Goal: Task Accomplishment & Management: Manage account settings

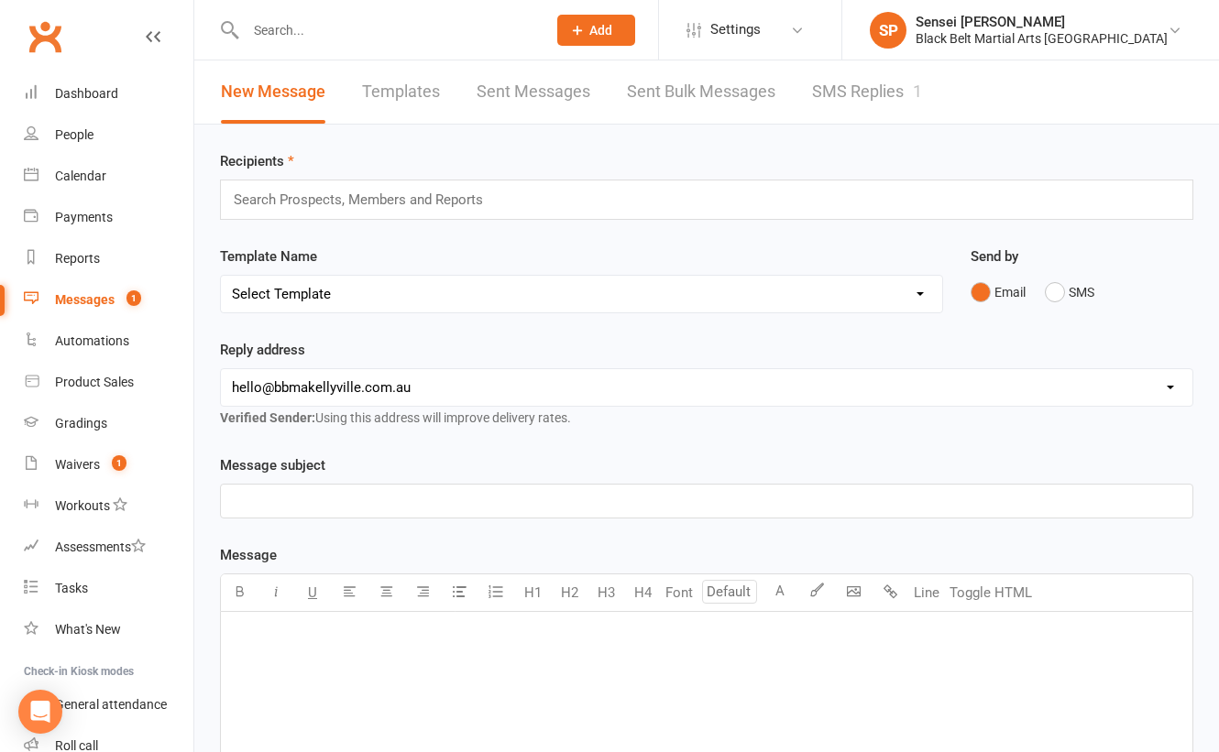
click at [882, 80] on link "SMS Replies 1" at bounding box center [867, 91] width 110 height 63
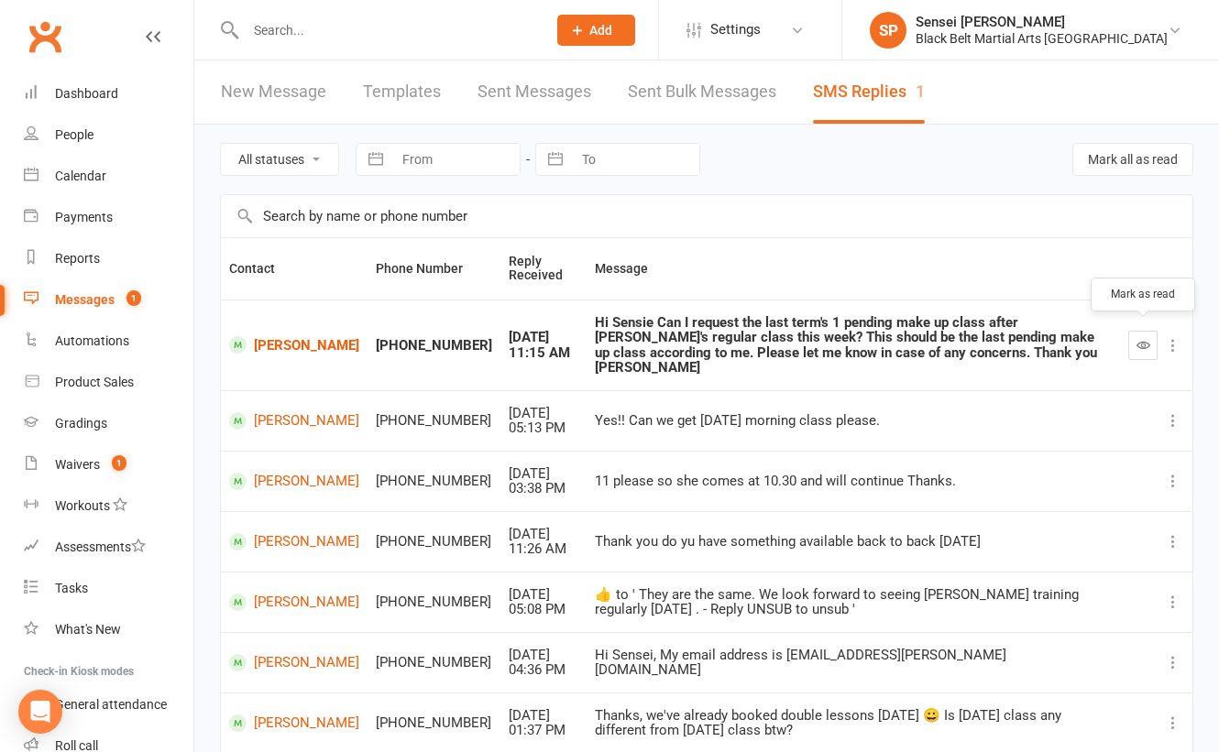
click at [1143, 338] on icon "button" at bounding box center [1143, 345] width 14 height 14
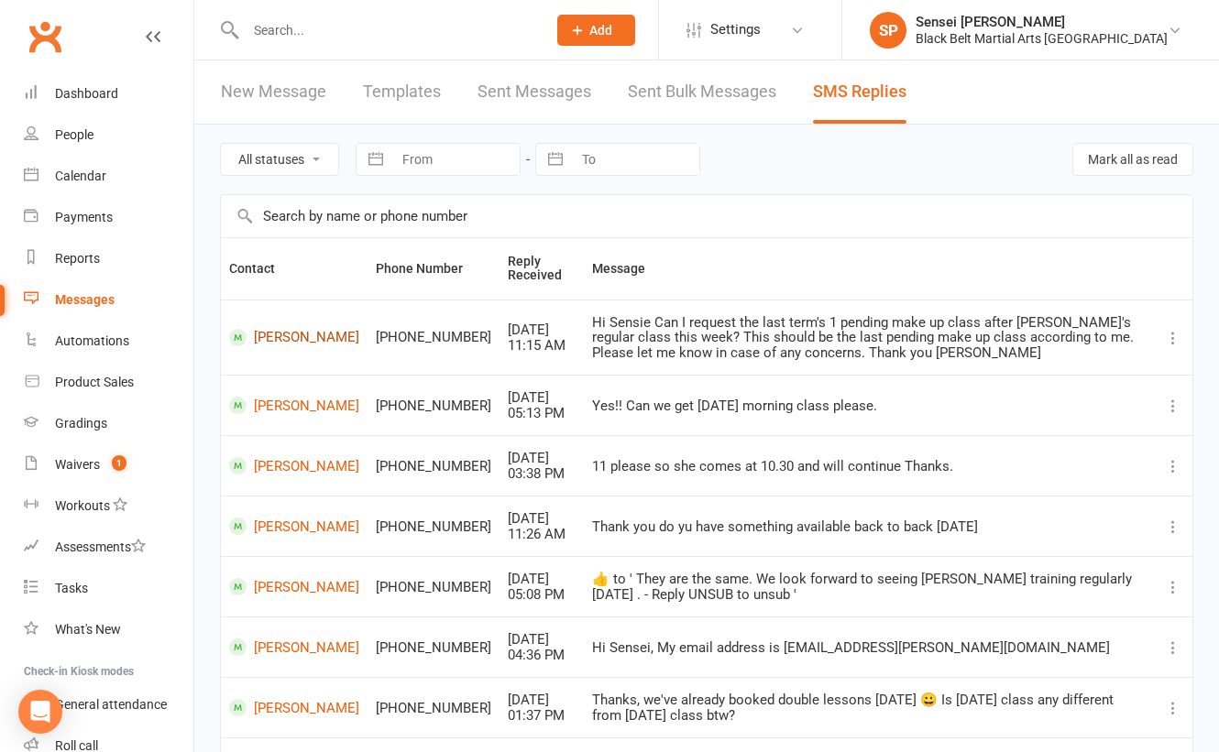
click at [270, 335] on link "[PERSON_NAME]" at bounding box center [294, 337] width 130 height 17
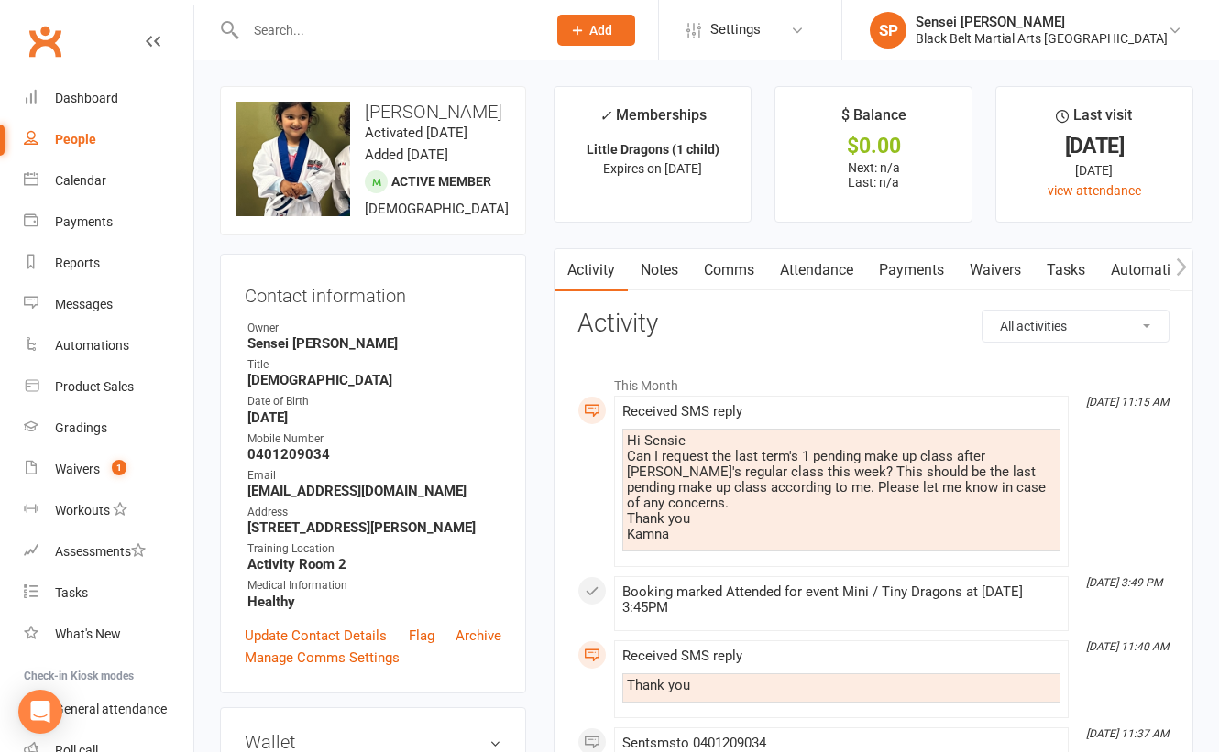
click at [717, 269] on link "Comms" at bounding box center [729, 270] width 76 height 42
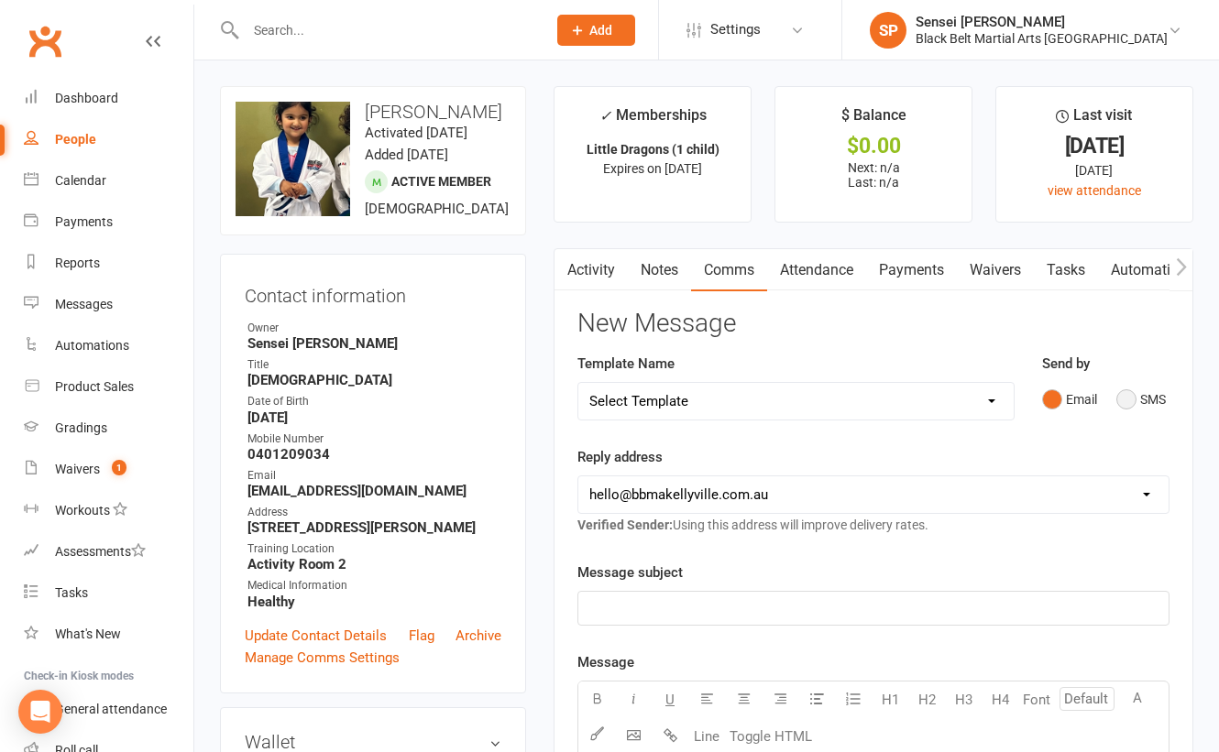
click at [1120, 402] on button "SMS" at bounding box center [1140, 399] width 49 height 35
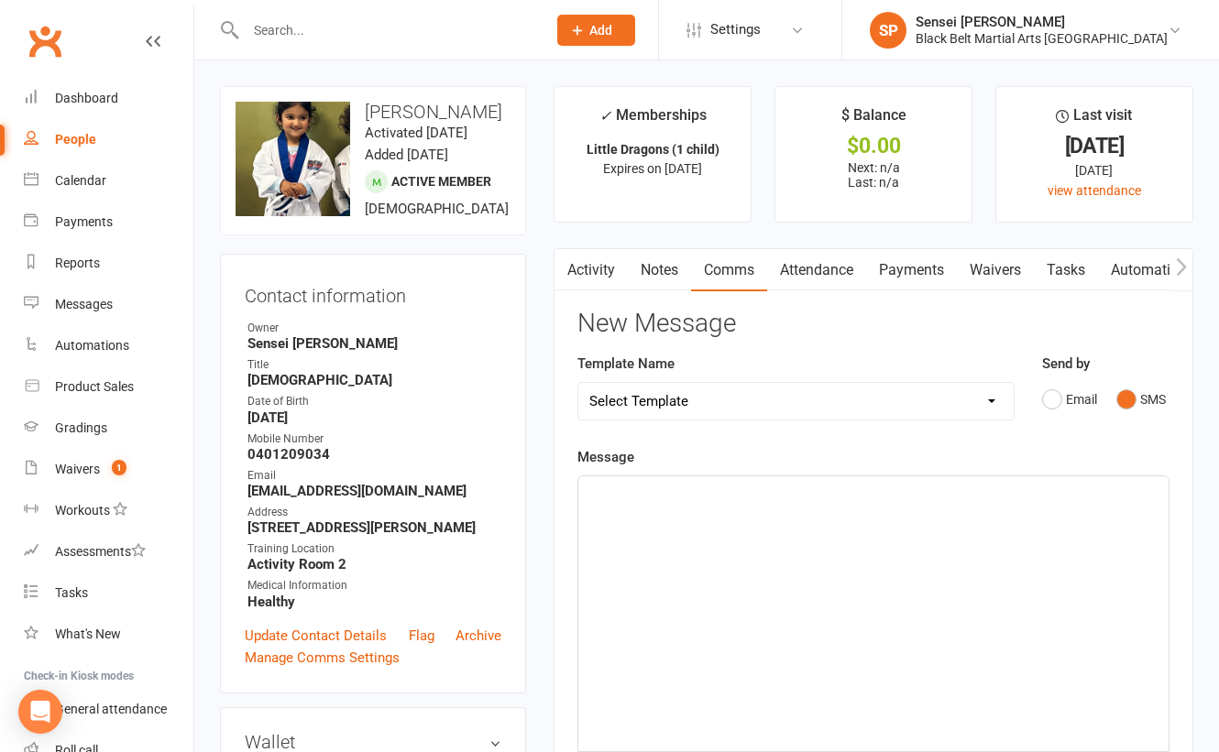
click at [959, 546] on div "﻿" at bounding box center [873, 614] width 590 height 275
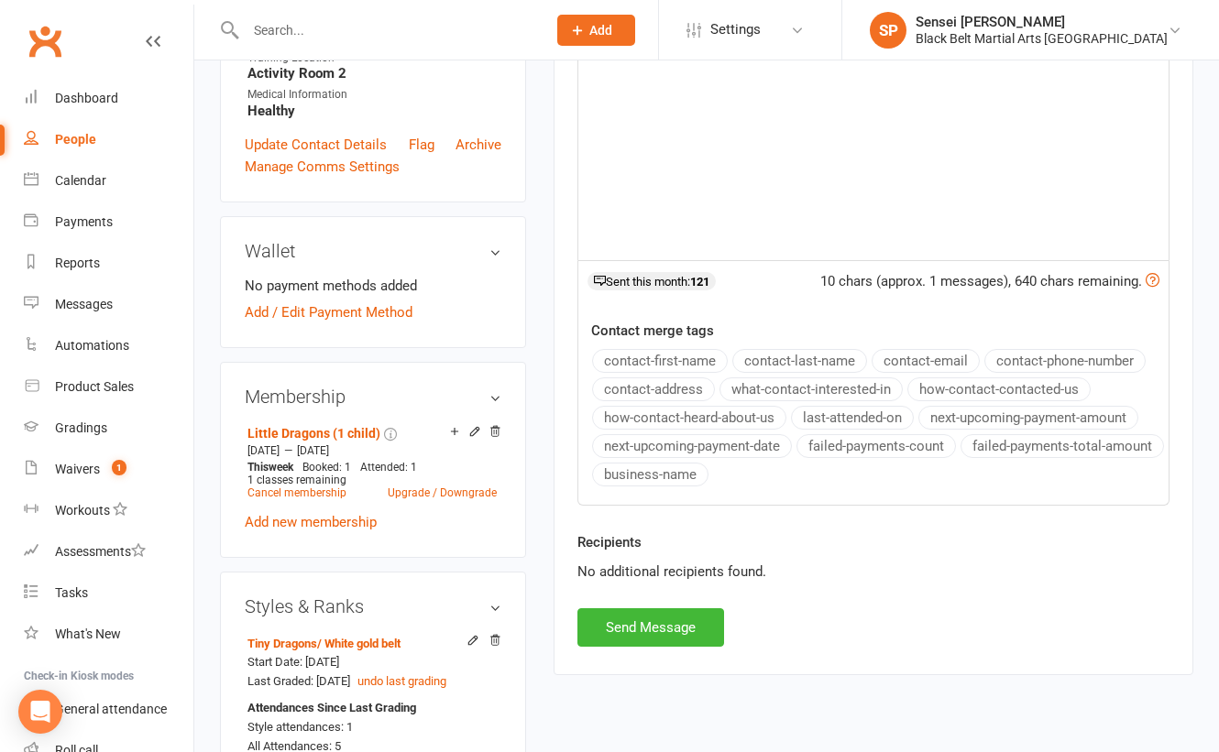
scroll to position [538, 0]
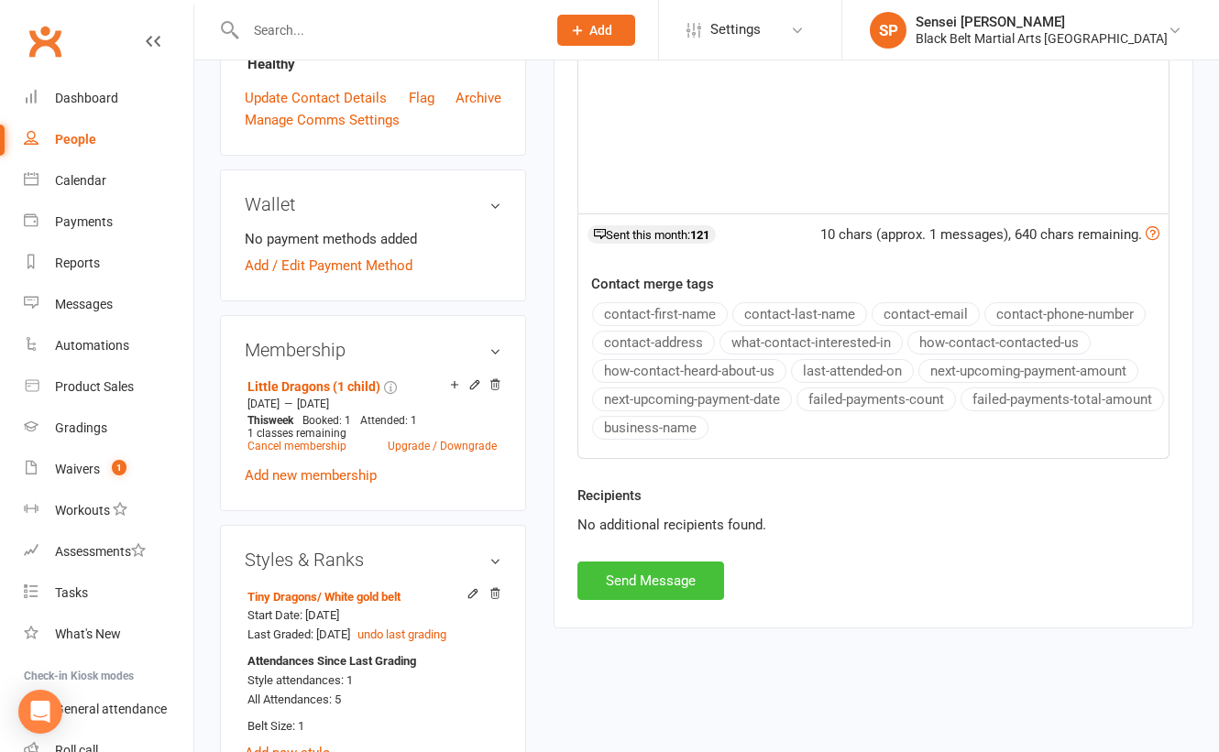
click at [681, 586] on button "Send Message" at bounding box center [650, 581] width 147 height 38
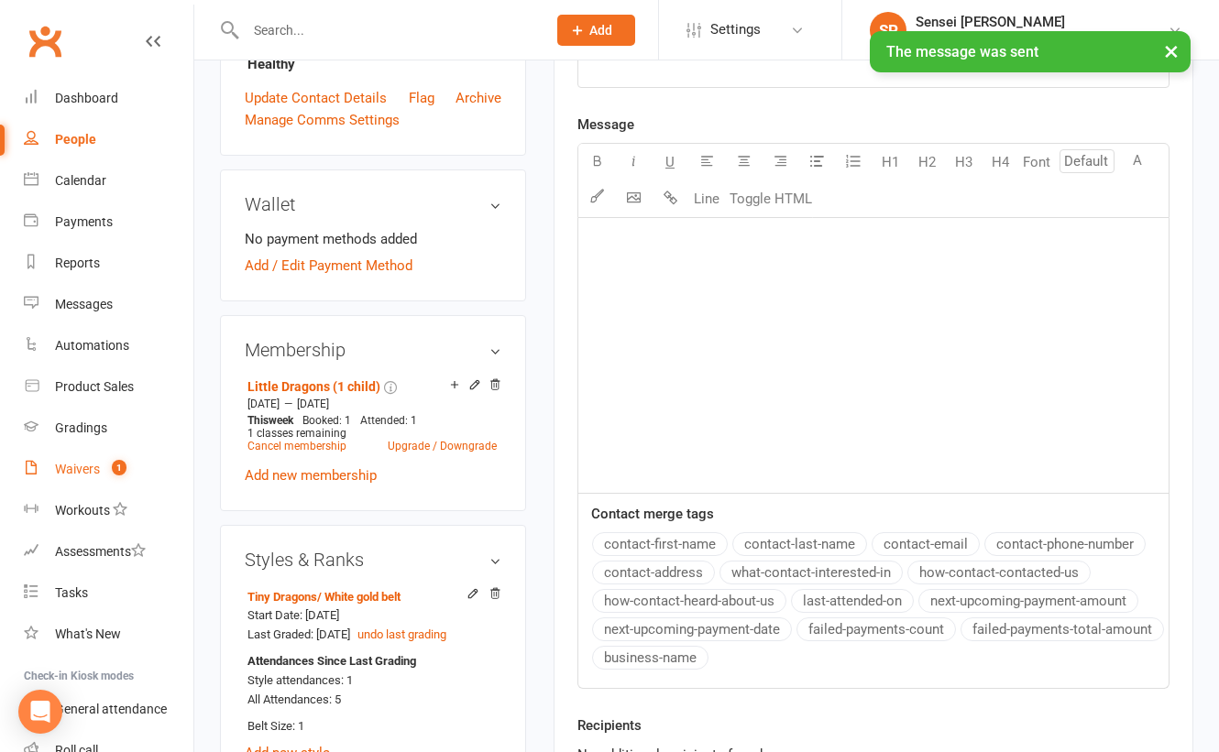
click at [68, 469] on div "Waivers" at bounding box center [77, 469] width 45 height 15
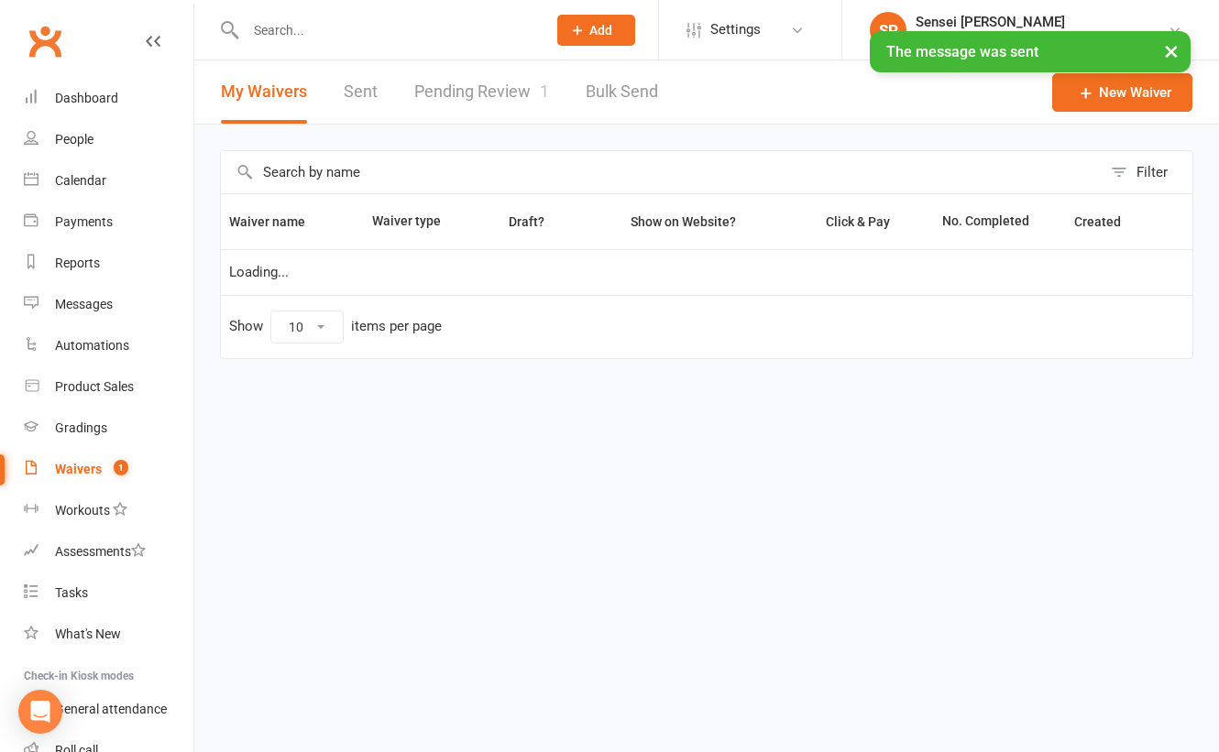
click at [501, 86] on link "Pending Review 1" at bounding box center [481, 91] width 135 height 63
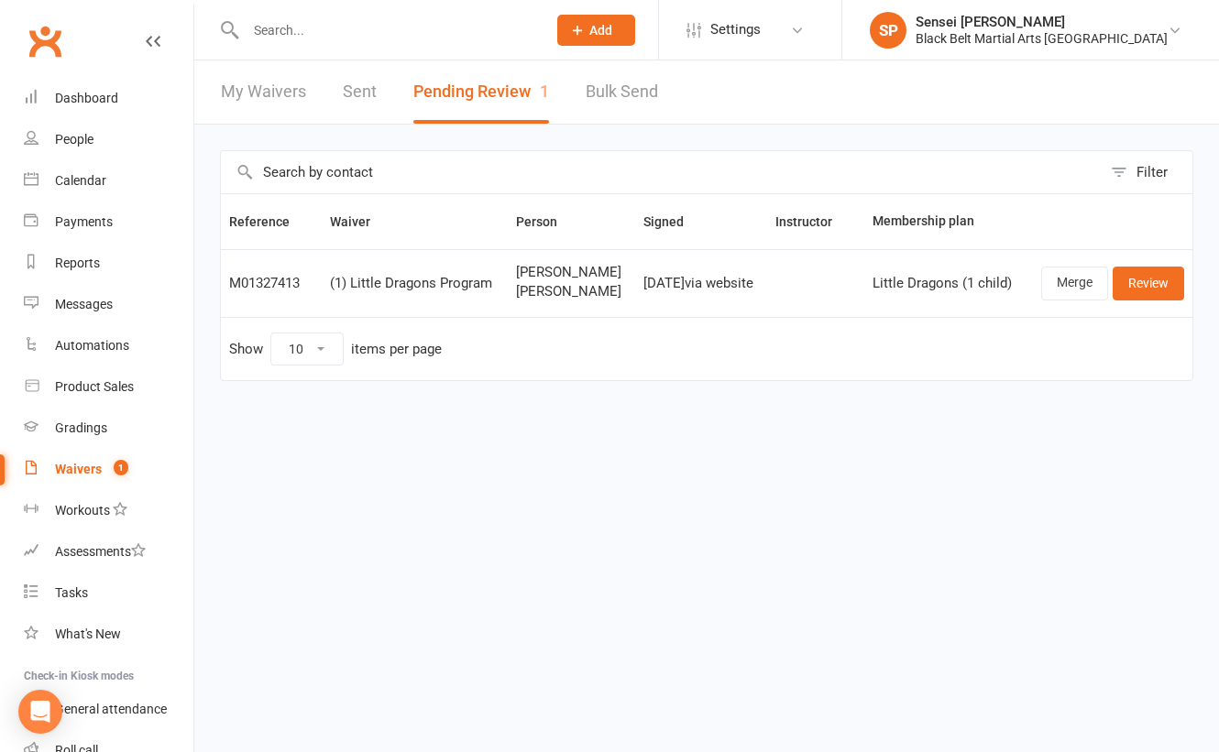
click at [316, 26] on input "text" at bounding box center [386, 30] width 293 height 26
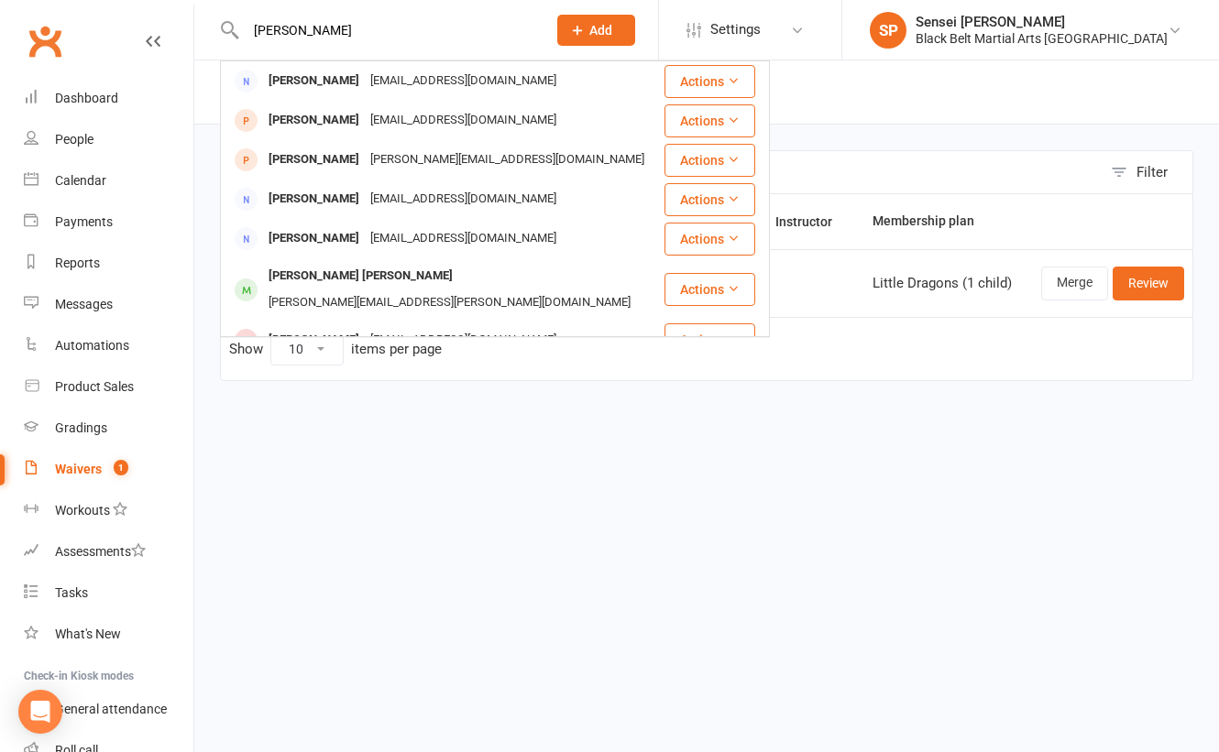
type input "joshua hanson"
click at [432, 411] on div "Filter Reference Waiver Person Signed Instructor Membership plan M01327413 (1) …" at bounding box center [706, 279] width 1024 height 308
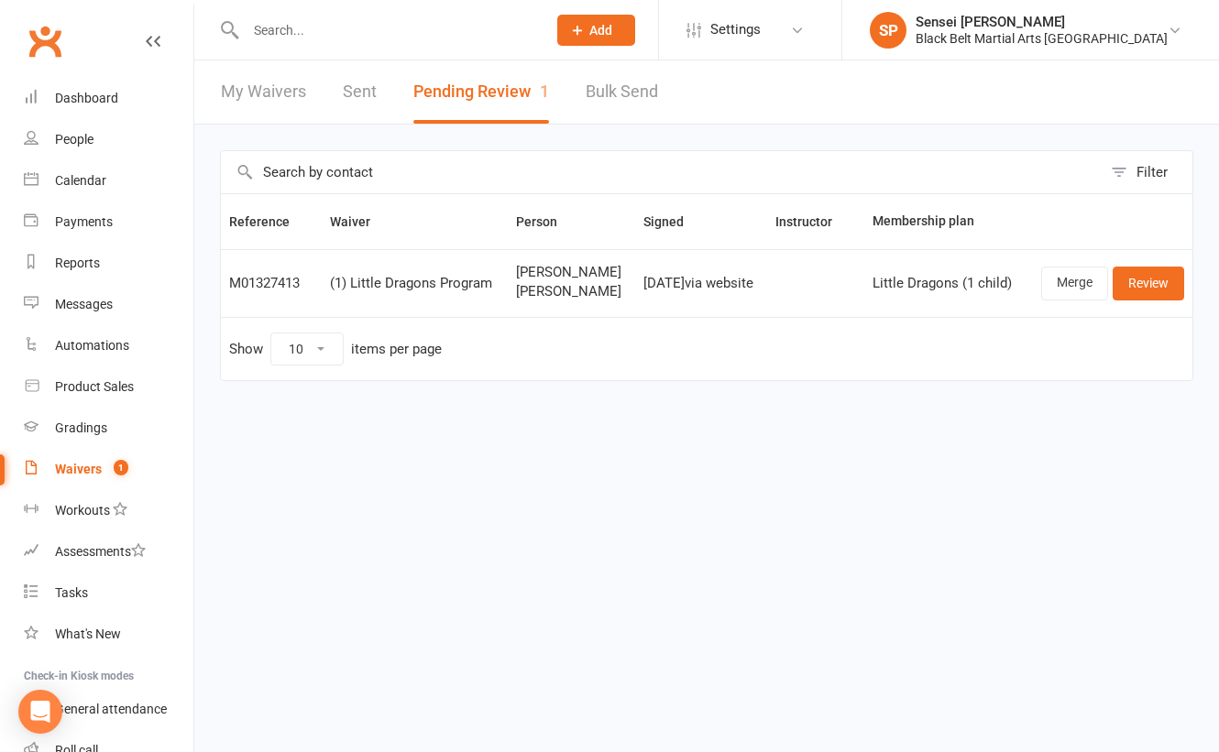
click at [342, 29] on input "text" at bounding box center [386, 30] width 293 height 26
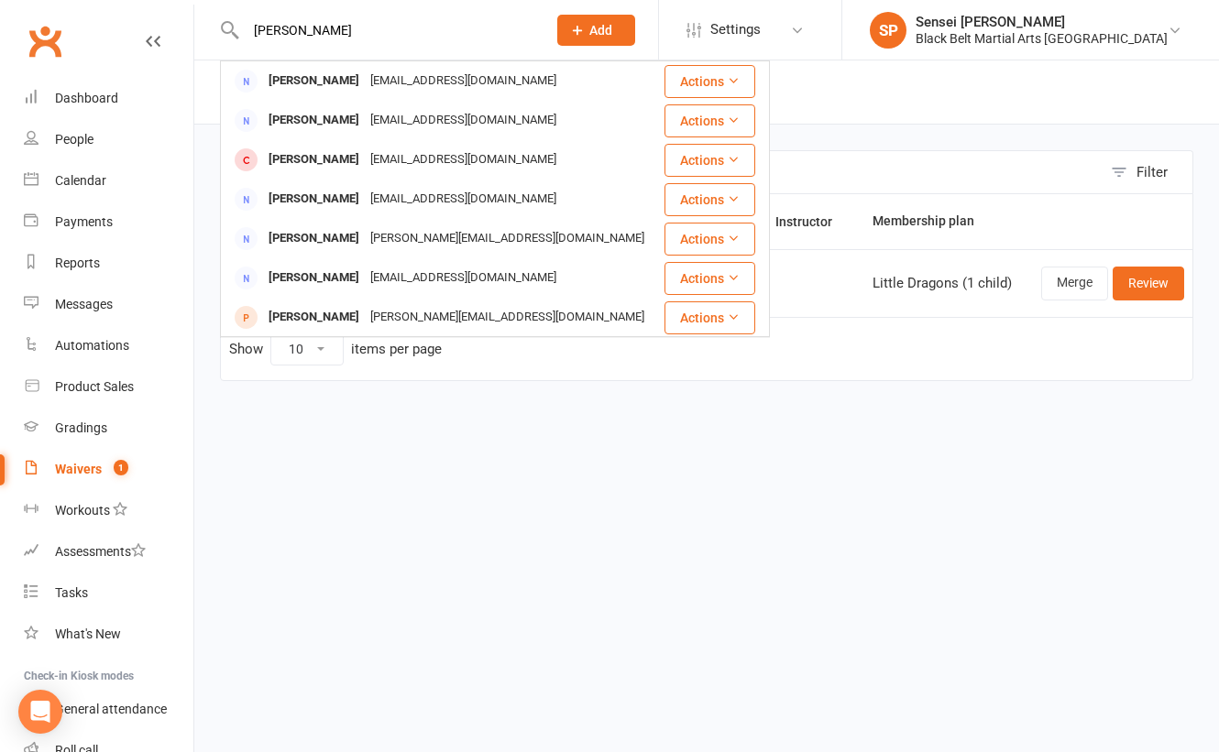
type input "michael hanson"
click at [635, 458] on html "michael hanson Michael Wang Mikey_wang26@hotmail.com Actions Michael Bugden mik…" at bounding box center [609, 229] width 1219 height 458
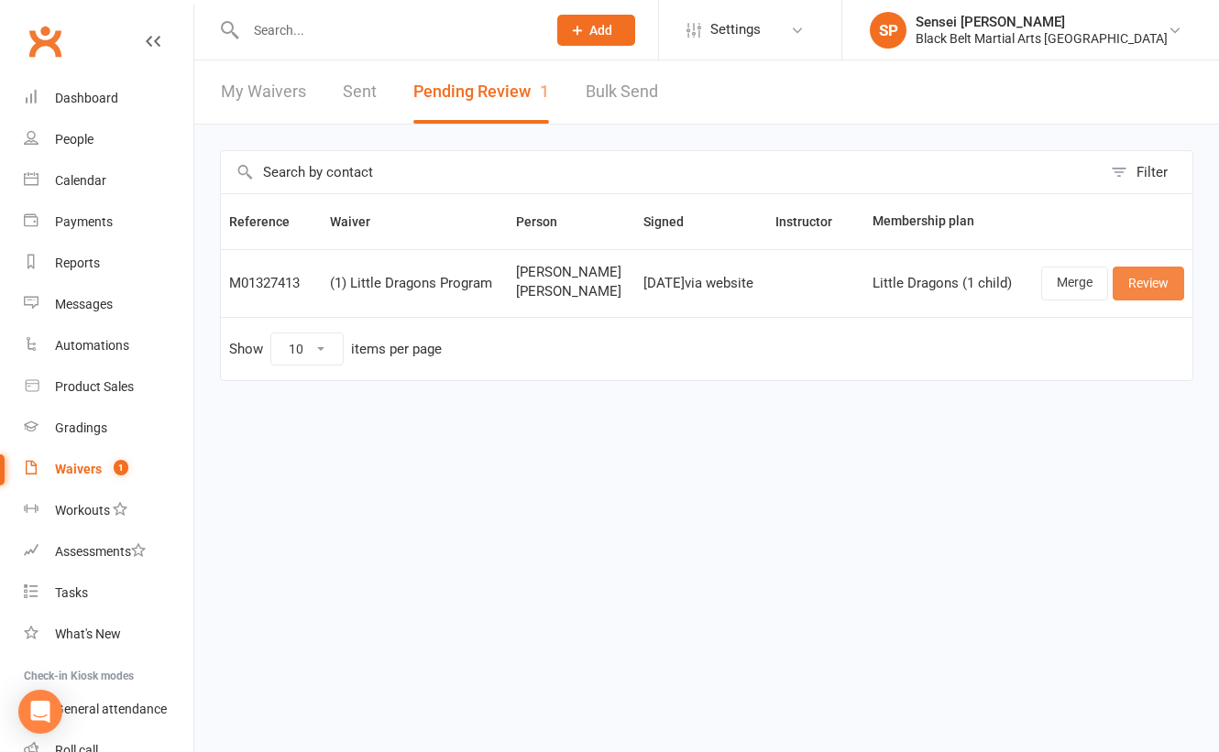
click at [1150, 282] on link "Review" at bounding box center [1147, 283] width 71 height 33
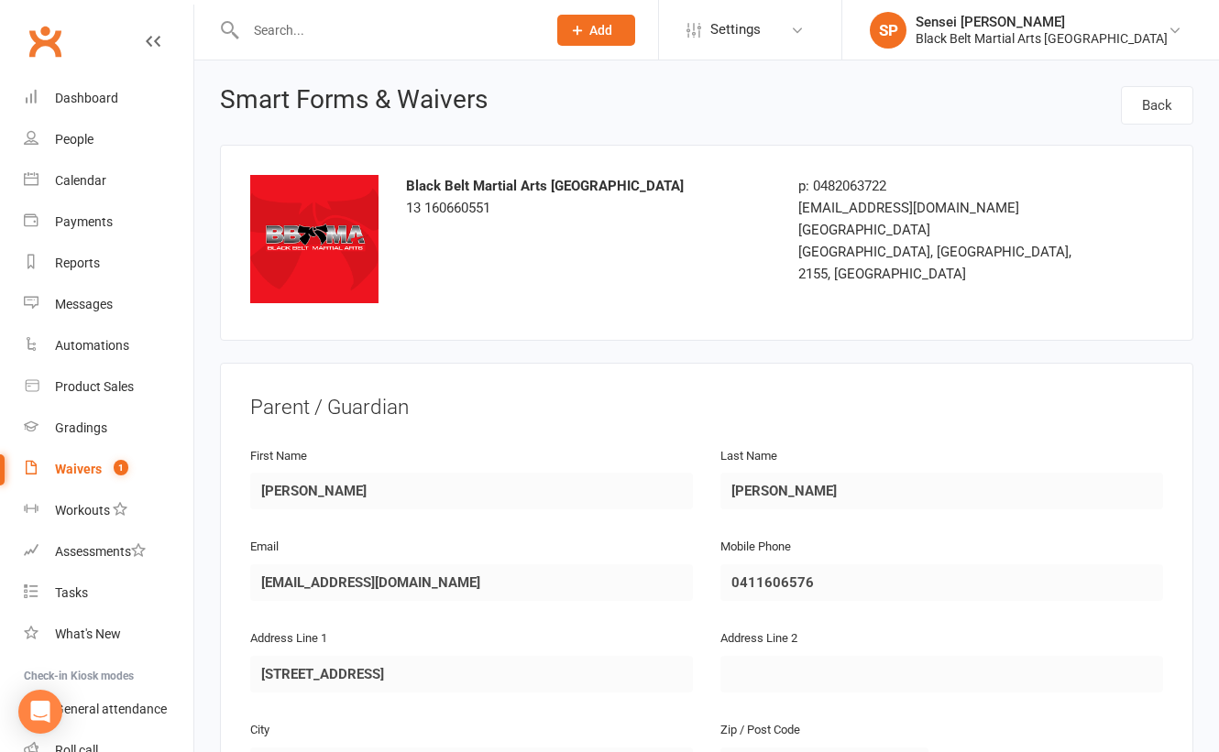
click at [295, 24] on input "text" at bounding box center [386, 30] width 293 height 26
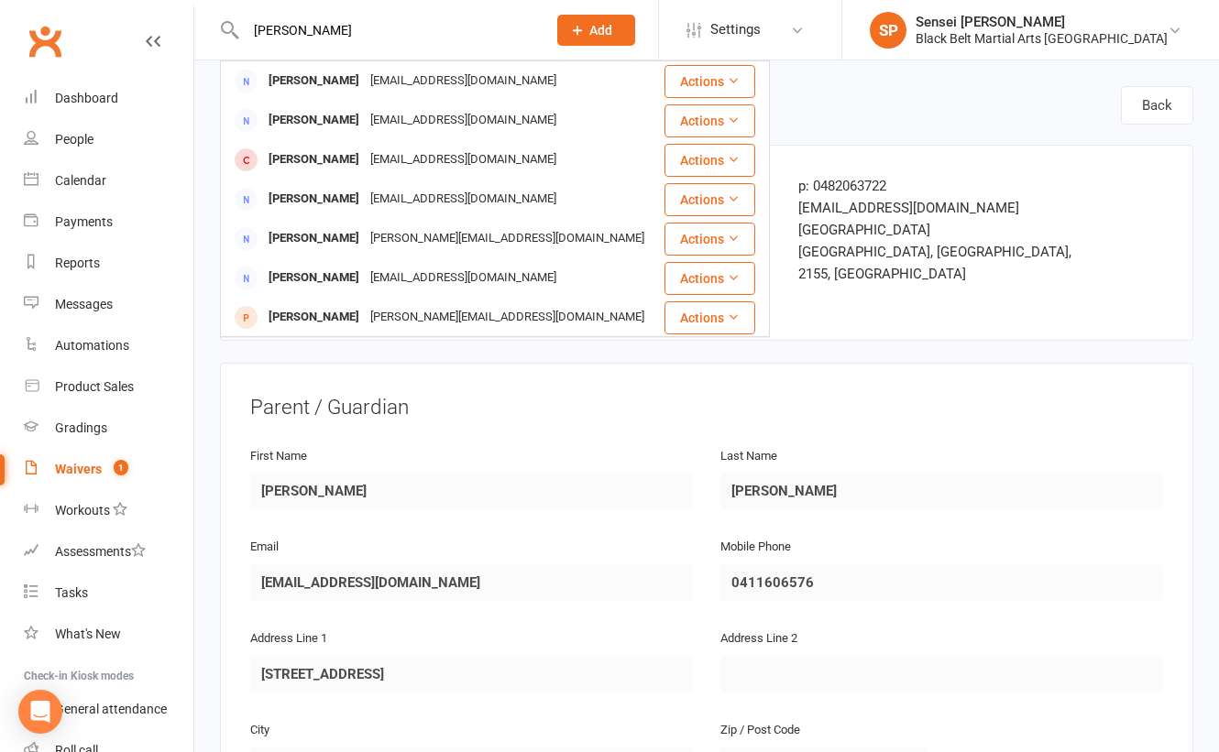
type input "michael hanson"
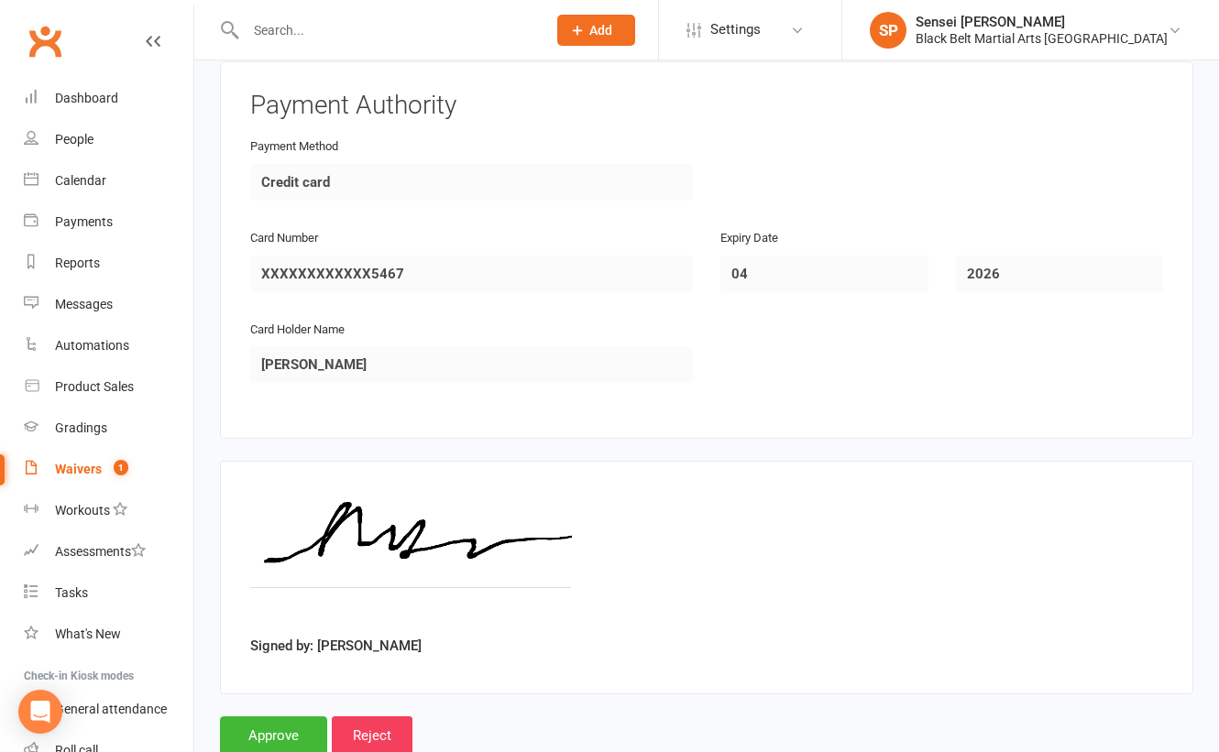
scroll to position [2103, 0]
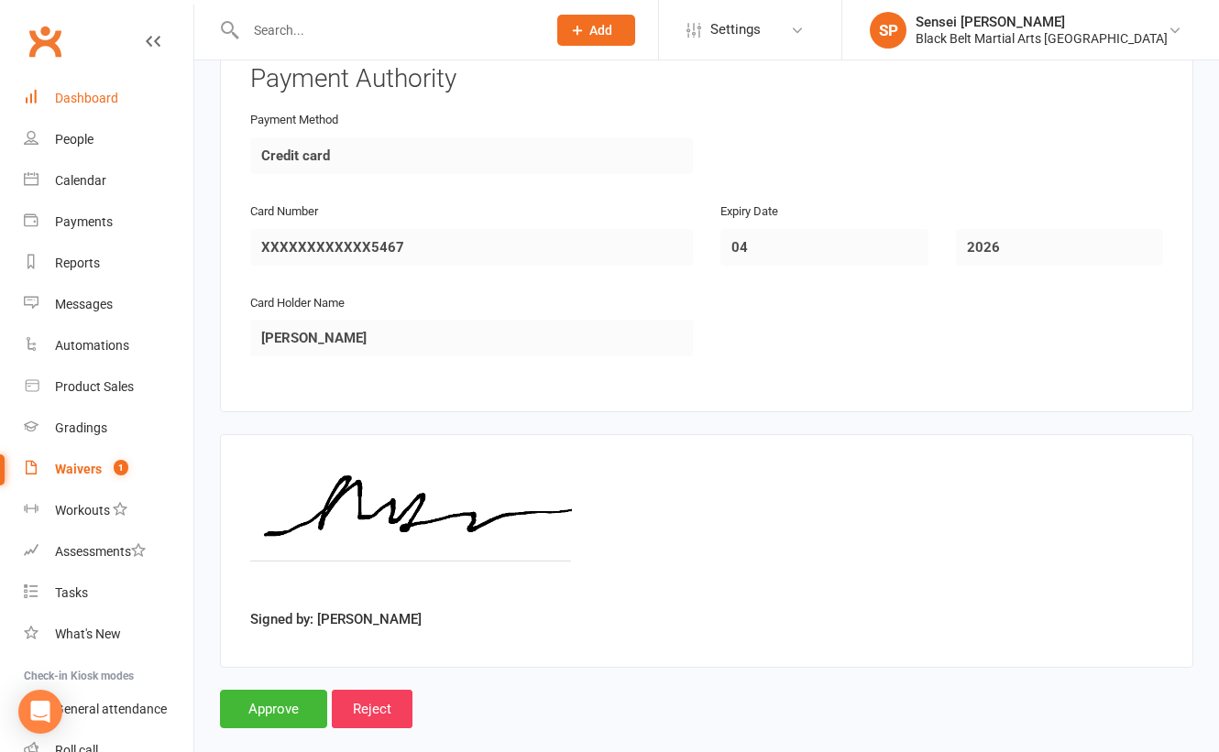
click at [104, 103] on div "Dashboard" at bounding box center [86, 98] width 63 height 15
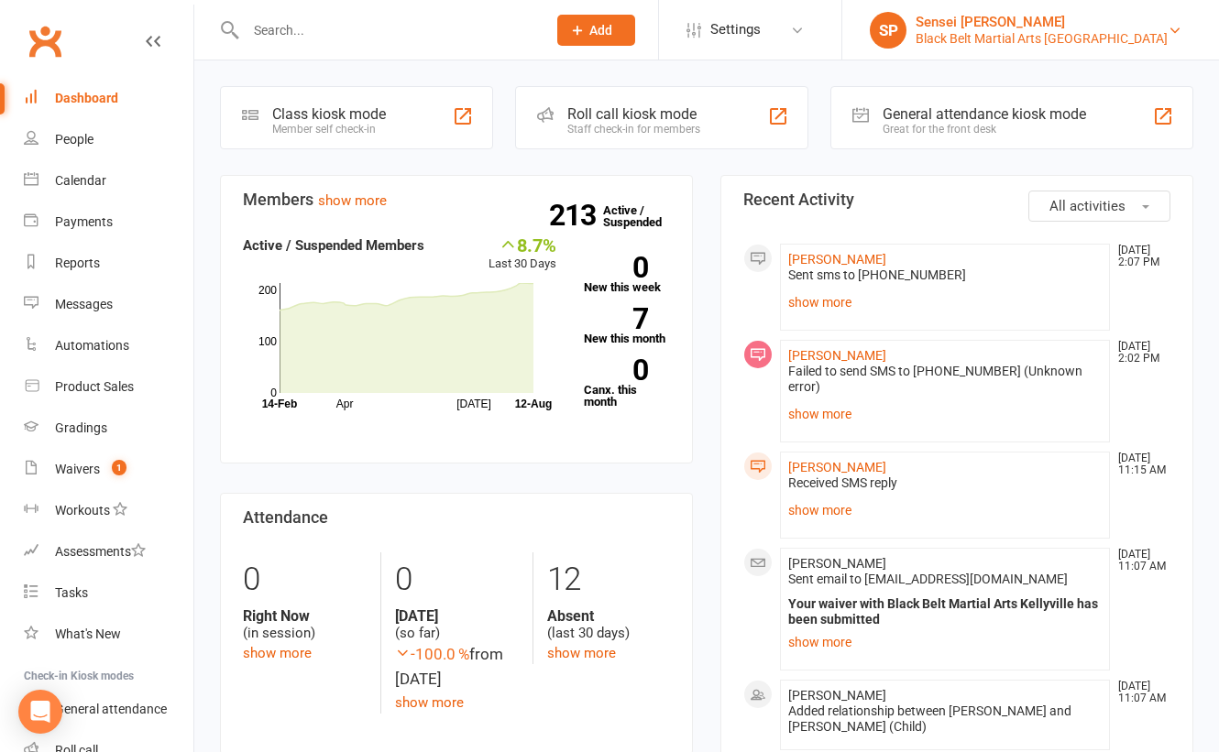
click at [1109, 30] on div "Black Belt Martial Arts [GEOGRAPHIC_DATA]" at bounding box center [1041, 38] width 252 height 16
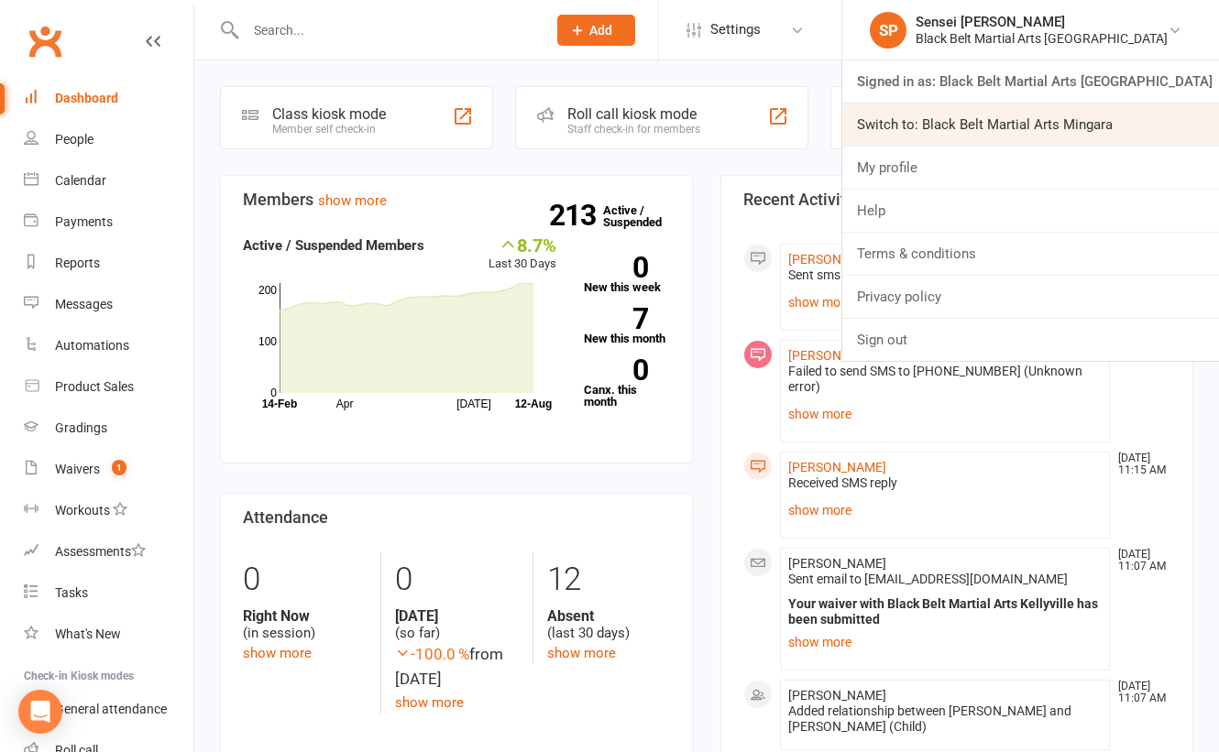
click at [1066, 131] on link "Switch to: Black Belt Martial Arts Mingara" at bounding box center [1030, 125] width 377 height 42
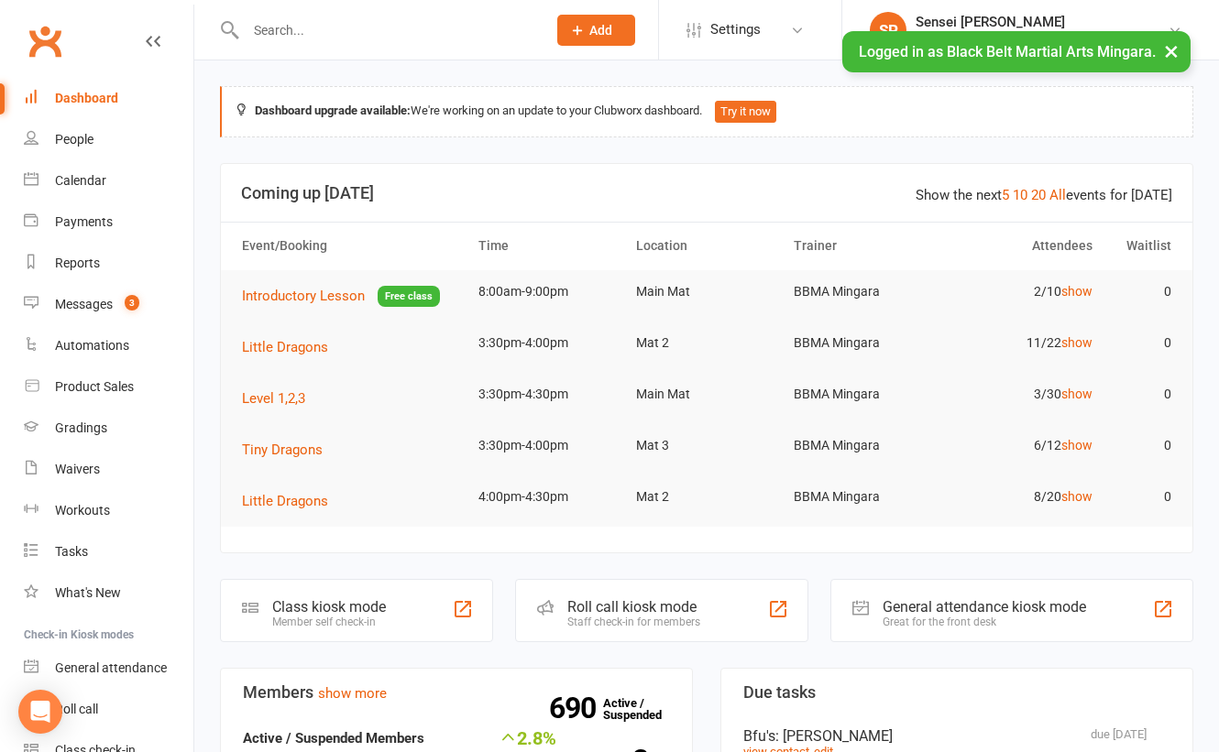
click at [95, 303] on div "Messages" at bounding box center [84, 304] width 58 height 15
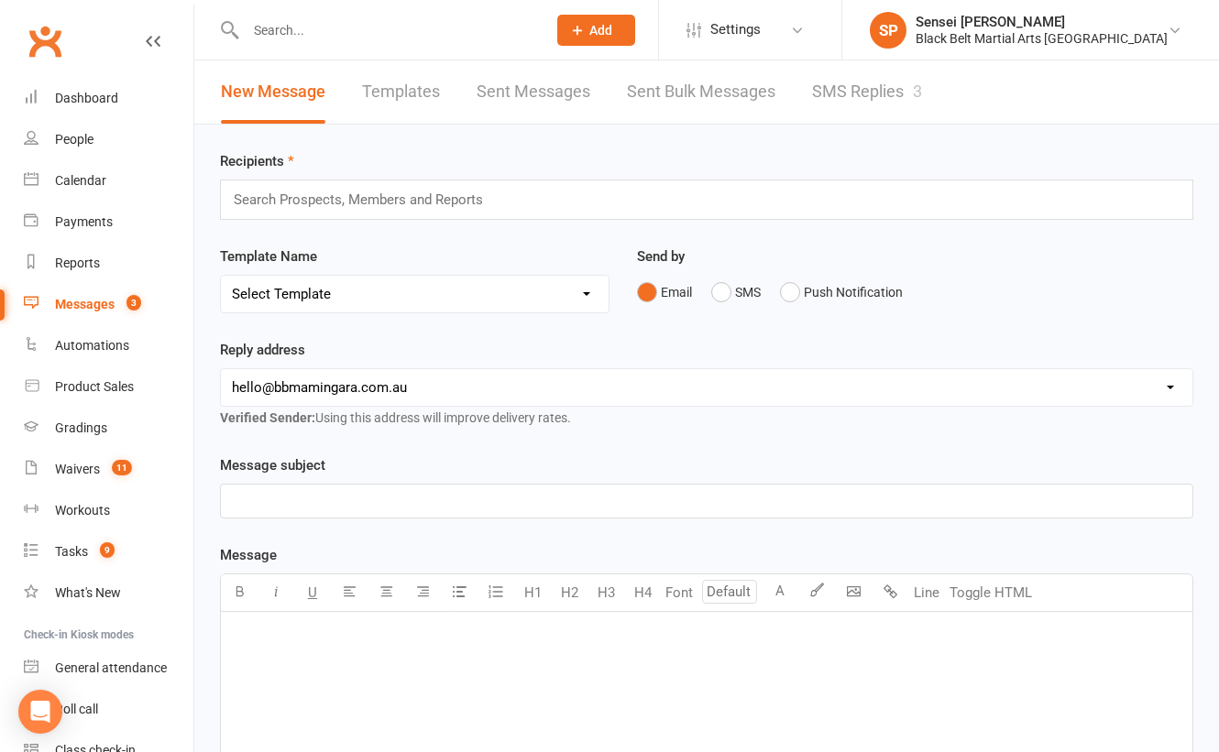
click at [865, 95] on link "SMS Replies 3" at bounding box center [867, 91] width 110 height 63
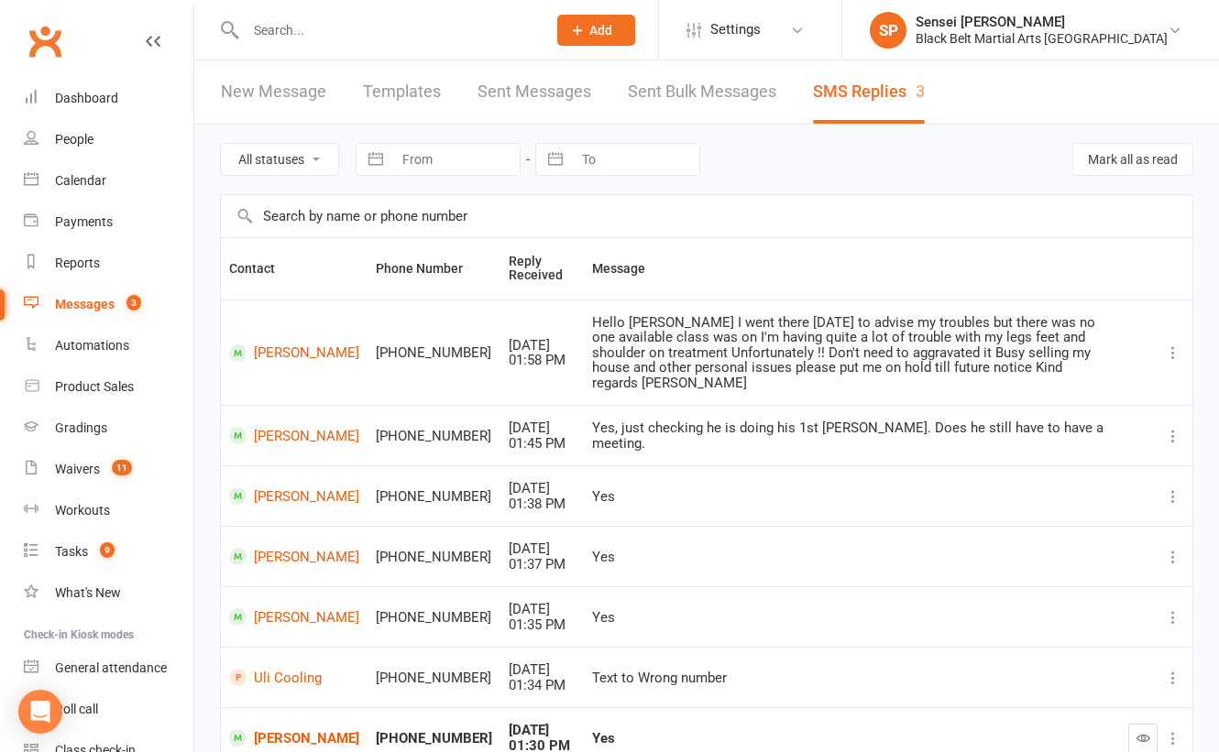
click at [1171, 427] on icon at bounding box center [1173, 436] width 18 height 18
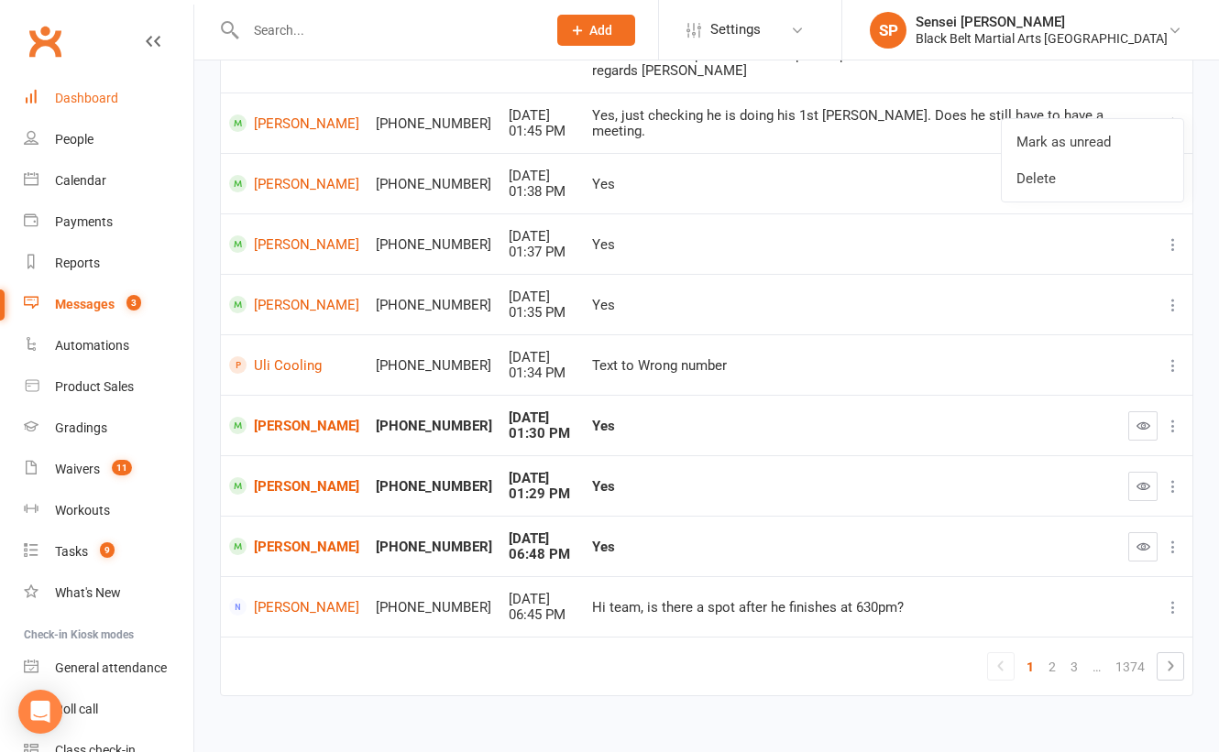
click at [77, 93] on div "Dashboard" at bounding box center [86, 98] width 63 height 15
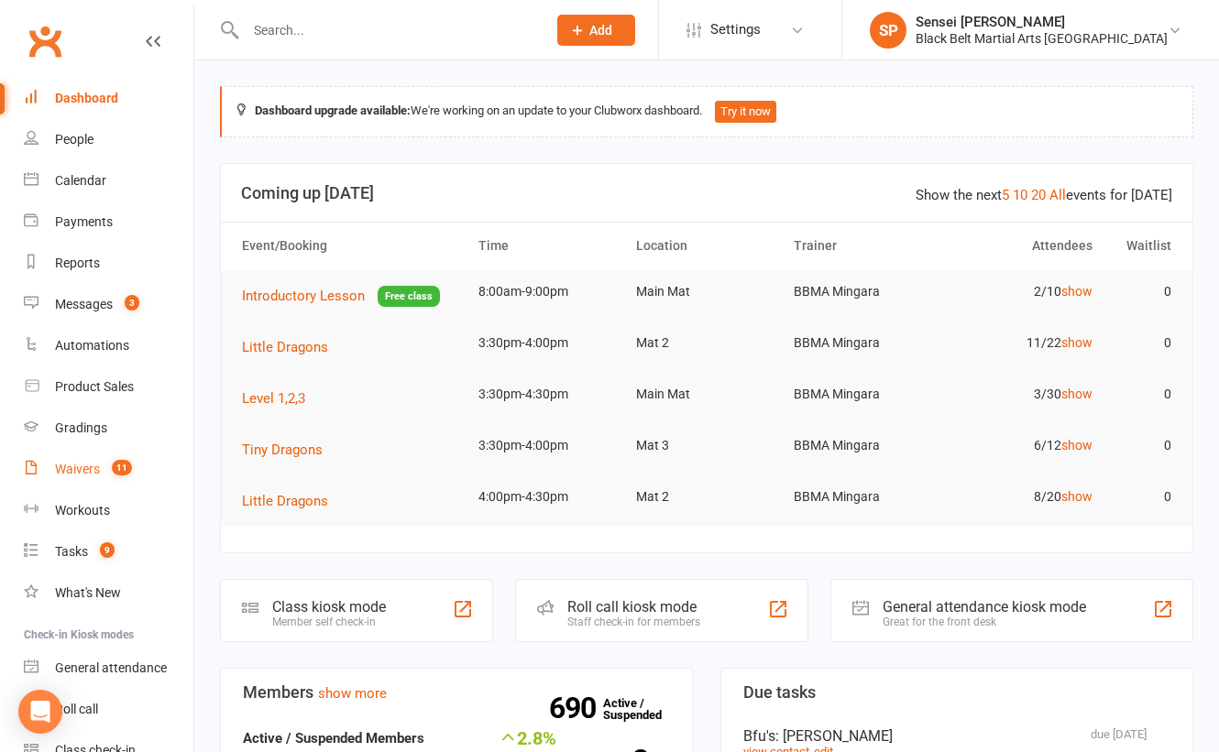
click at [71, 462] on div "Waivers" at bounding box center [77, 469] width 45 height 15
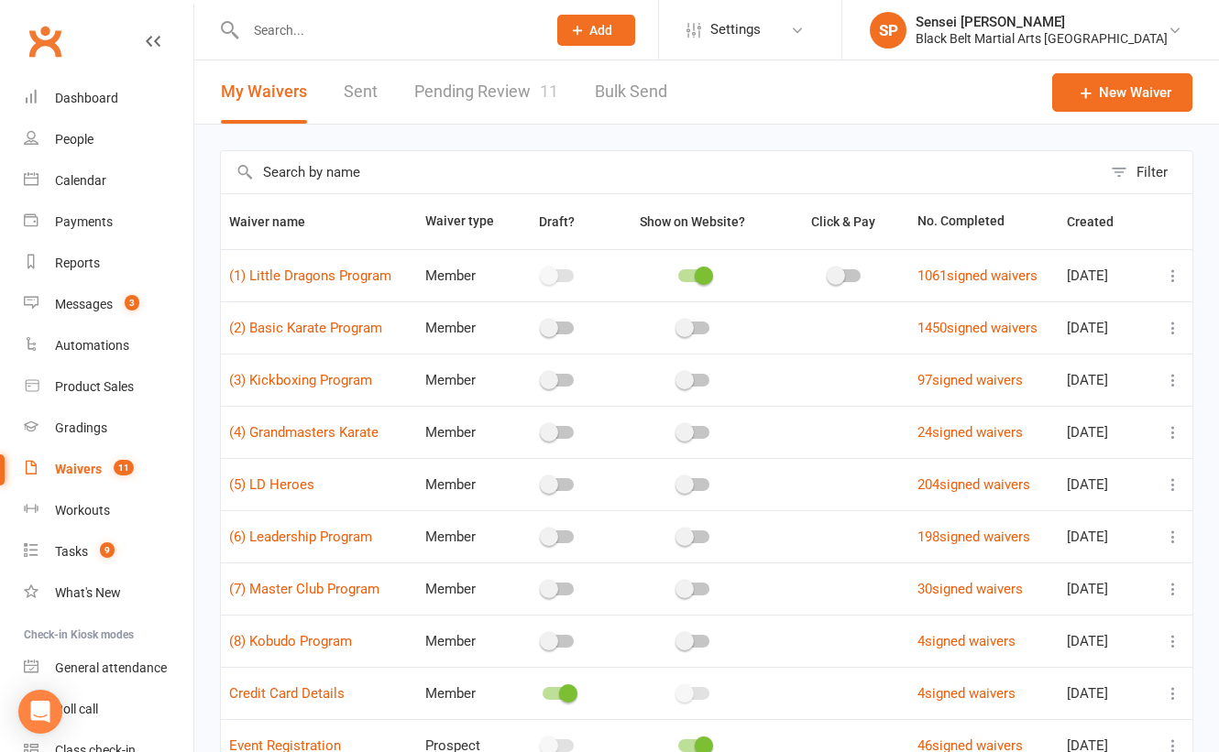
click at [485, 84] on link "Pending Review 11" at bounding box center [486, 91] width 144 height 63
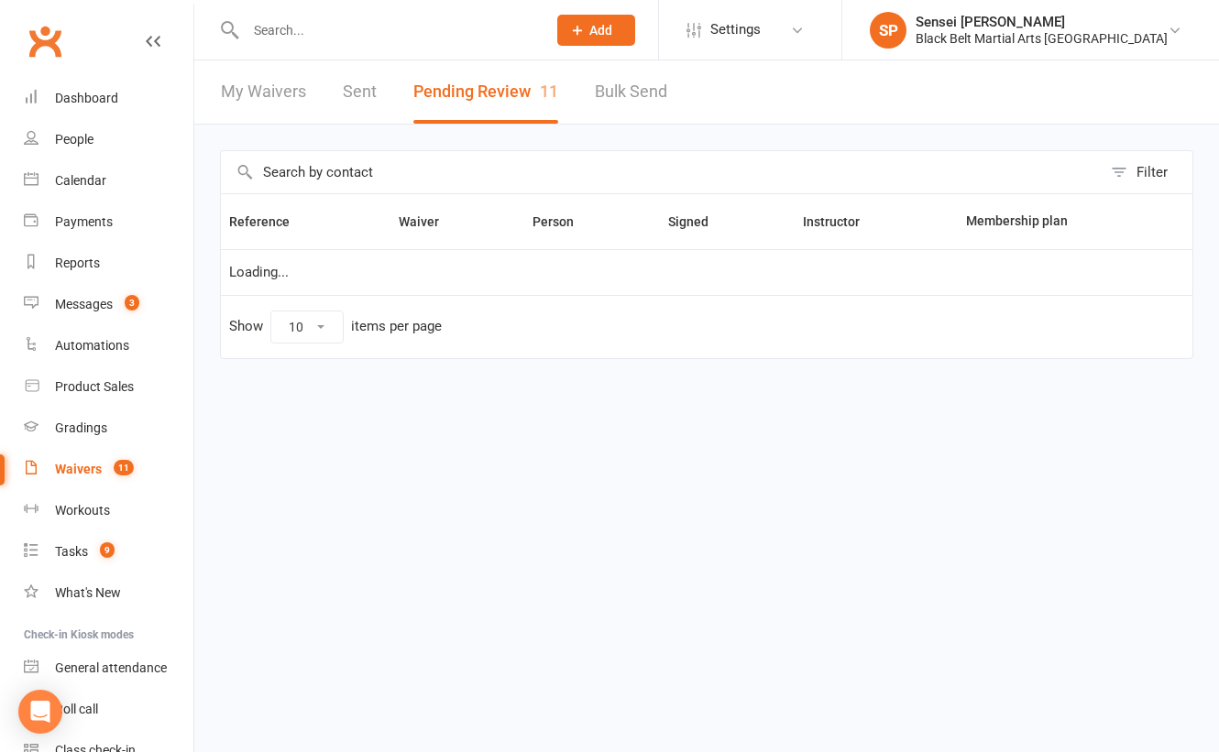
select select "50"
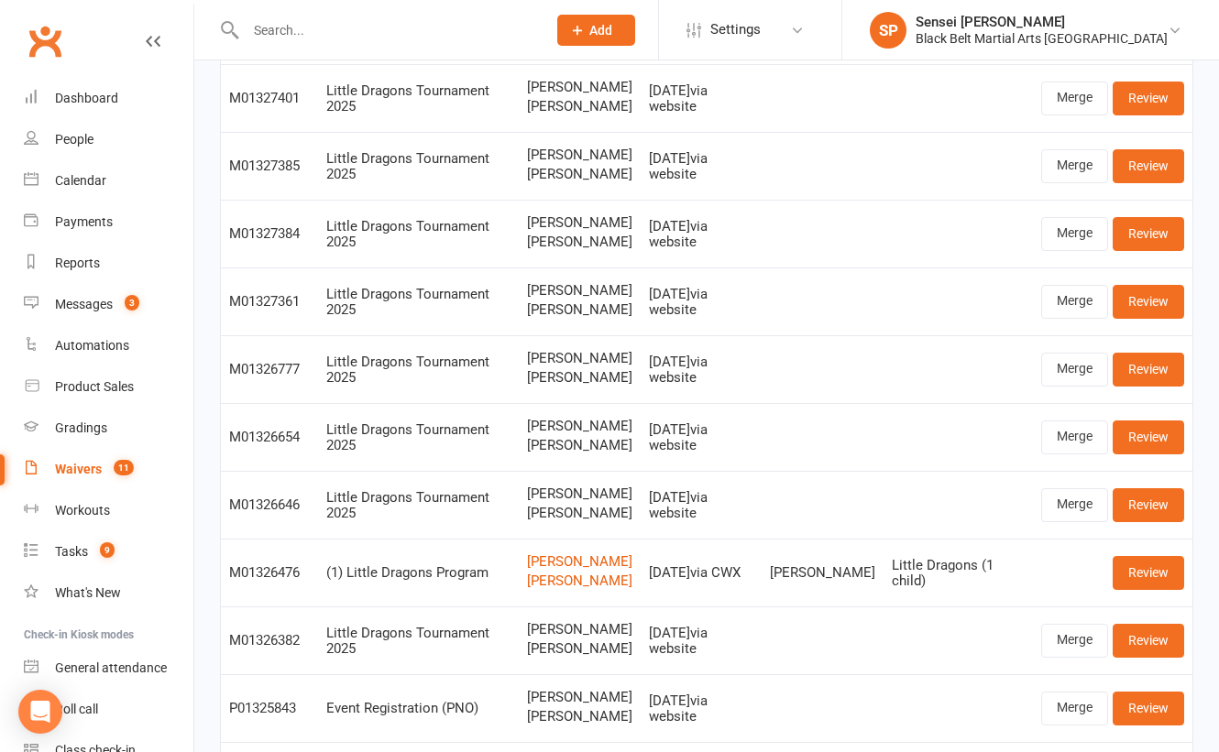
scroll to position [178, 0]
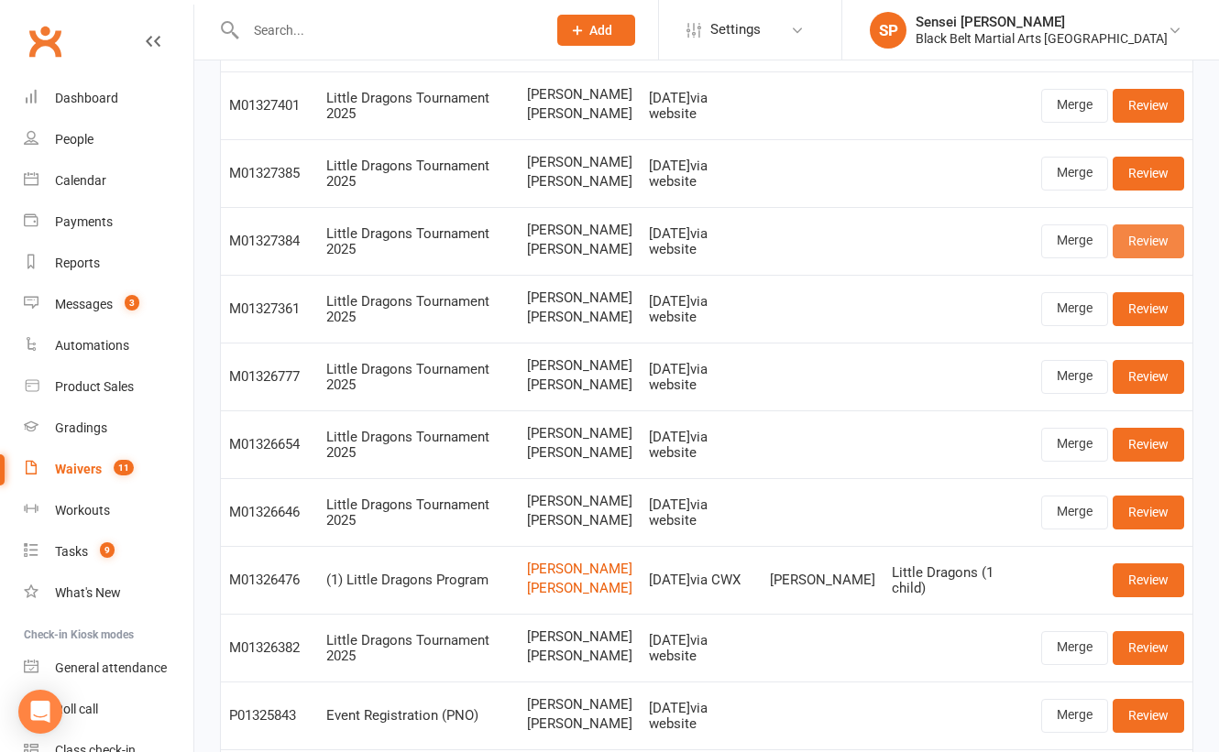
click at [1144, 257] on link "Review" at bounding box center [1147, 241] width 71 height 33
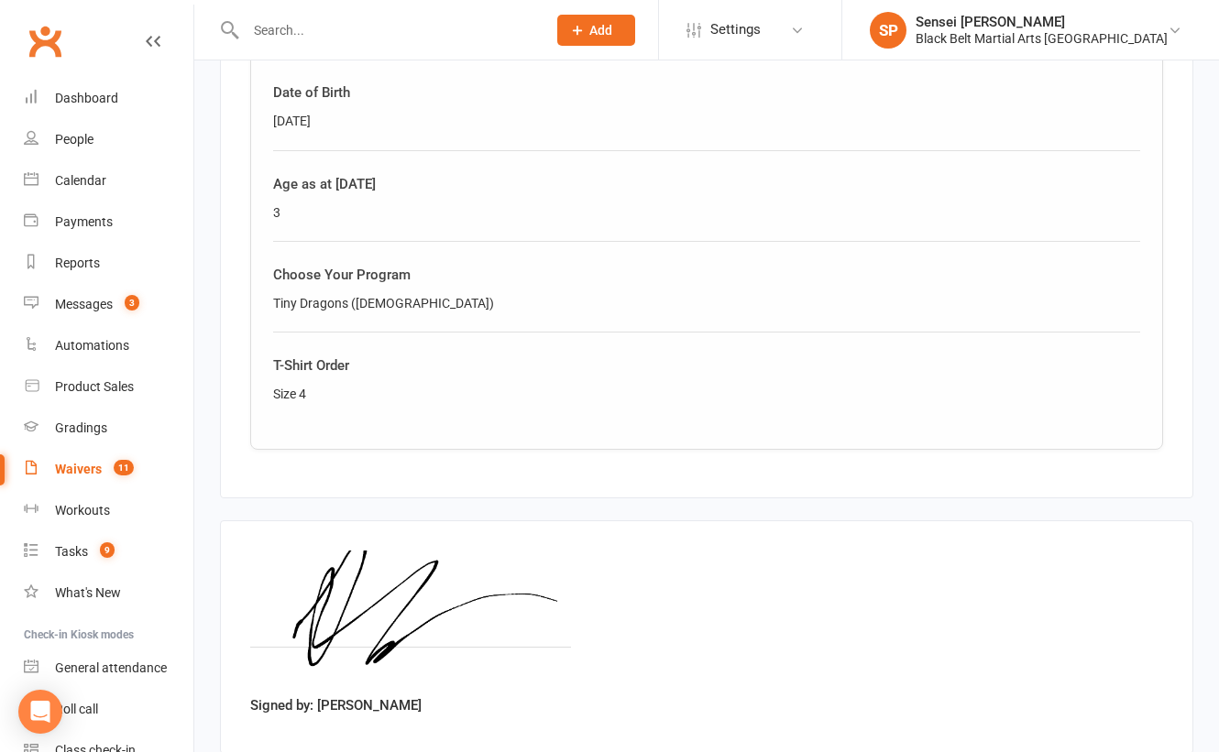
scroll to position [1380, 0]
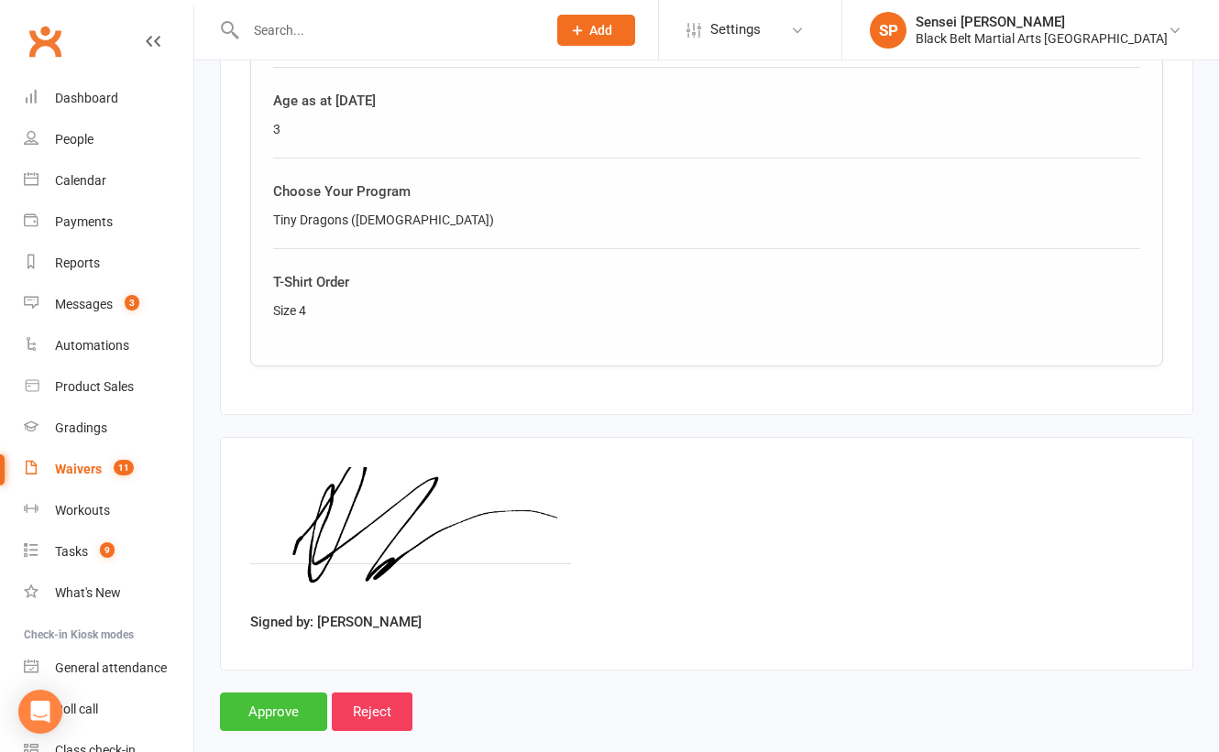
click at [245, 693] on input "Approve" at bounding box center [273, 712] width 107 height 38
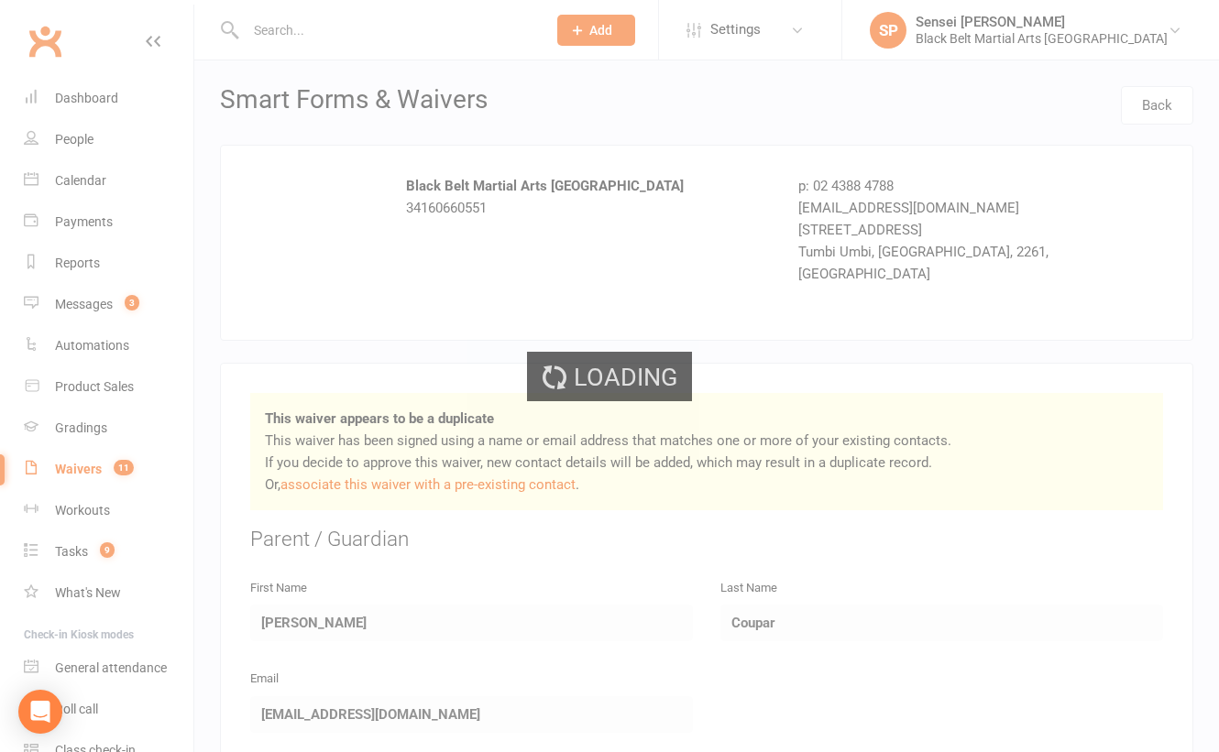
select select "50"
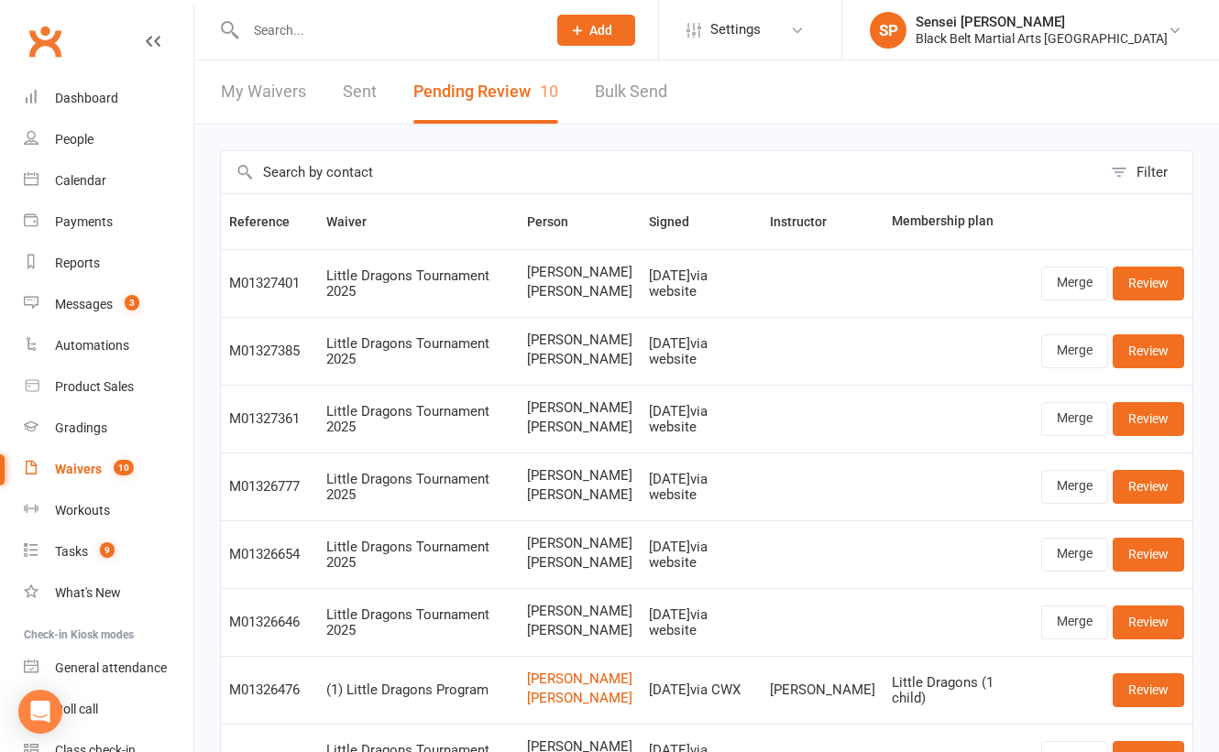
scroll to position [13, 0]
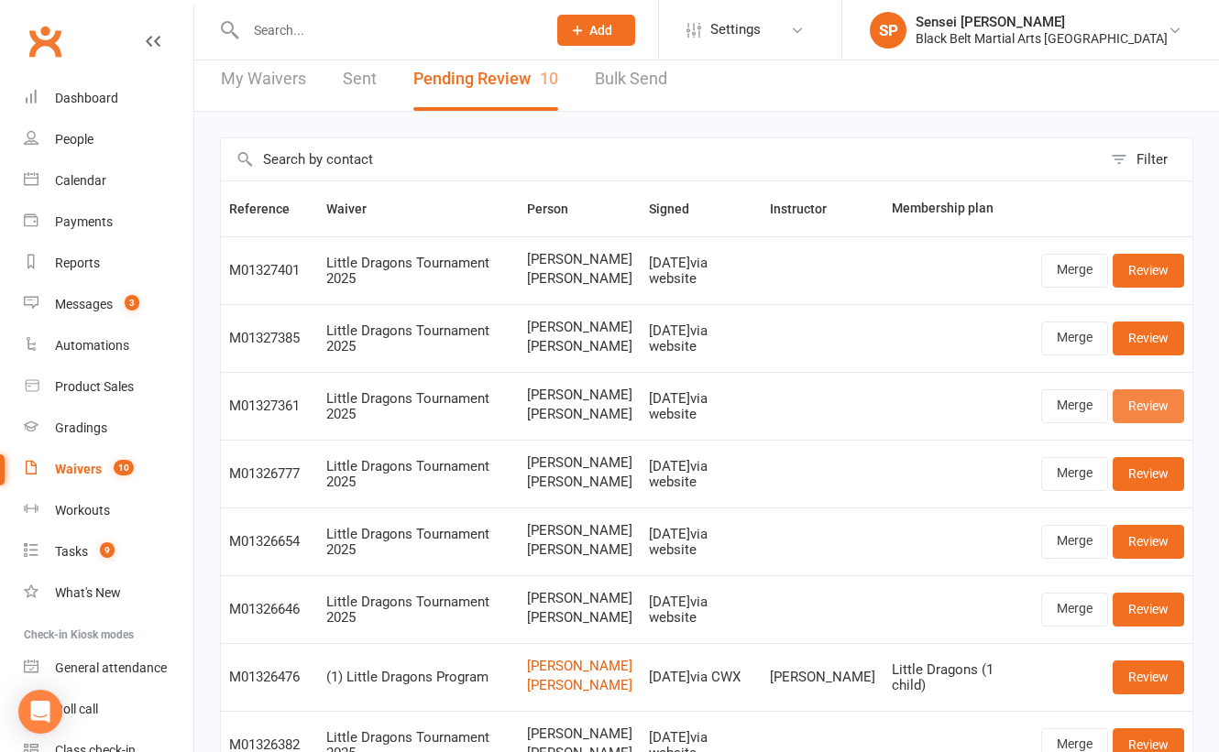
click at [1141, 422] on link "Review" at bounding box center [1147, 405] width 71 height 33
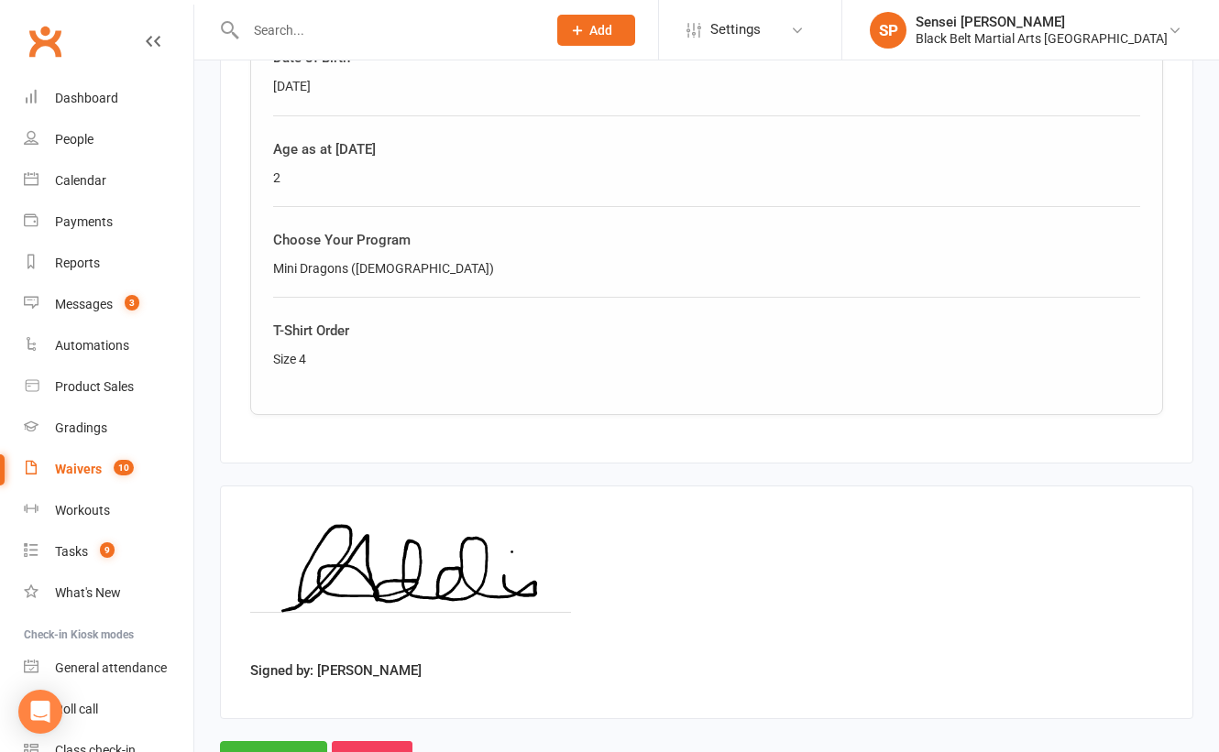
scroll to position [1380, 0]
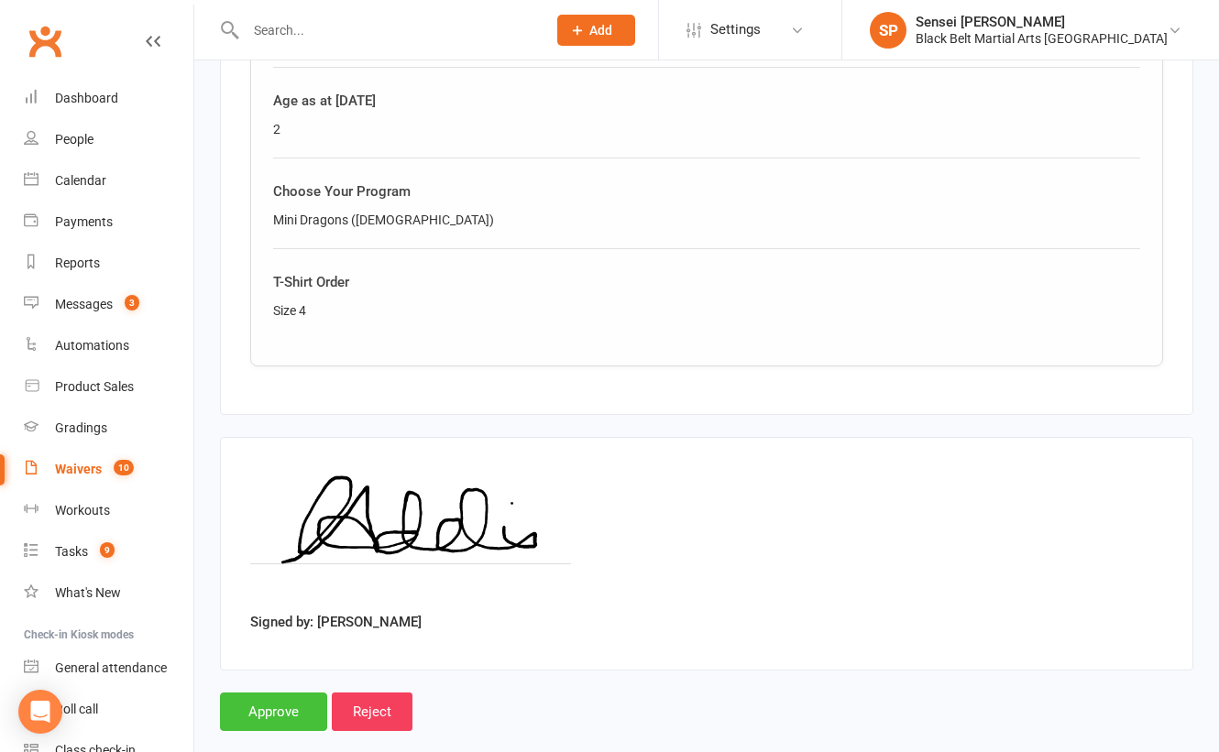
click at [287, 693] on input "Approve" at bounding box center [273, 712] width 107 height 38
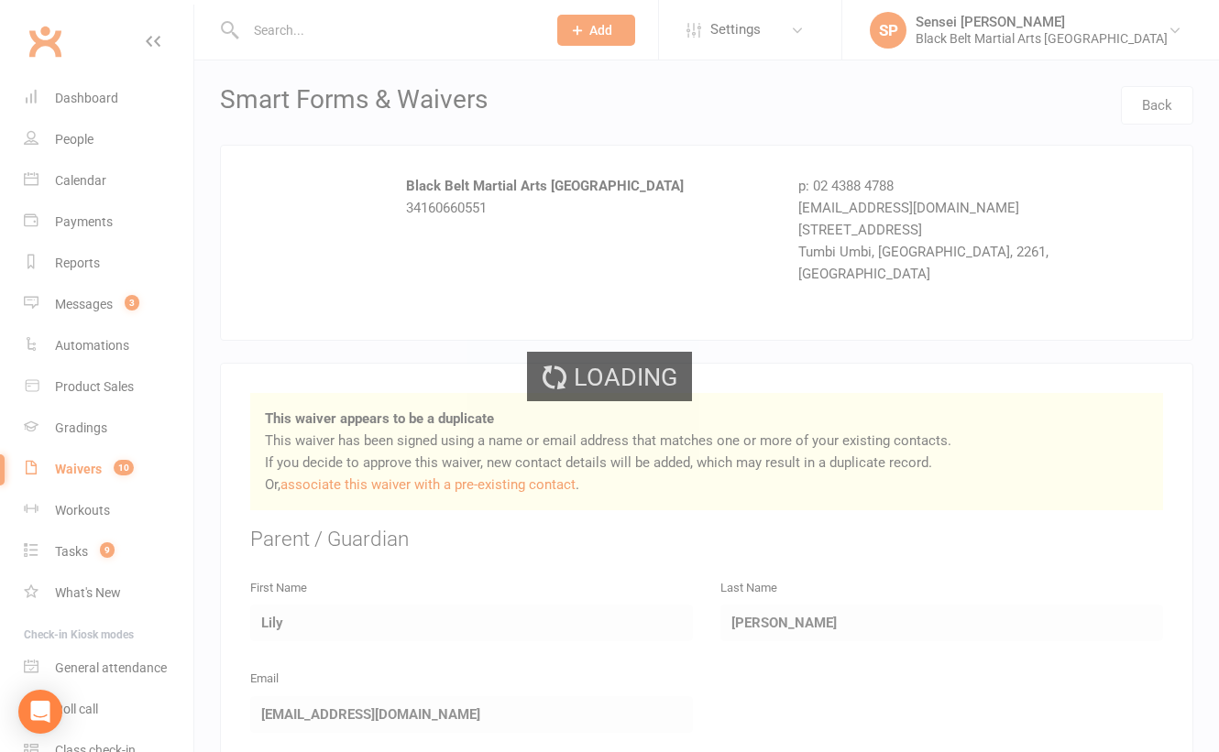
select select "50"
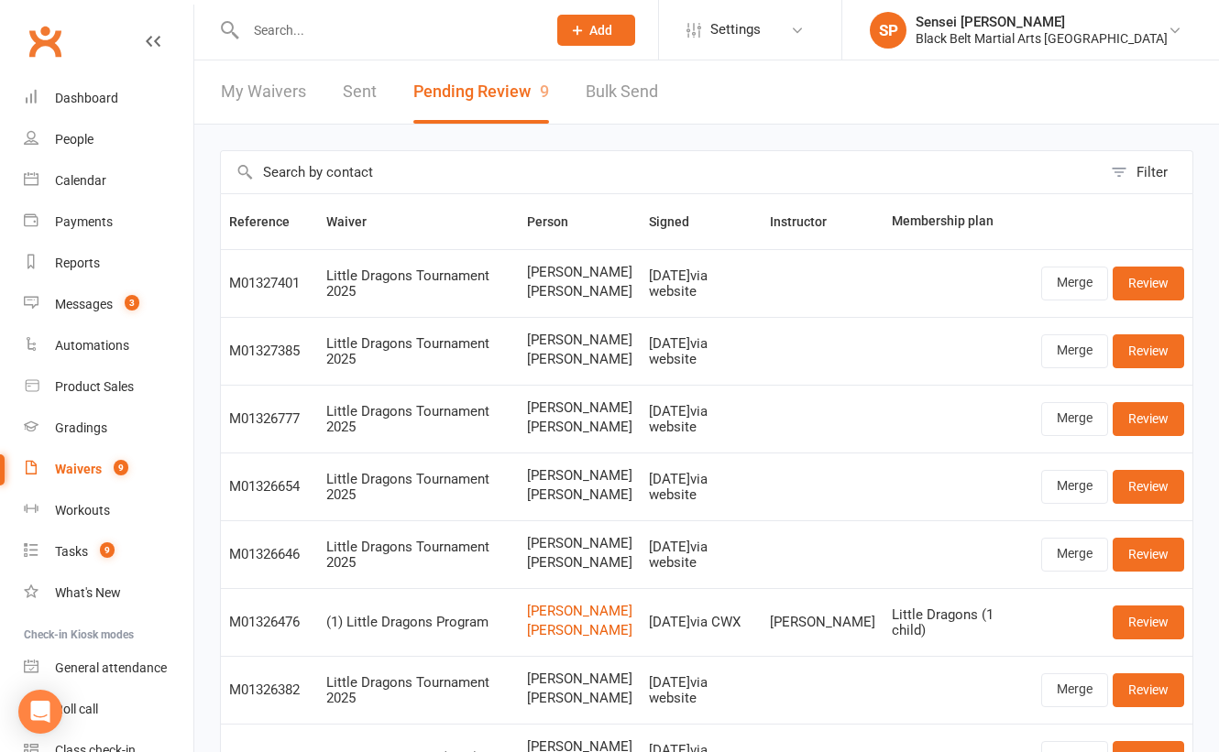
click at [797, 126] on div "Filter Reference Waiver Person Signed Instructor Membership plan M01327401 Litt…" at bounding box center [706, 550] width 1024 height 850
click at [1136, 280] on link "Review" at bounding box center [1147, 283] width 71 height 33
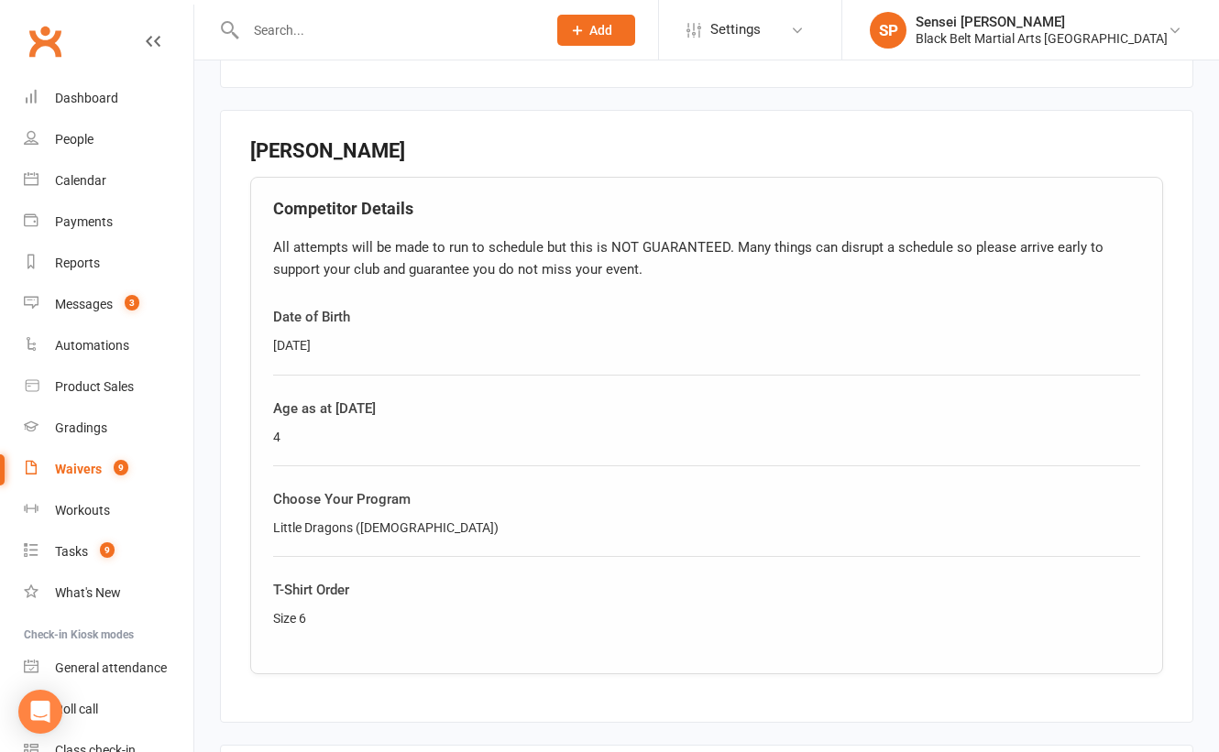
scroll to position [1380, 0]
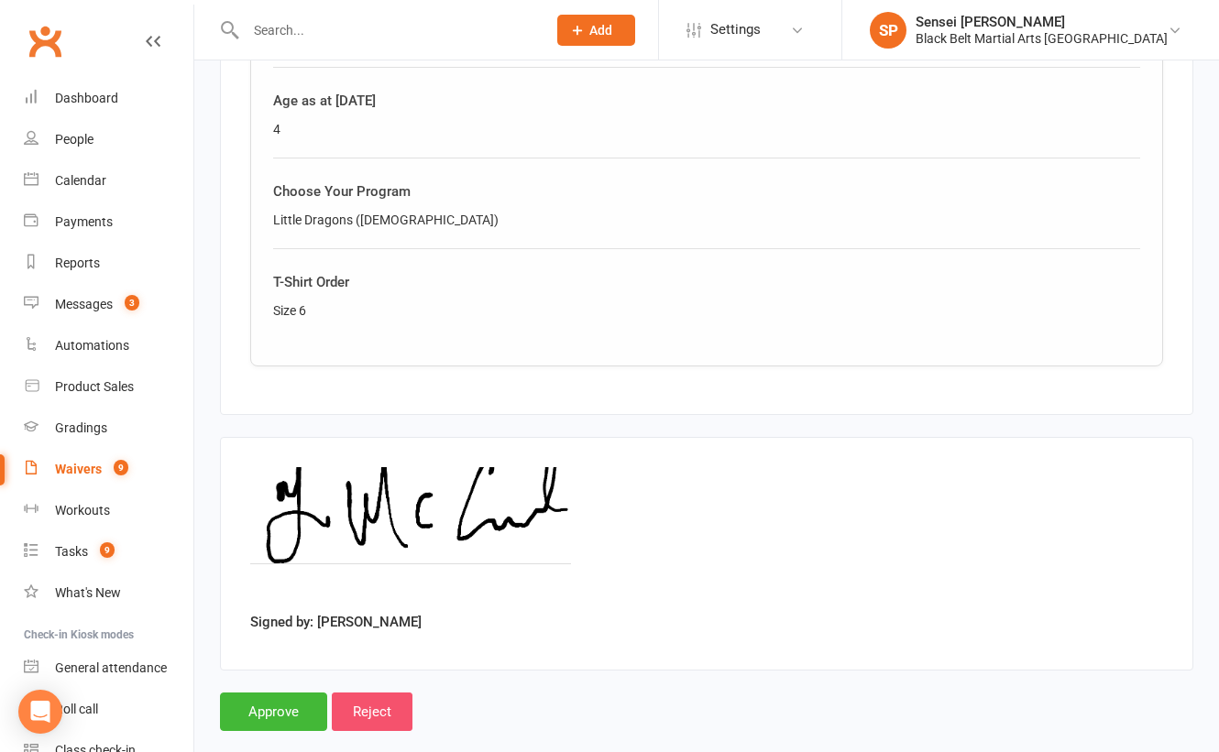
click at [375, 693] on input "Reject" at bounding box center [372, 712] width 81 height 38
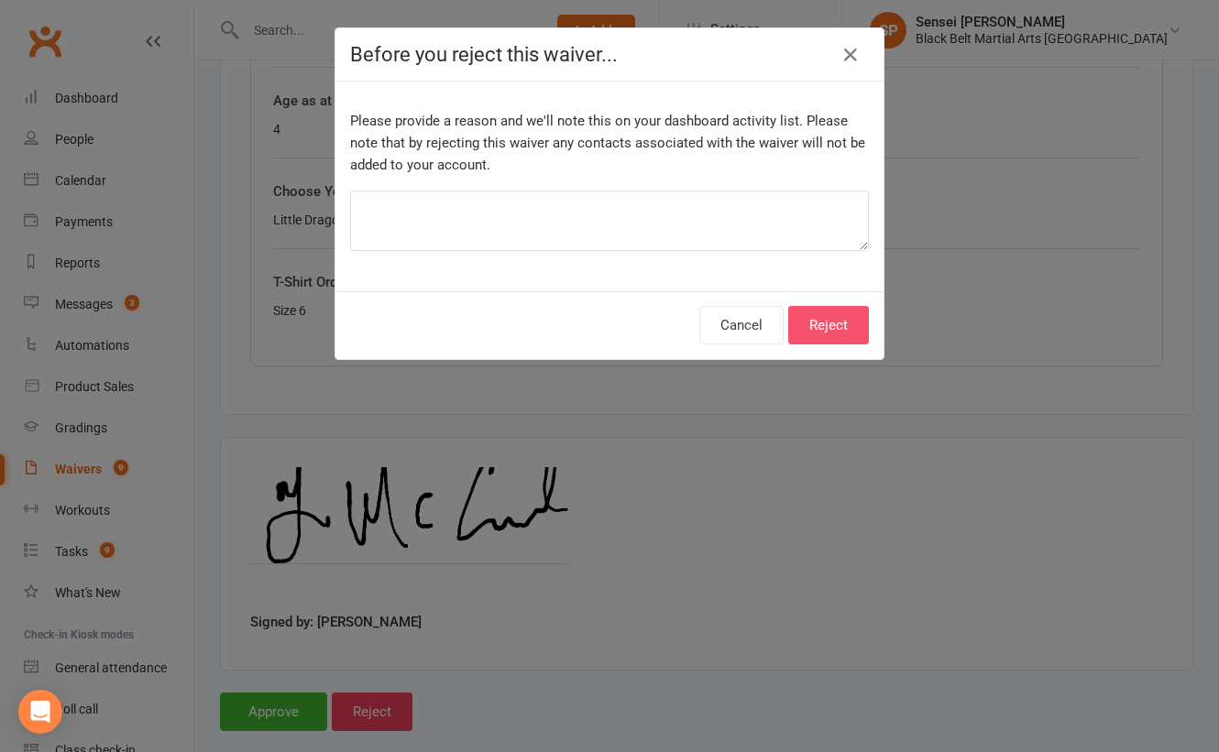
click at [824, 312] on button "Reject" at bounding box center [828, 325] width 81 height 38
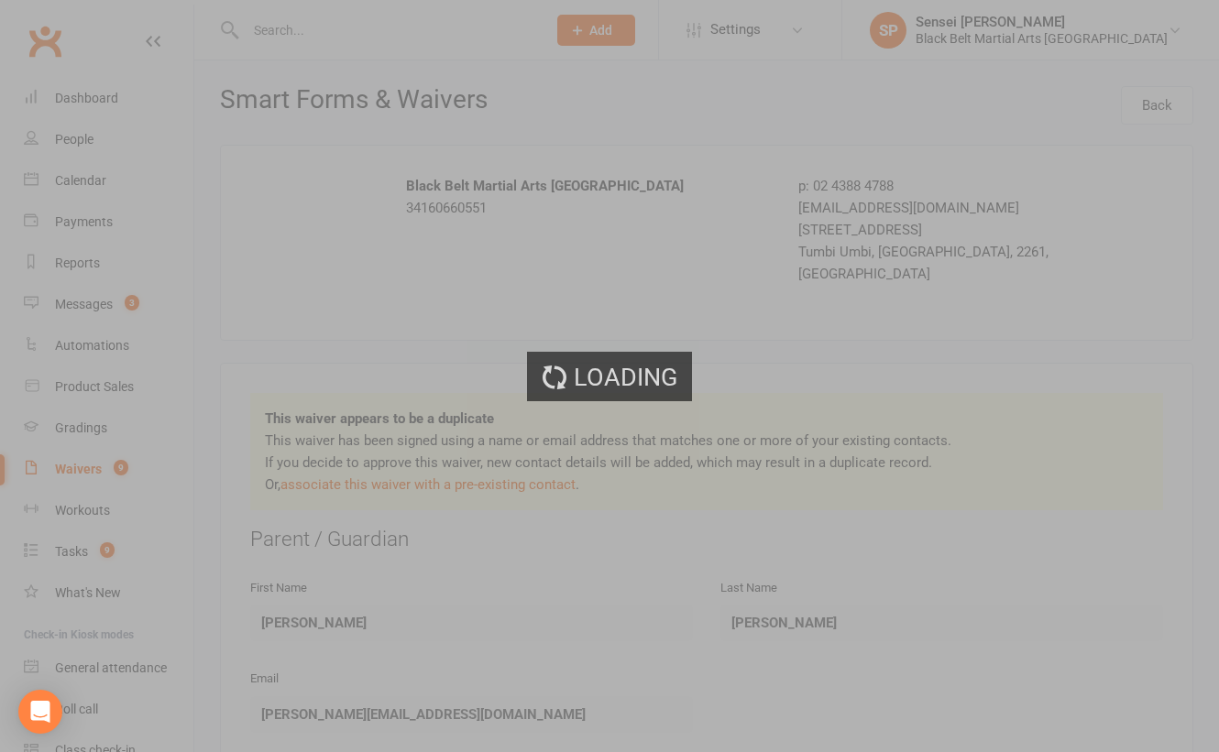
select select "50"
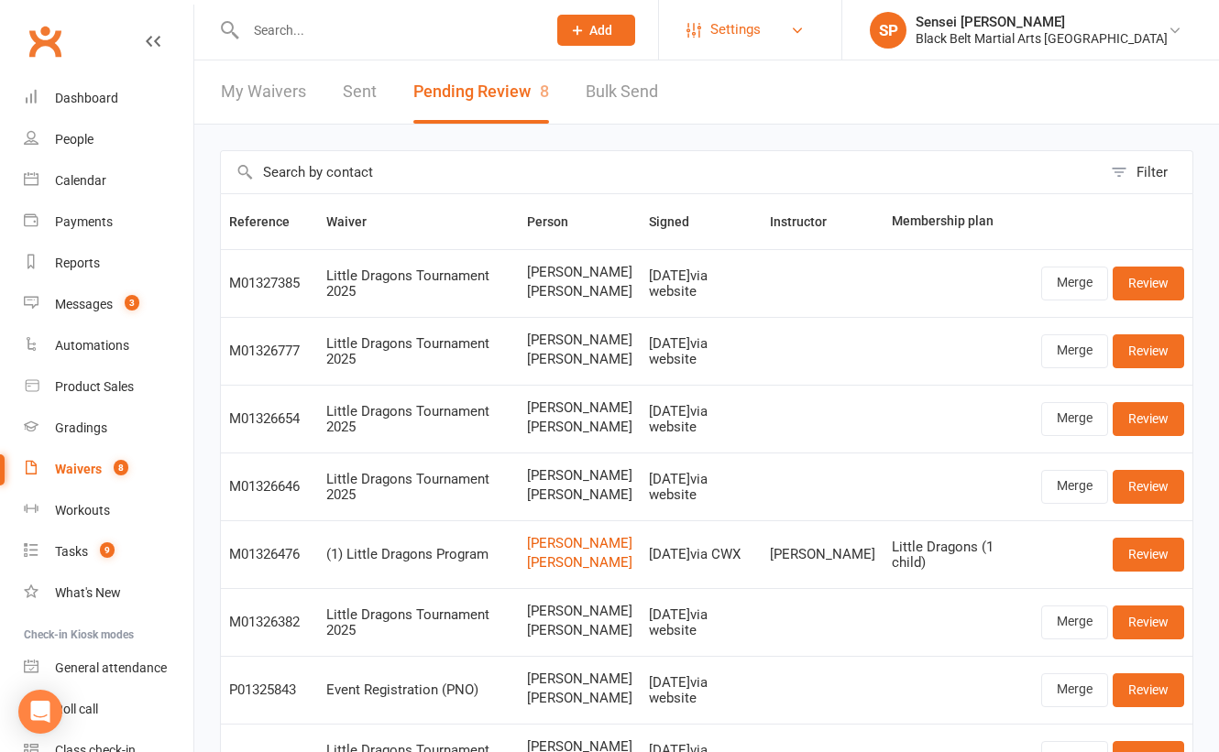
click at [761, 29] on span "Settings" at bounding box center [735, 29] width 50 height 41
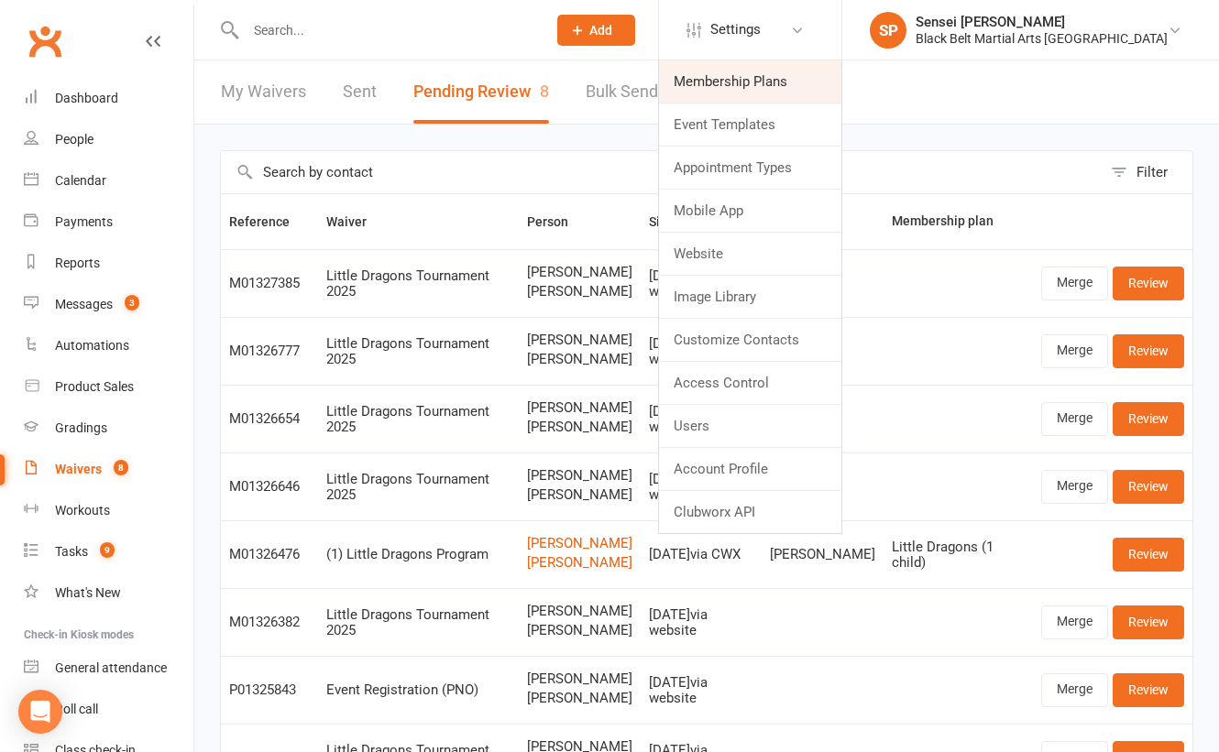
click at [794, 81] on link "Membership Plans" at bounding box center [750, 81] width 182 height 42
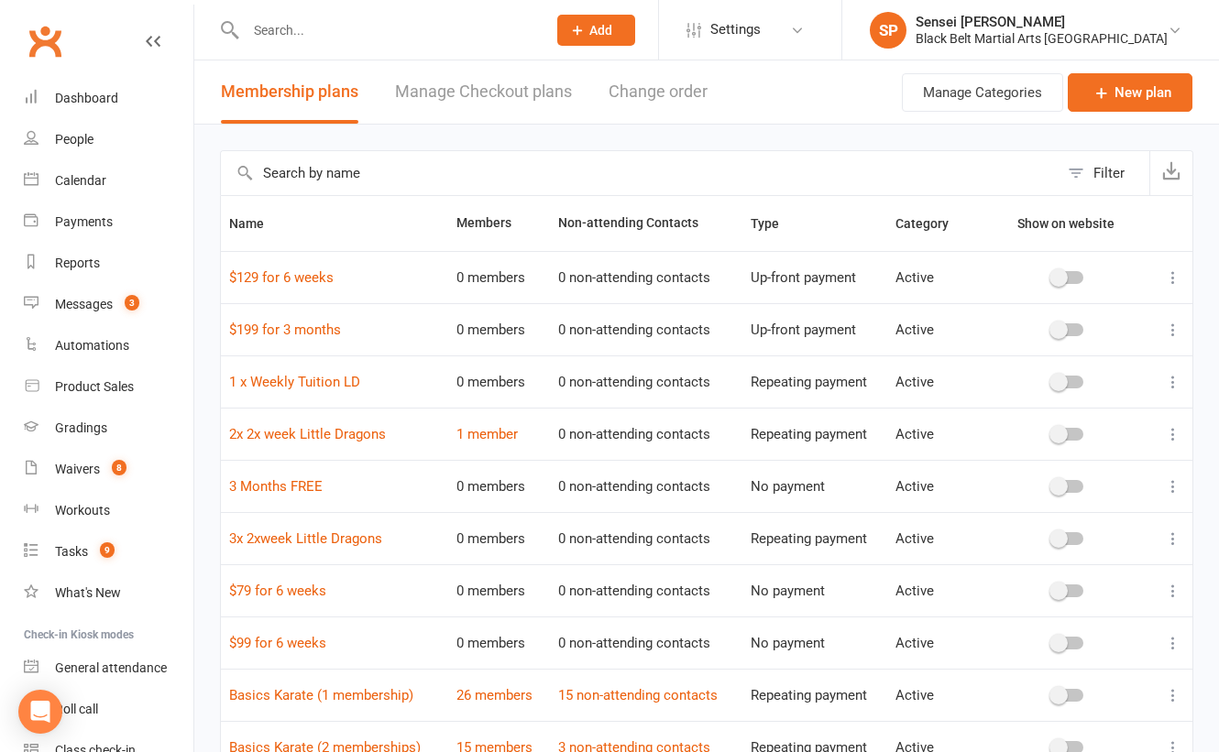
click at [462, 85] on link "Manage Checkout plans" at bounding box center [483, 91] width 177 height 63
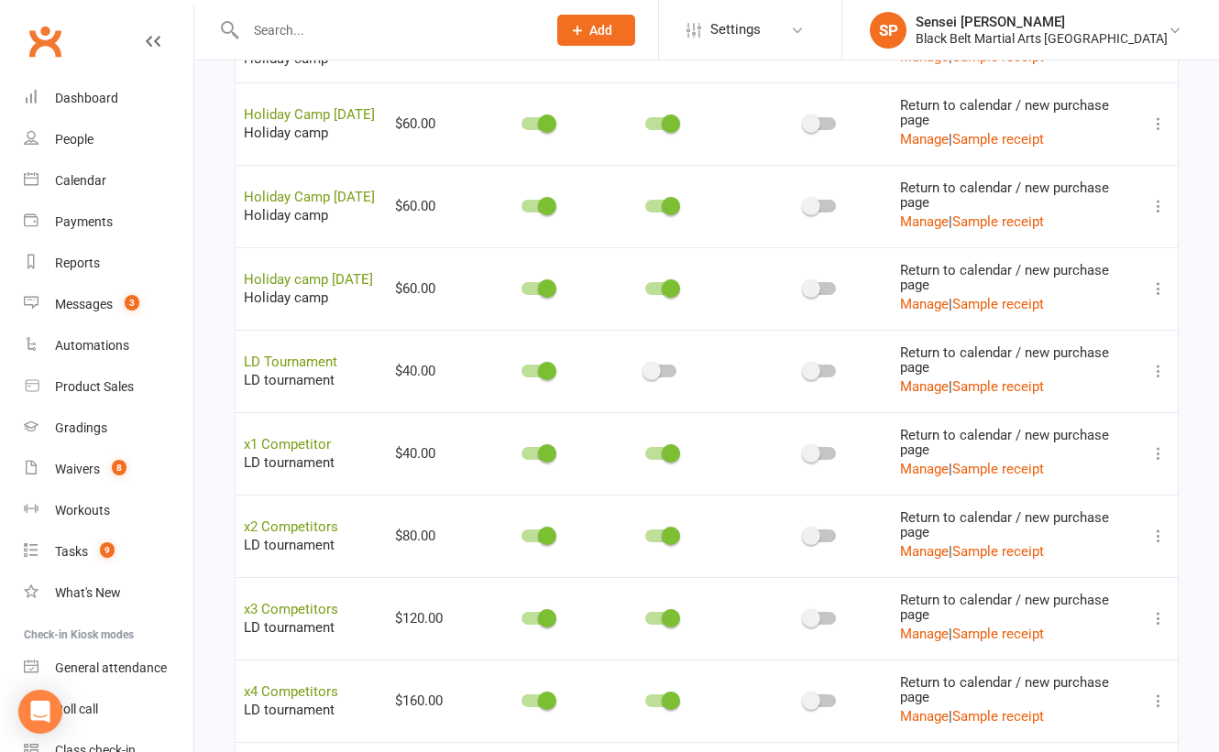
scroll to position [1296, 0]
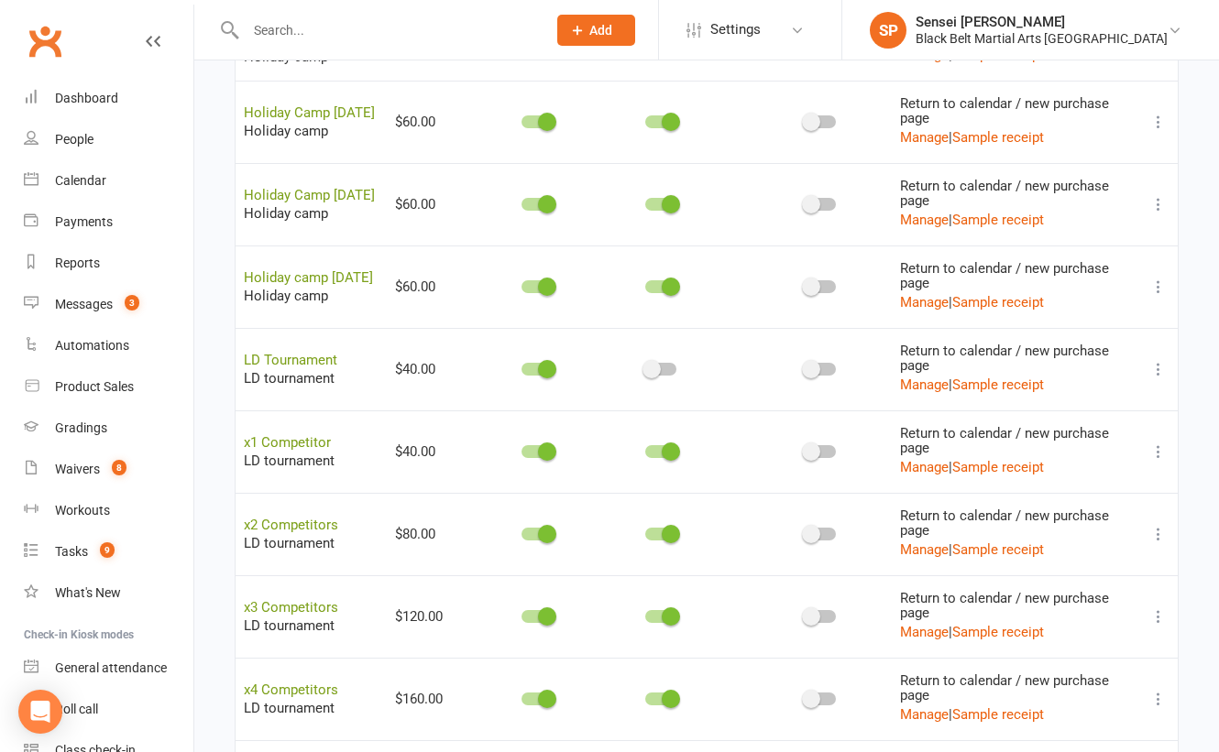
click at [1159, 443] on icon at bounding box center [1158, 452] width 18 height 18
click at [1098, 453] on link "Copy direct link to clipboard" at bounding box center [1068, 458] width 202 height 37
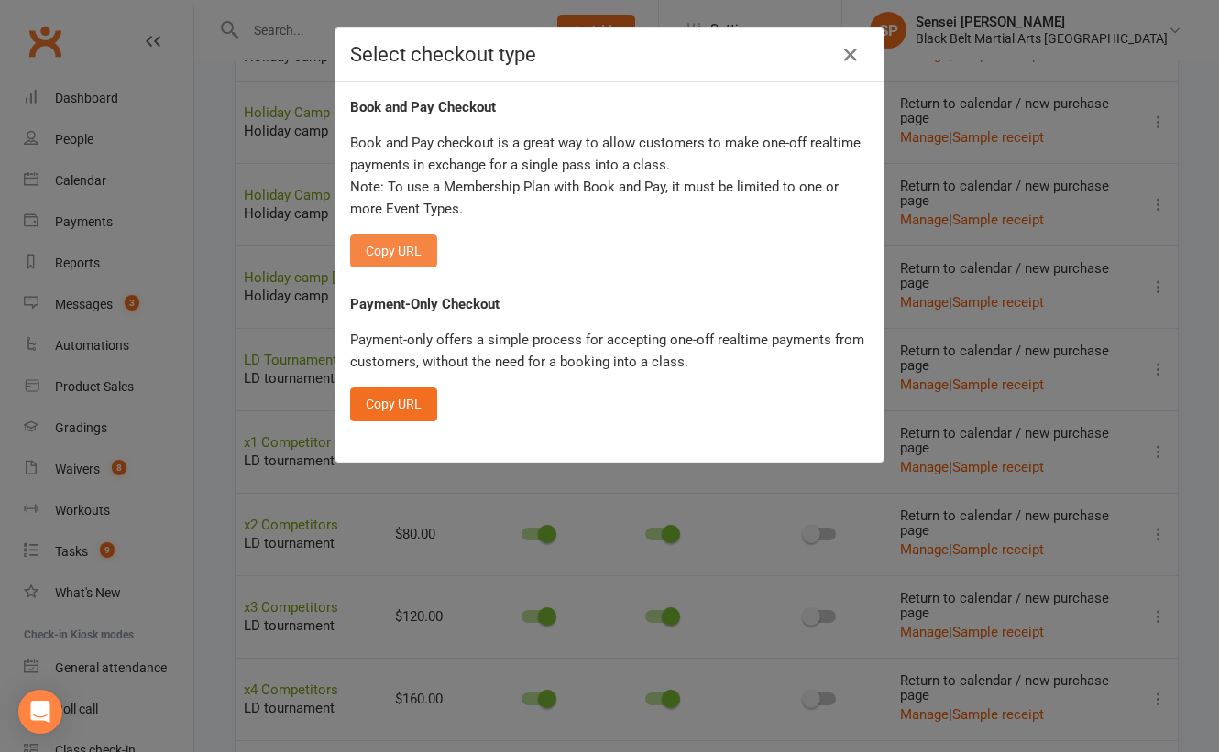
click at [381, 249] on button "Copy URL" at bounding box center [393, 251] width 87 height 33
click at [839, 50] on icon "button" at bounding box center [850, 55] width 22 height 22
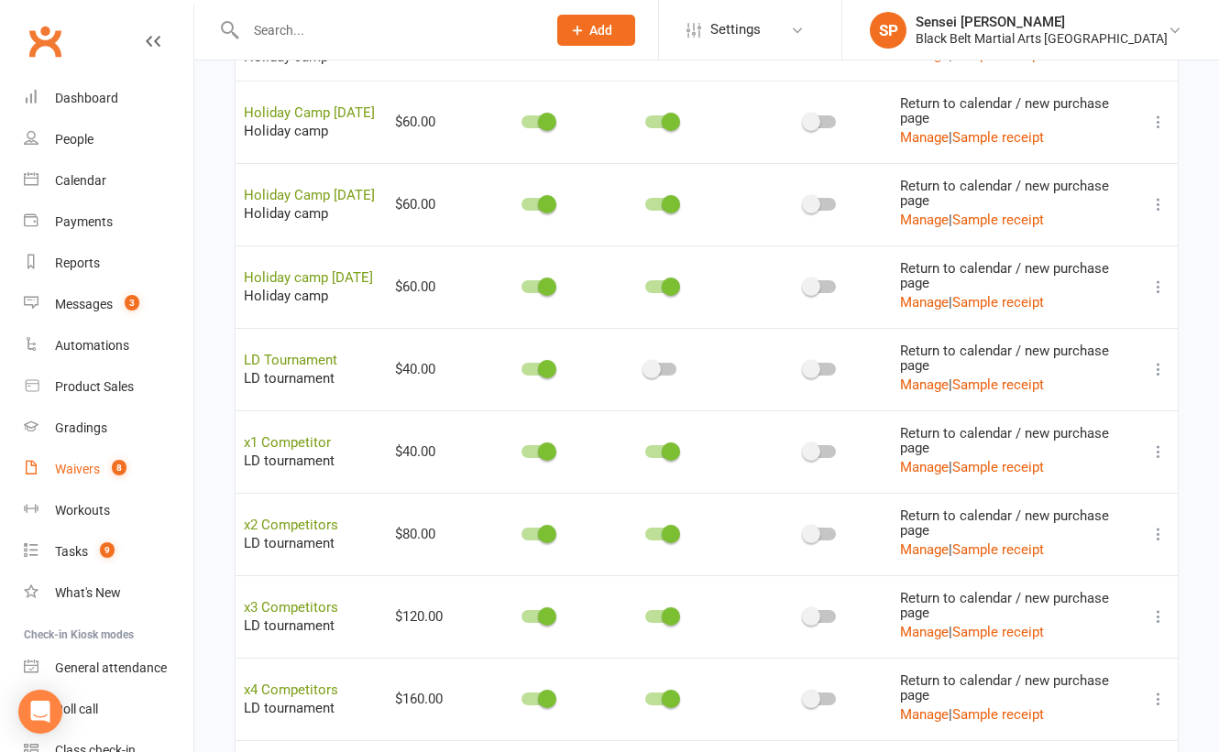
click at [80, 466] on div "Waivers" at bounding box center [77, 469] width 45 height 15
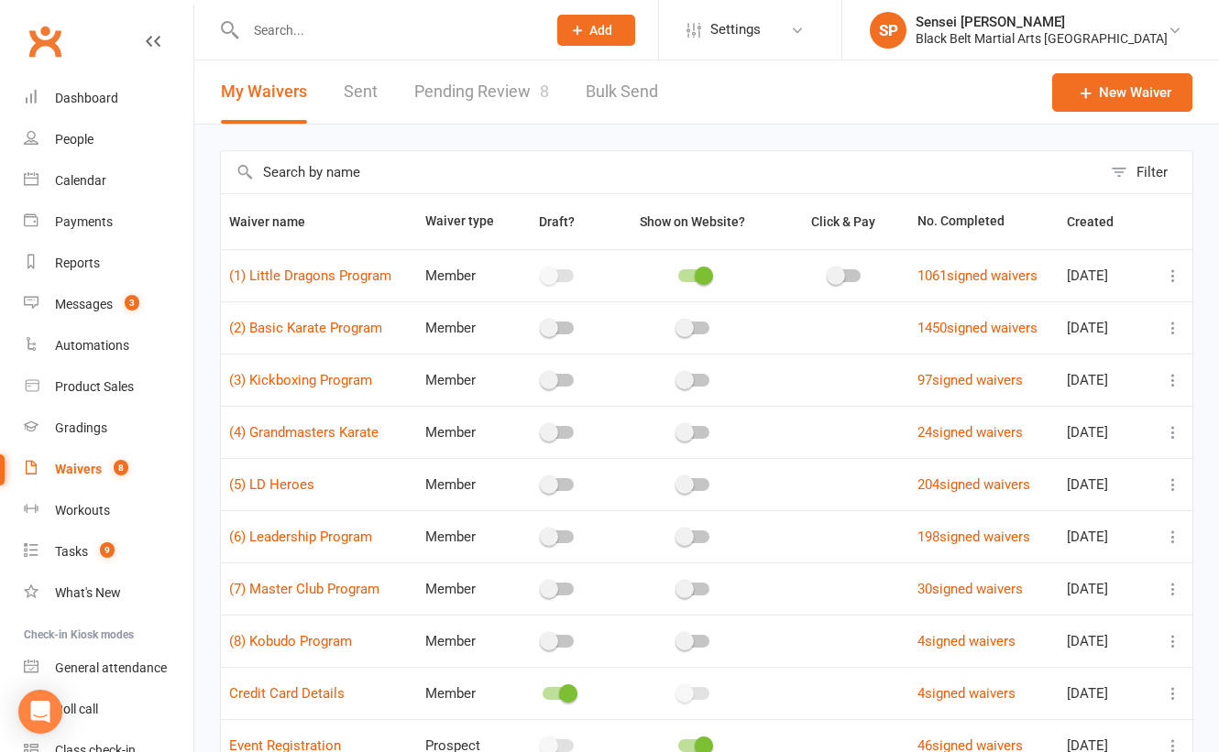
click at [454, 86] on link "Pending Review 8" at bounding box center [481, 91] width 135 height 63
select select "50"
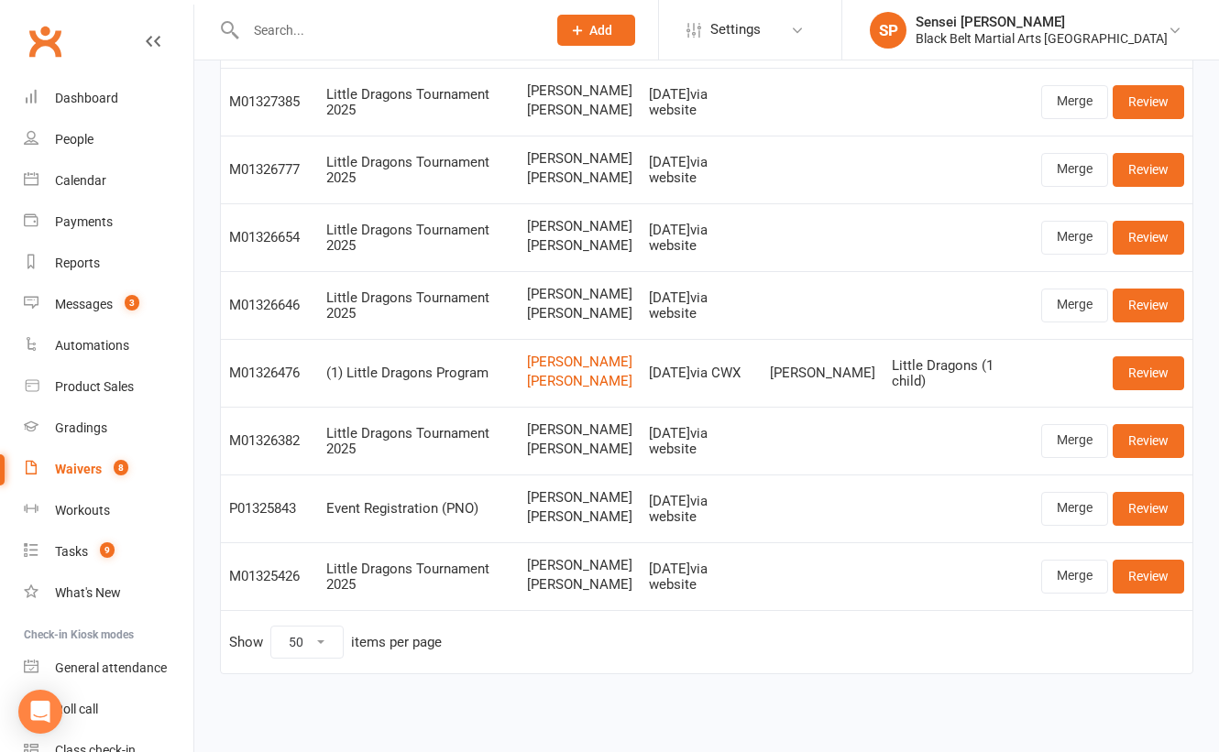
scroll to position [221, 0]
click at [294, 21] on input "text" at bounding box center [386, 30] width 293 height 26
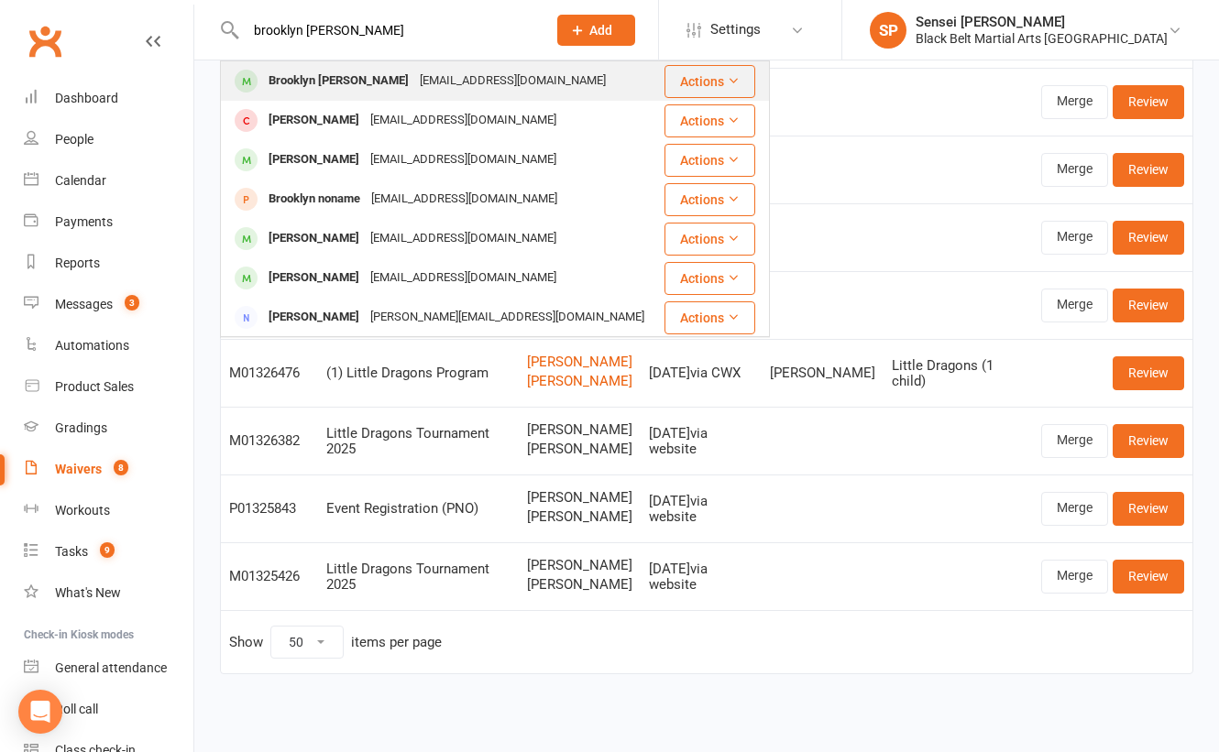
type input "brooklyn ricketts"
click at [313, 81] on div "Brooklyn Ricketts" at bounding box center [338, 81] width 151 height 27
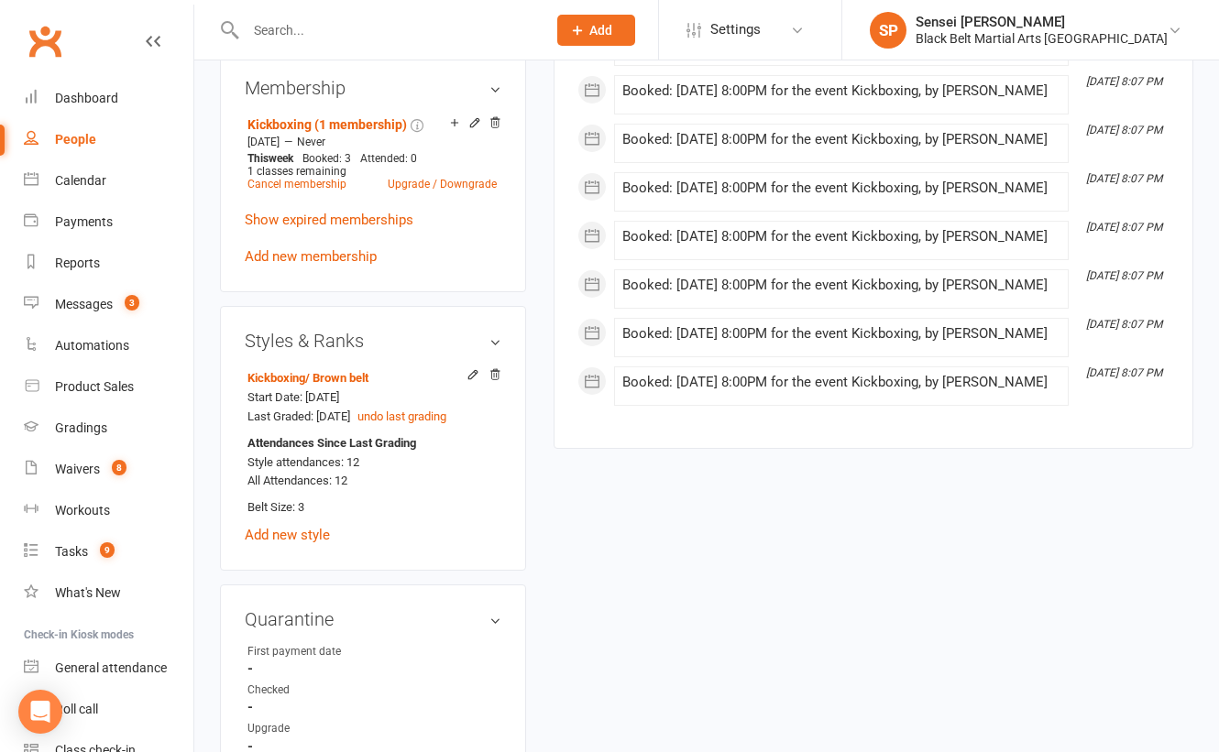
scroll to position [1316, 0]
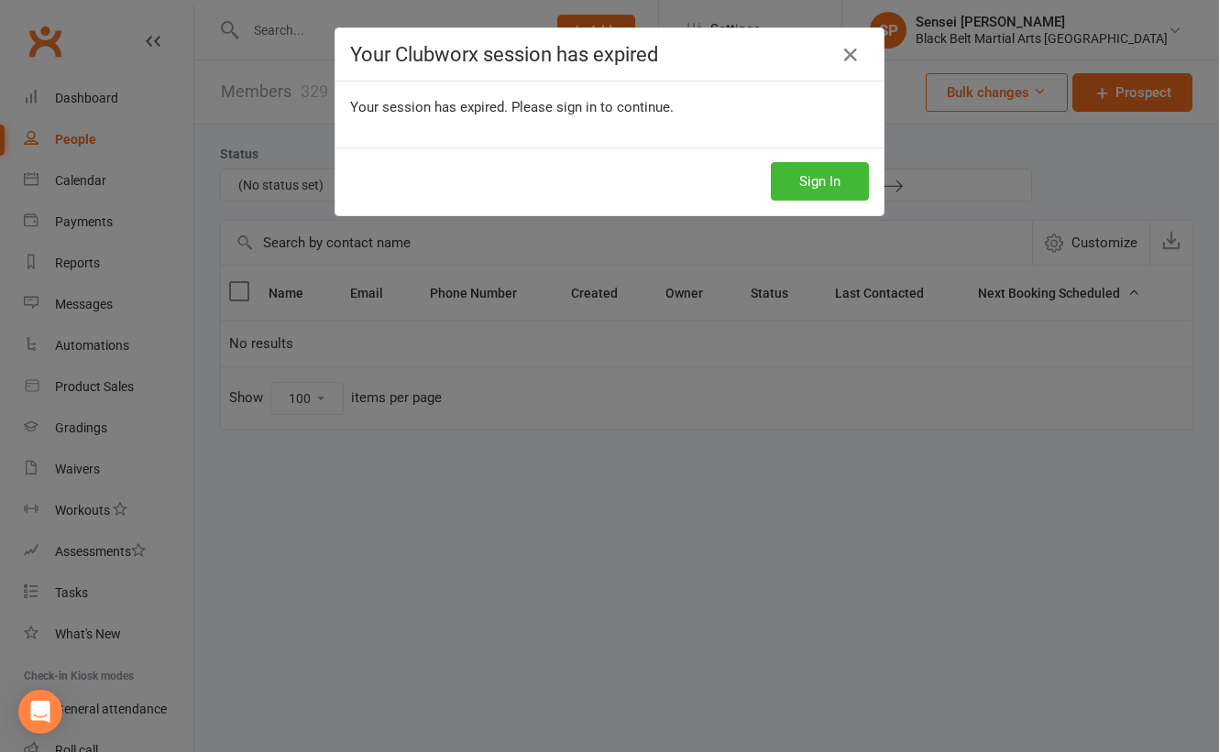
select select "no_prospect_status"
select select "100"
click at [825, 174] on button "Sign In" at bounding box center [820, 181] width 98 height 38
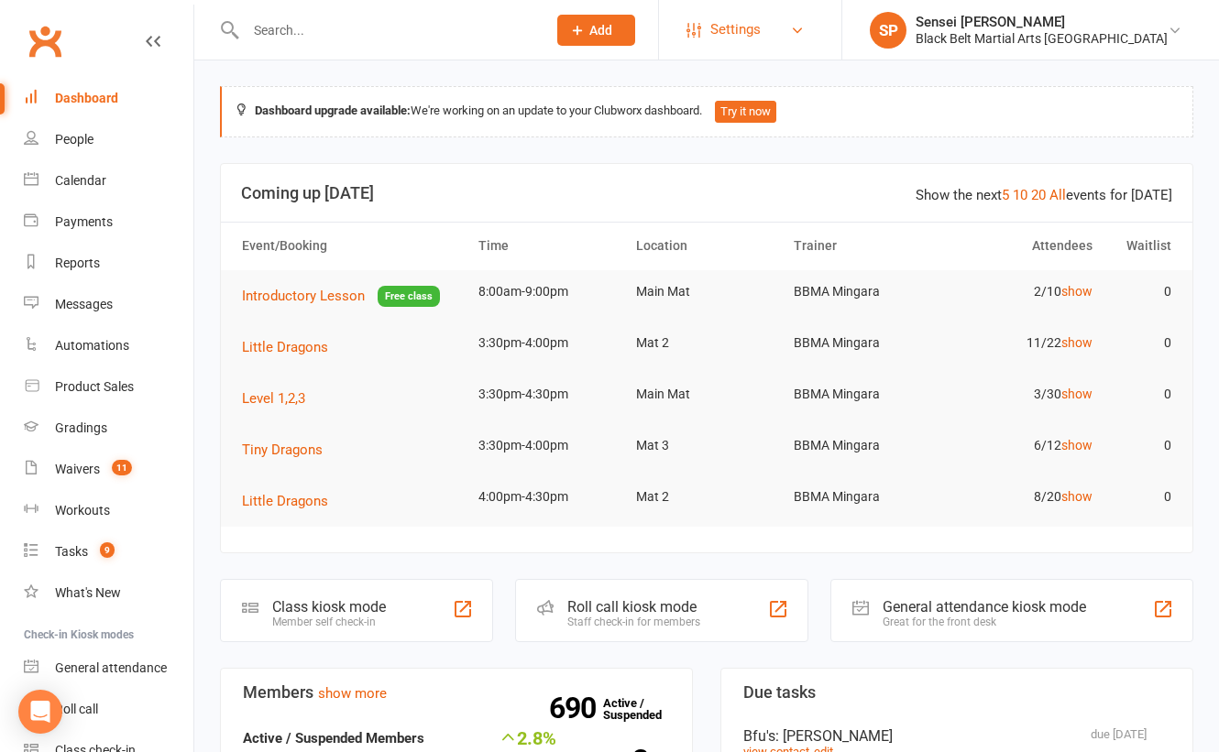
click at [761, 31] on span "Settings" at bounding box center [735, 29] width 50 height 41
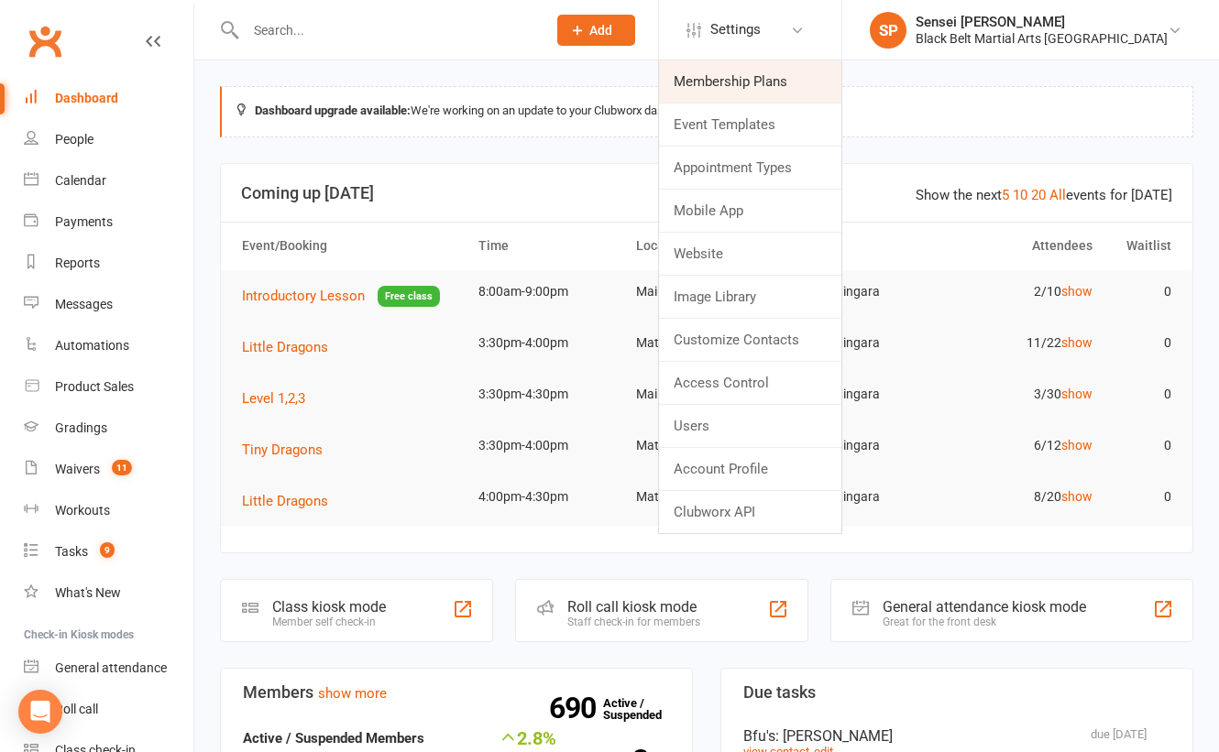
click at [787, 76] on link "Membership Plans" at bounding box center [750, 81] width 182 height 42
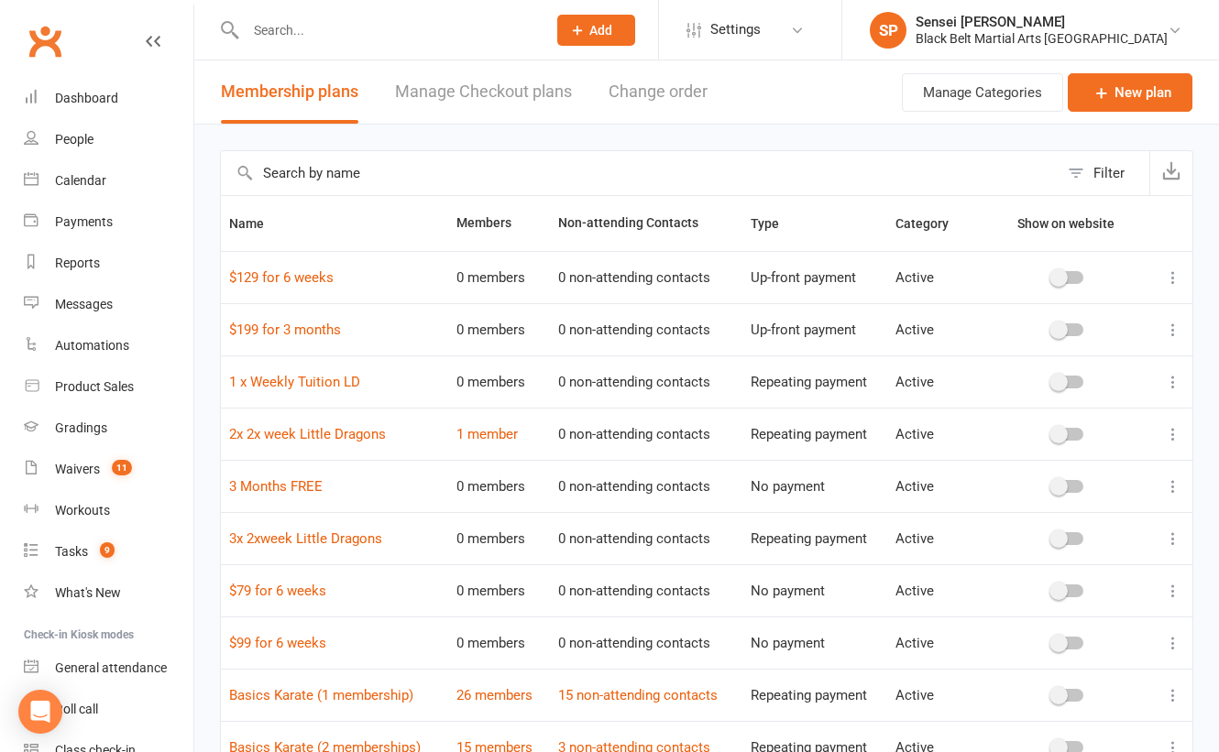
click at [485, 93] on link "Manage Checkout plans" at bounding box center [483, 91] width 177 height 63
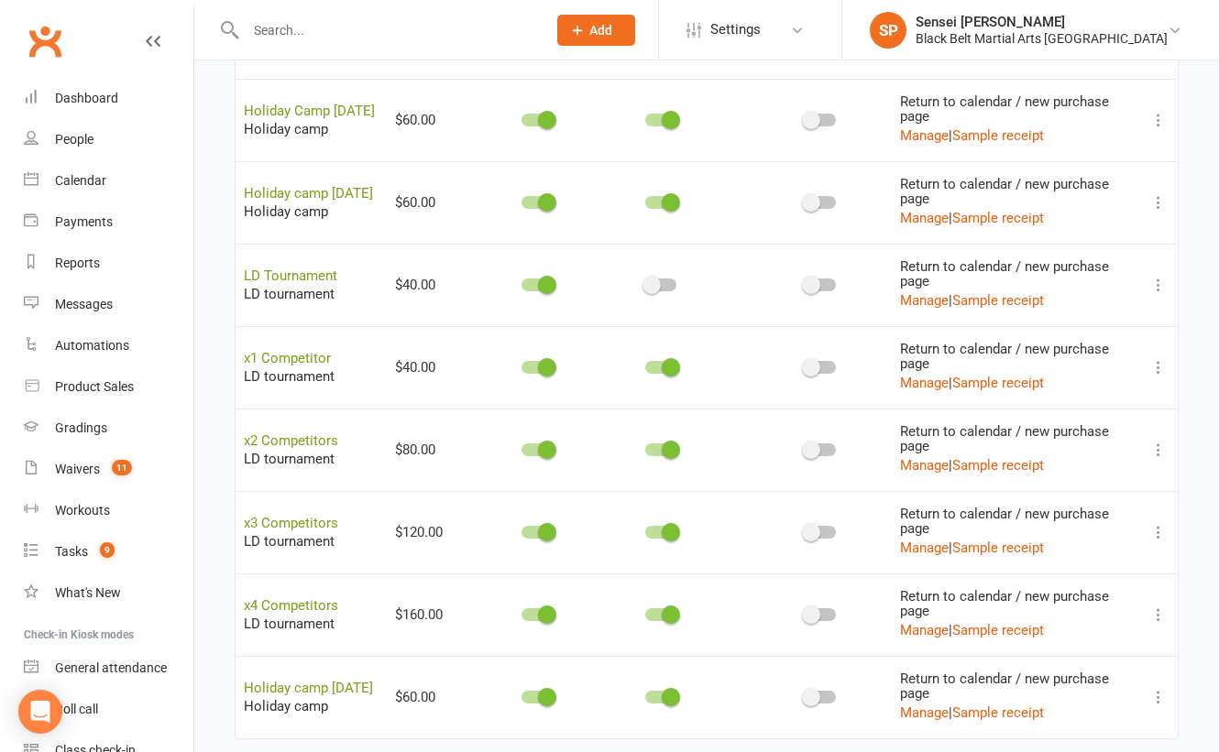
scroll to position [1391, 0]
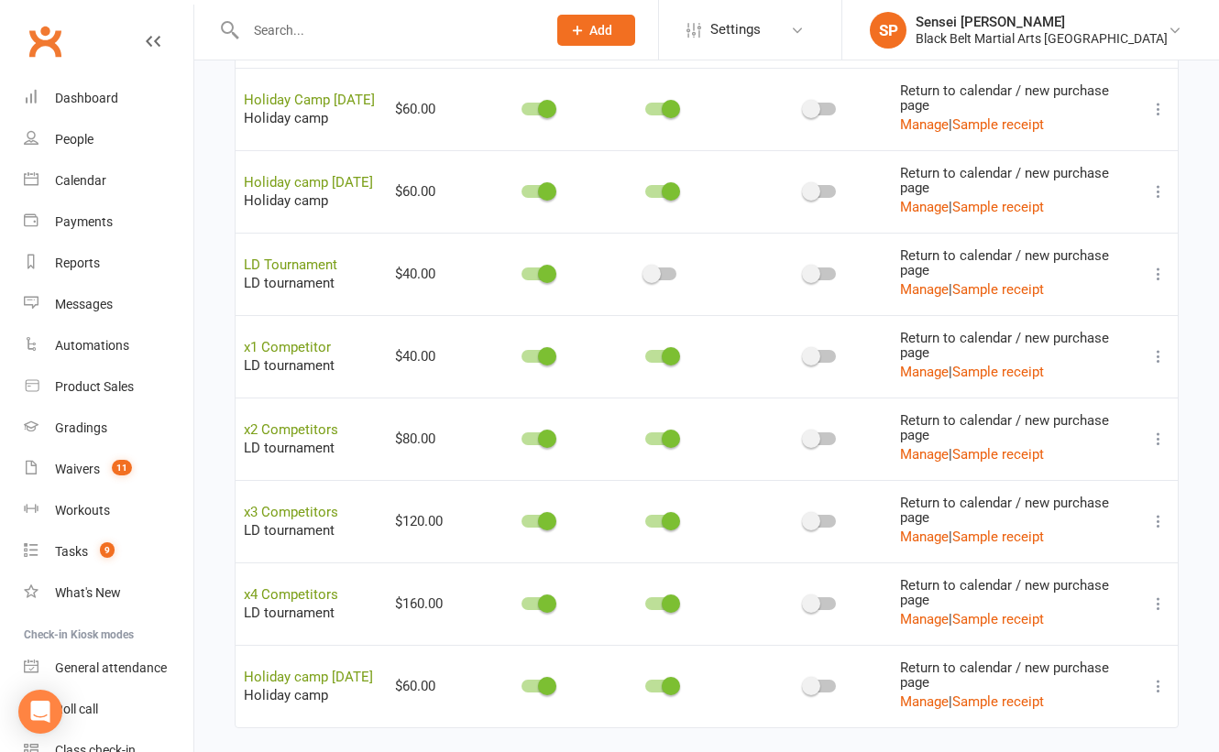
click at [1155, 347] on icon at bounding box center [1158, 356] width 18 height 18
click at [1106, 362] on link "Copy direct link to clipboard" at bounding box center [1068, 363] width 202 height 37
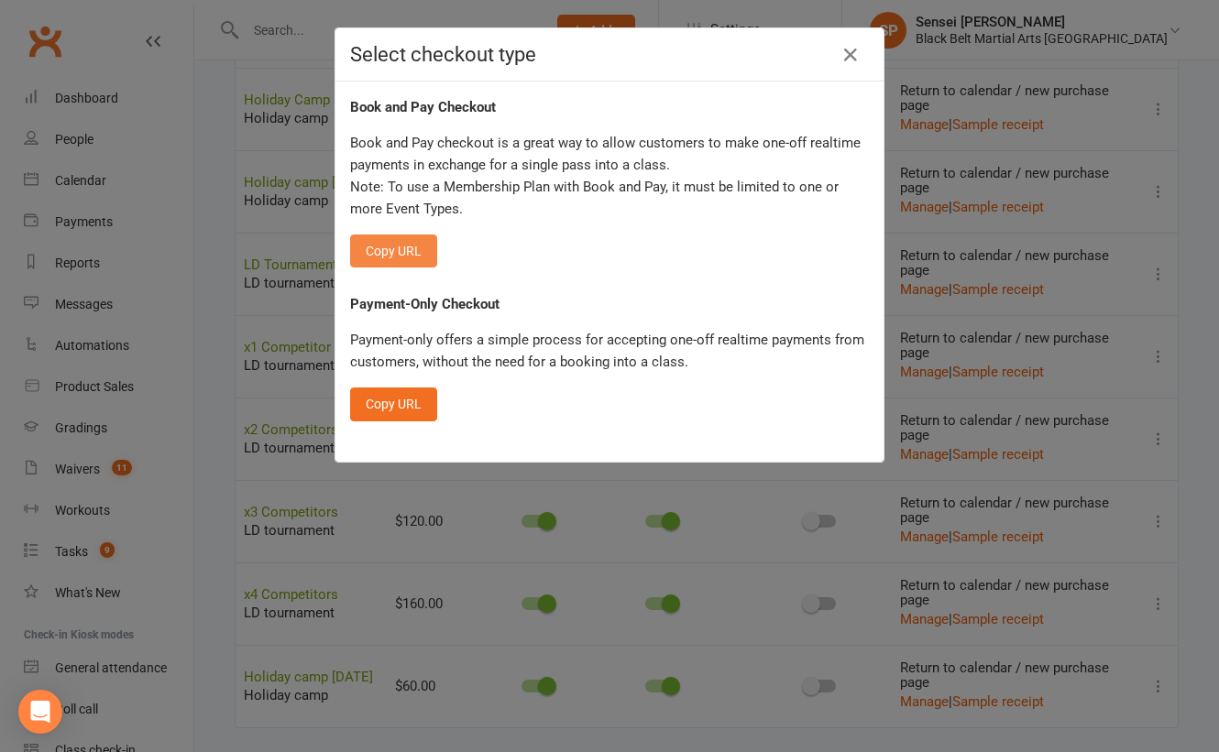
click at [400, 249] on button "Copy URL" at bounding box center [393, 251] width 87 height 33
click at [42, 708] on icon "Open Intercom Messenger" at bounding box center [39, 712] width 21 height 24
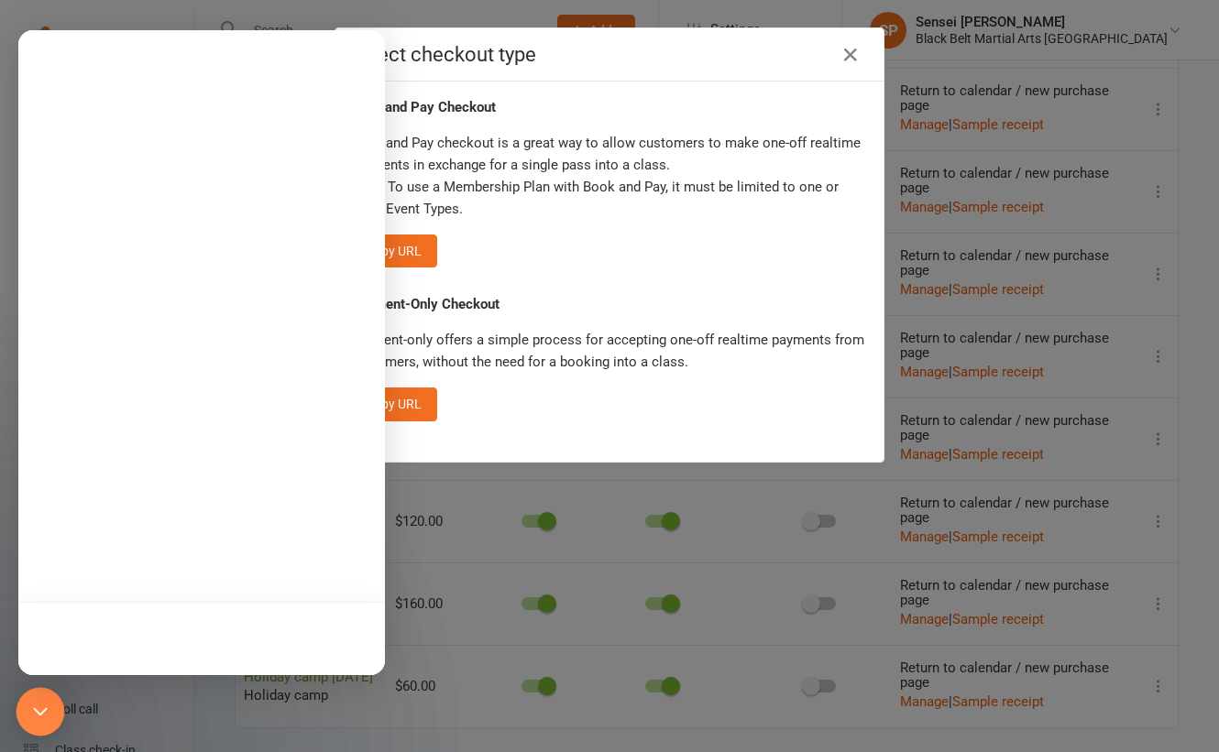
scroll to position [0, 0]
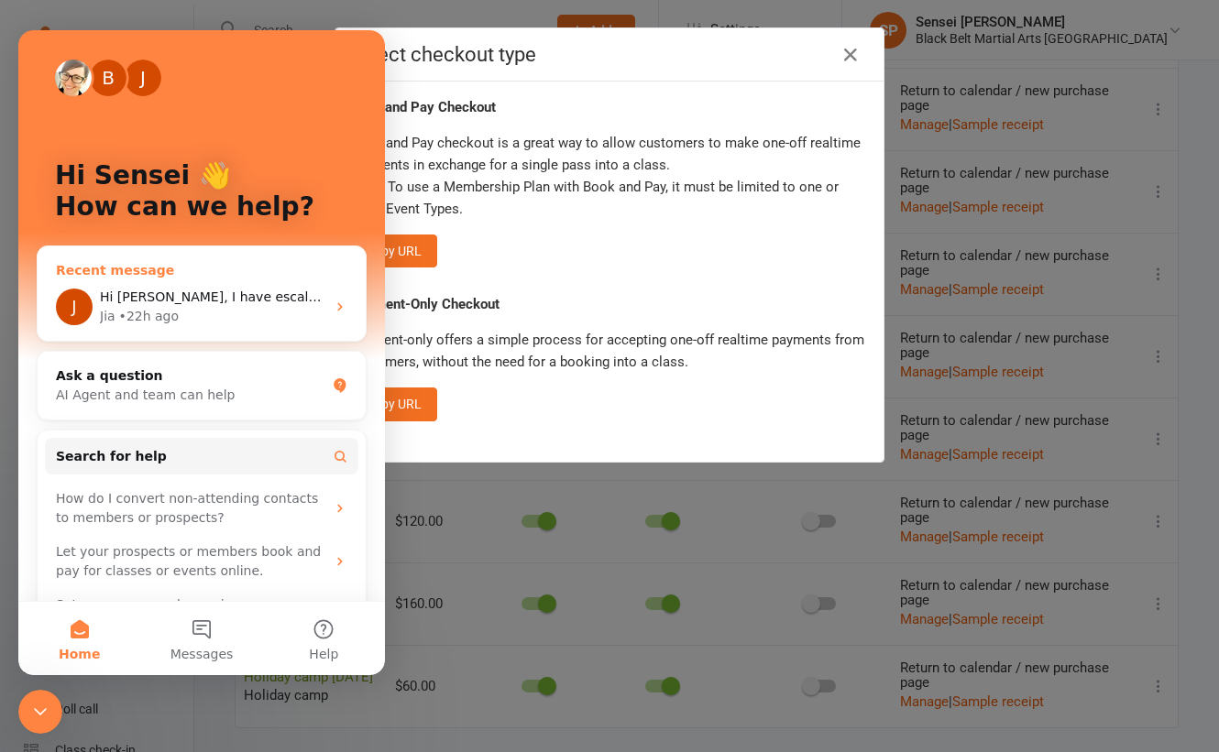
click at [217, 307] on div "Jia • 22h ago" at bounding box center [212, 316] width 225 height 19
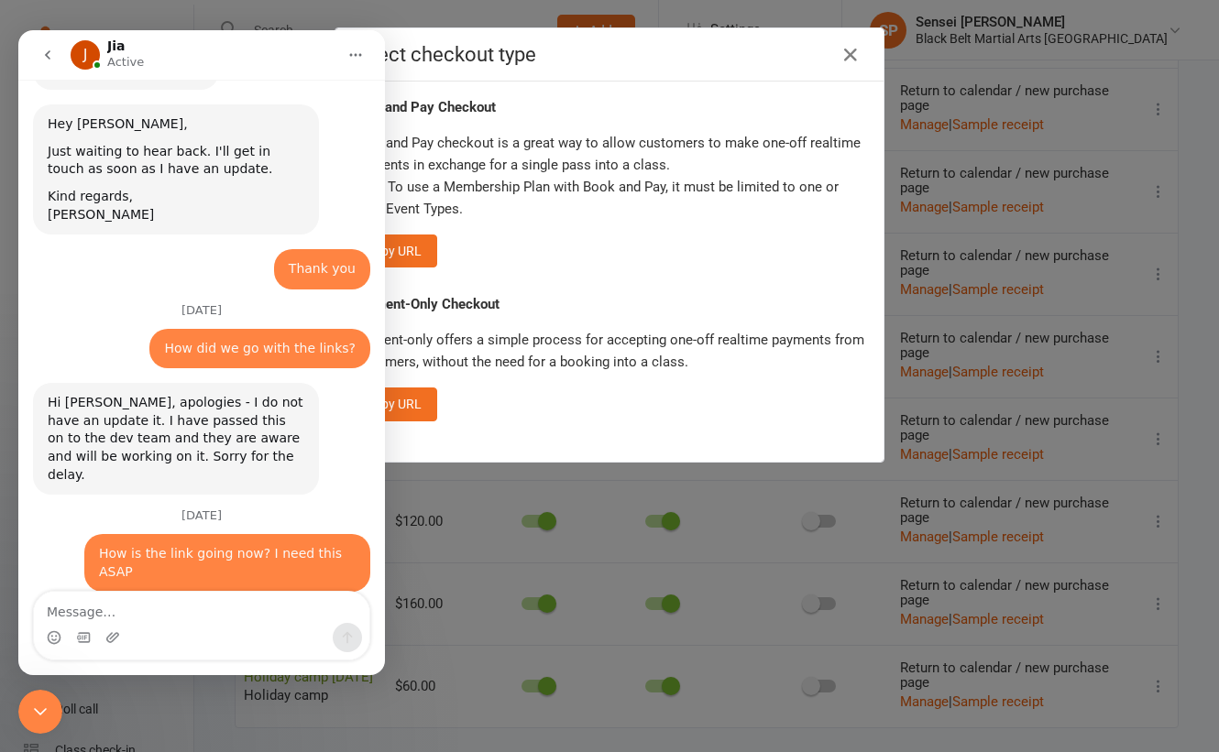
scroll to position [2516, 0]
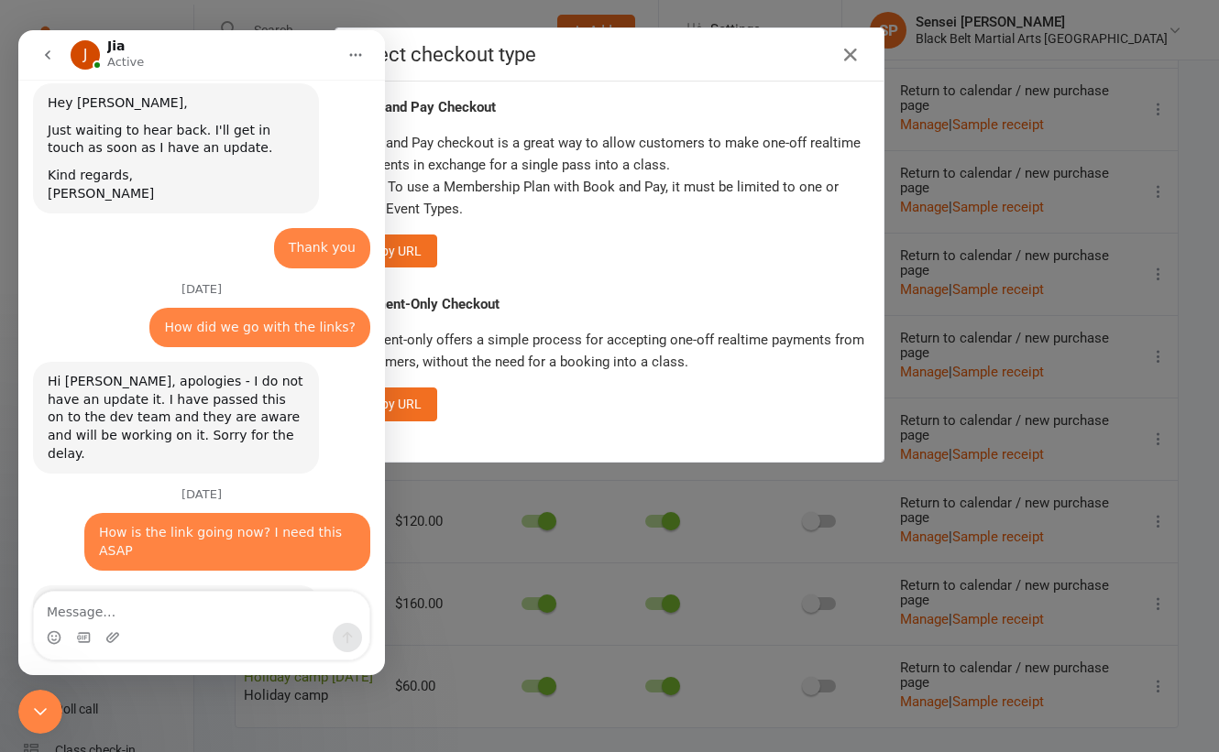
click at [181, 611] on textarea "Message…" at bounding box center [201, 607] width 335 height 31
type textarea "Can I please have an update about this link working?"
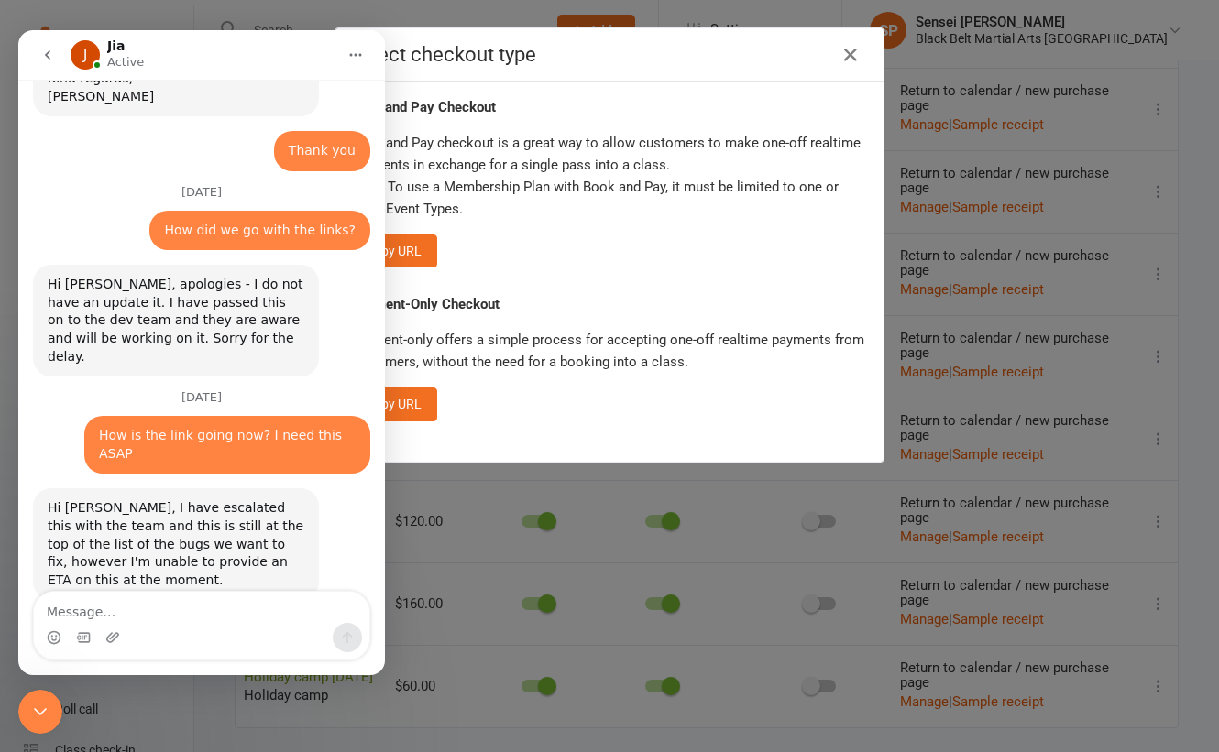
click at [49, 708] on icon "Close Intercom Messenger" at bounding box center [40, 712] width 22 height 22
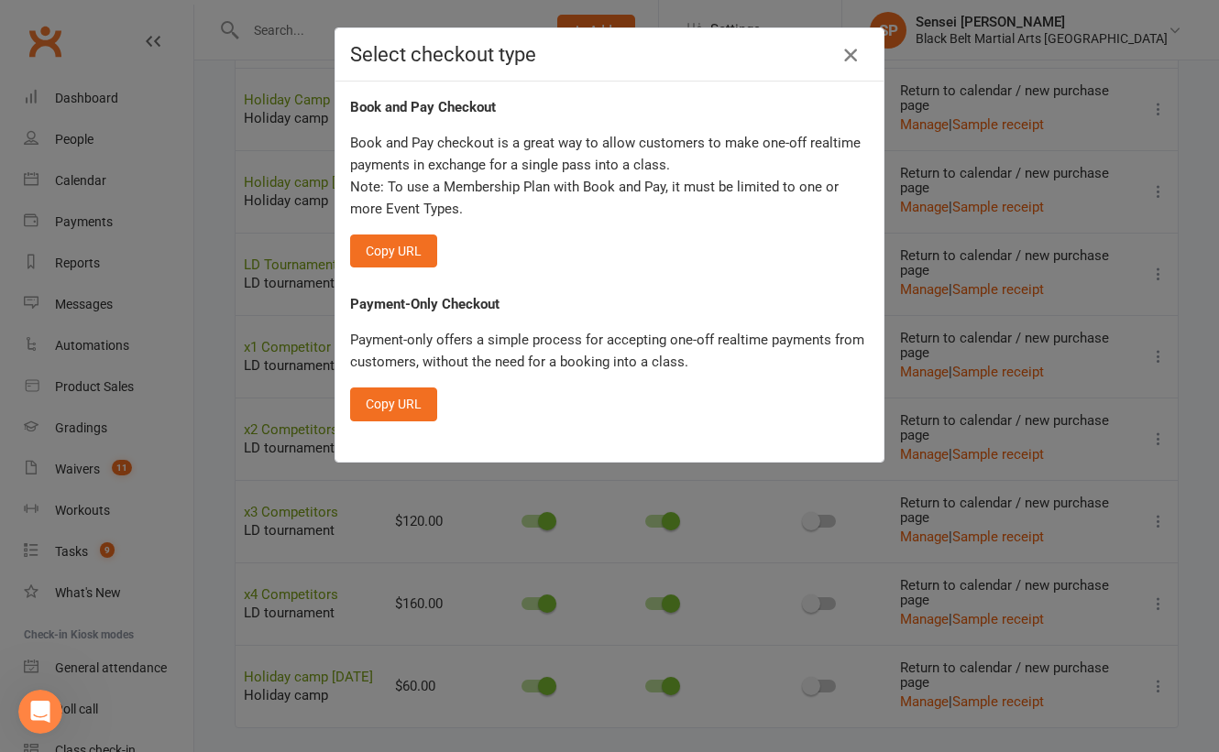
click at [846, 55] on icon "button" at bounding box center [850, 55] width 22 height 22
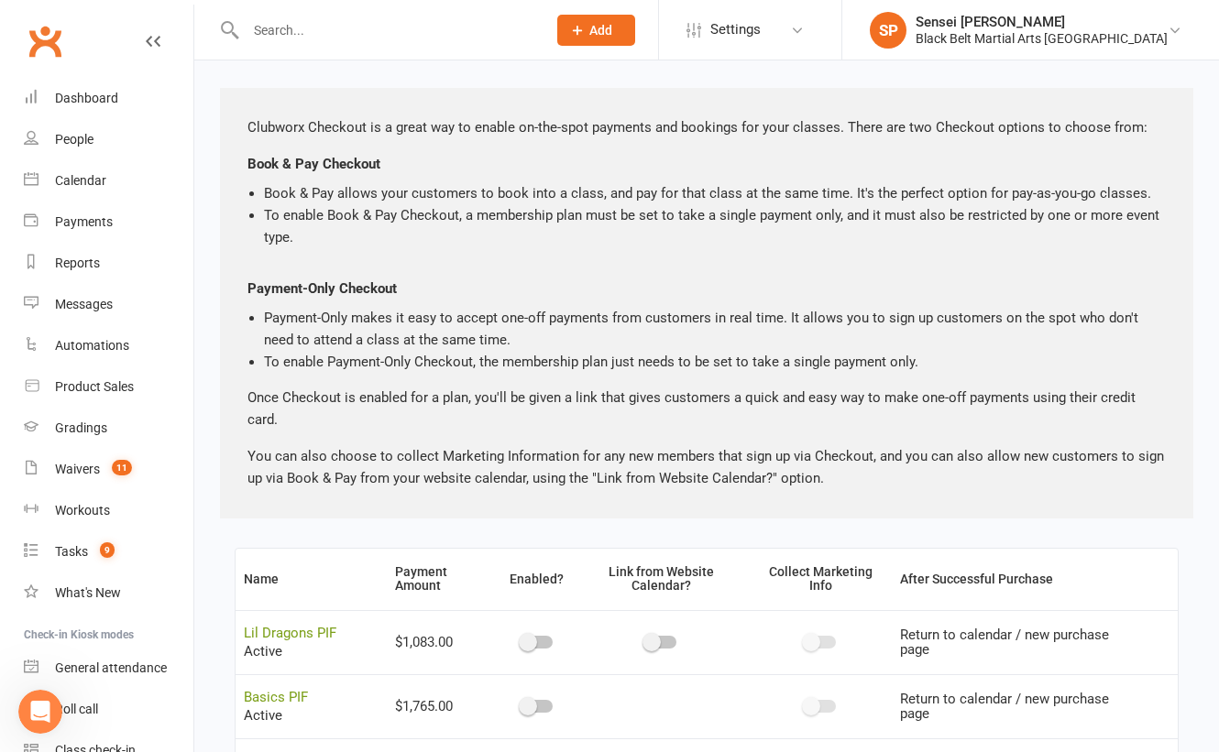
scroll to position [0, 0]
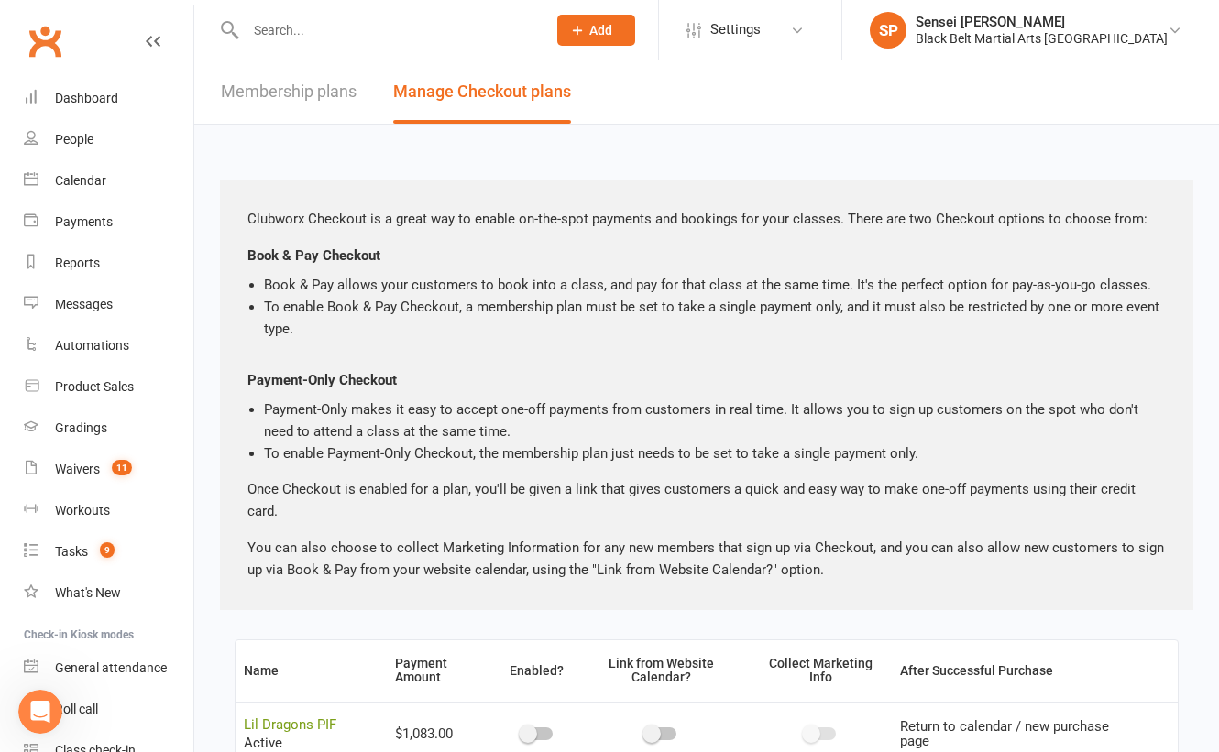
click at [276, 15] on div at bounding box center [376, 30] width 313 height 60
click at [276, 20] on input "text" at bounding box center [386, 30] width 293 height 26
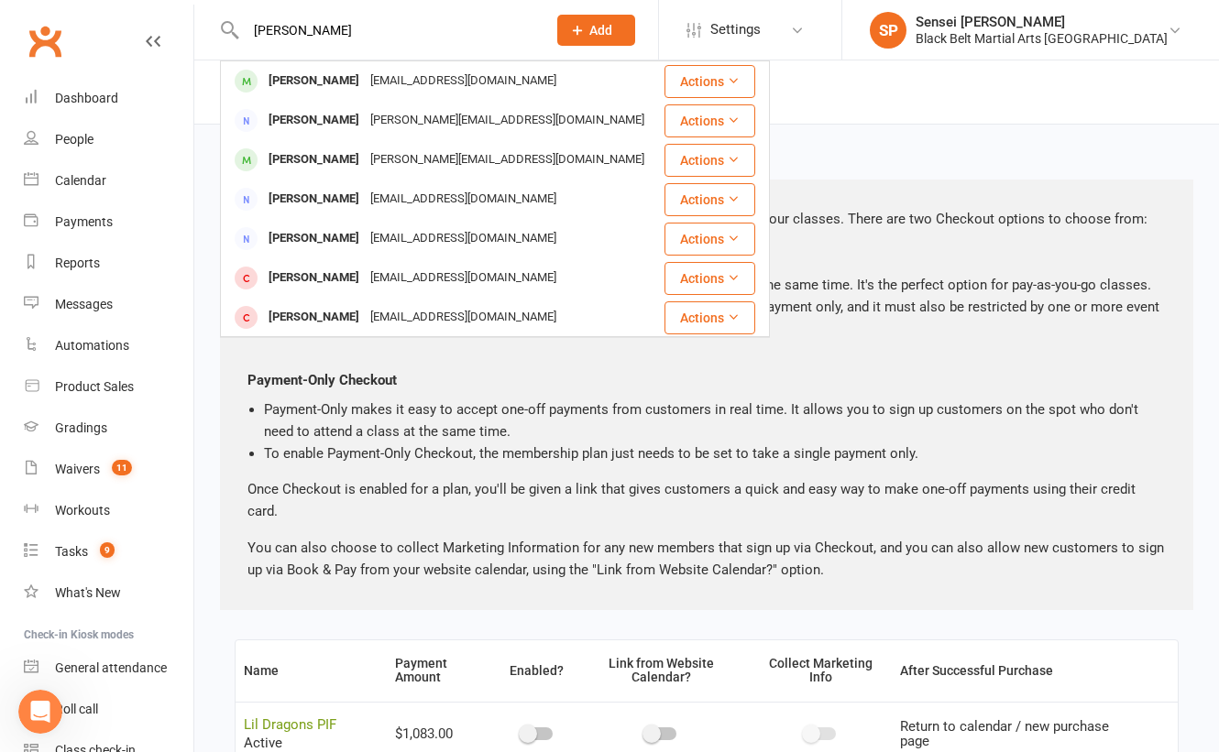
type input "alex coupar"
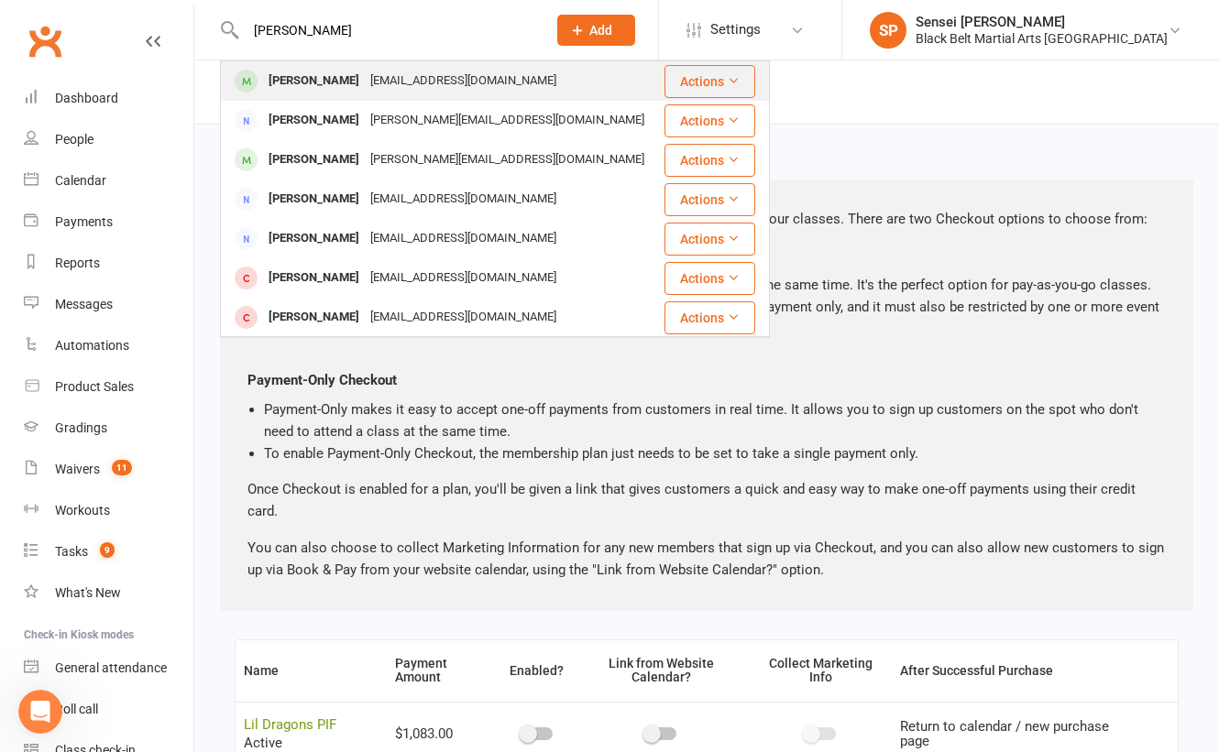
click at [286, 82] on div "Alex Coupar" at bounding box center [314, 81] width 102 height 27
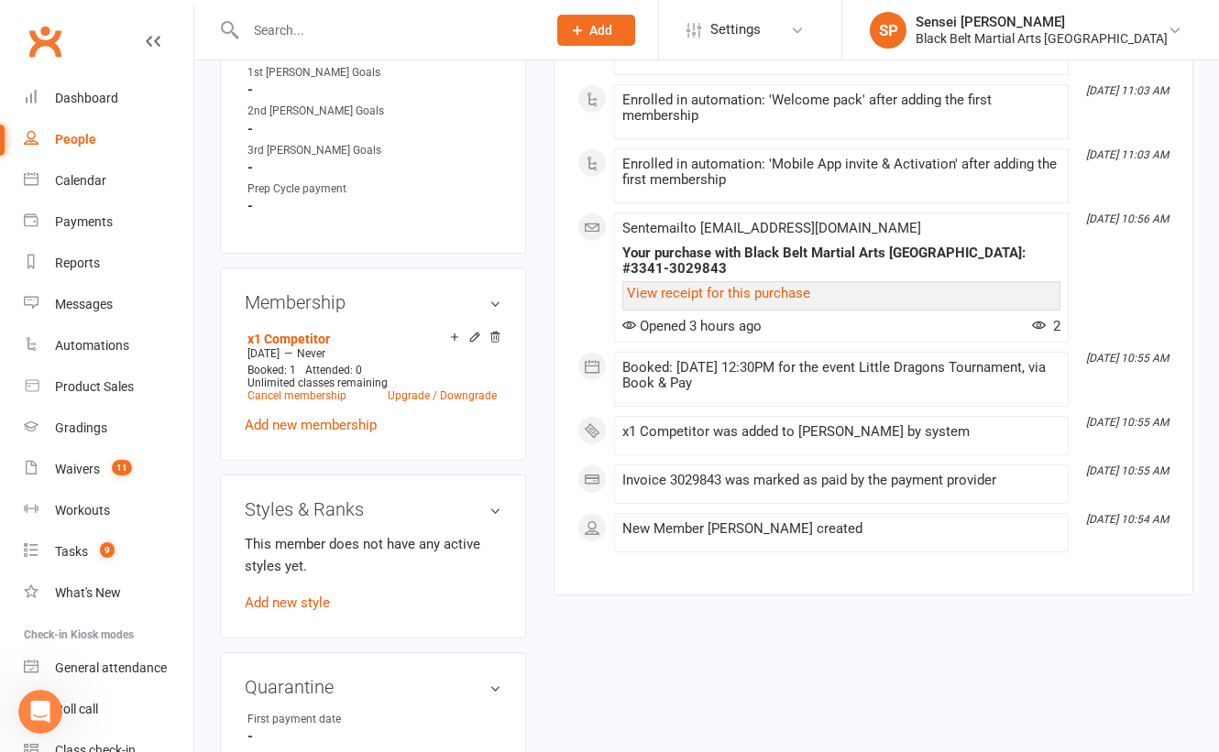
scroll to position [976, 0]
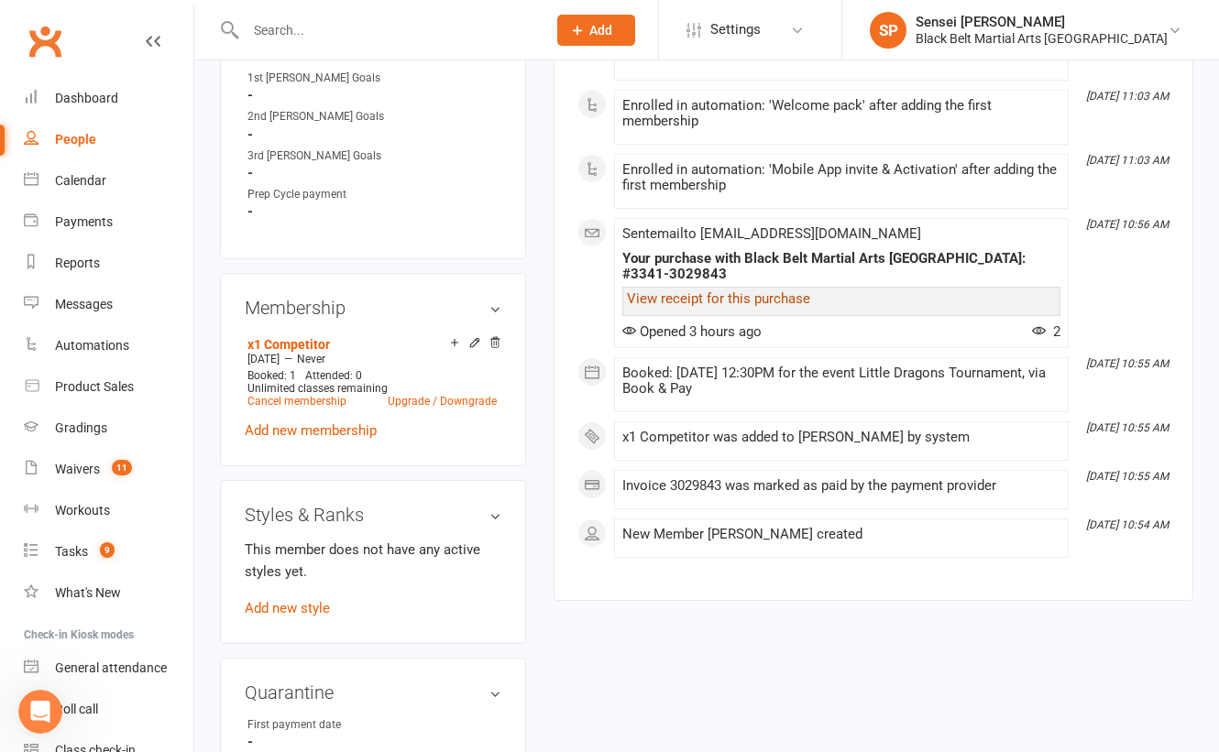
click at [715, 290] on link "View receipt for this purchase" at bounding box center [718, 298] width 183 height 16
click at [539, 509] on div "upload photo Alex Coupar Activated 12 August, 2025 Added 12 August, 2025 Active…" at bounding box center [706, 556] width 1001 height 2893
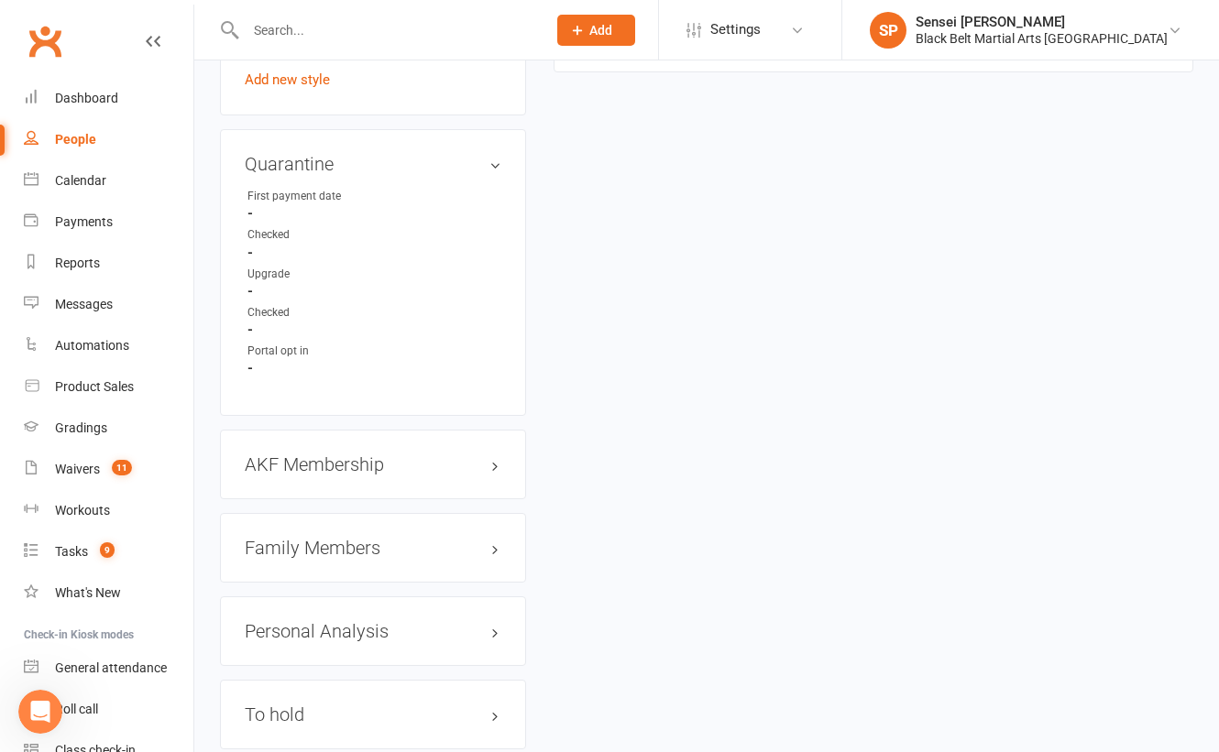
scroll to position [1581, 0]
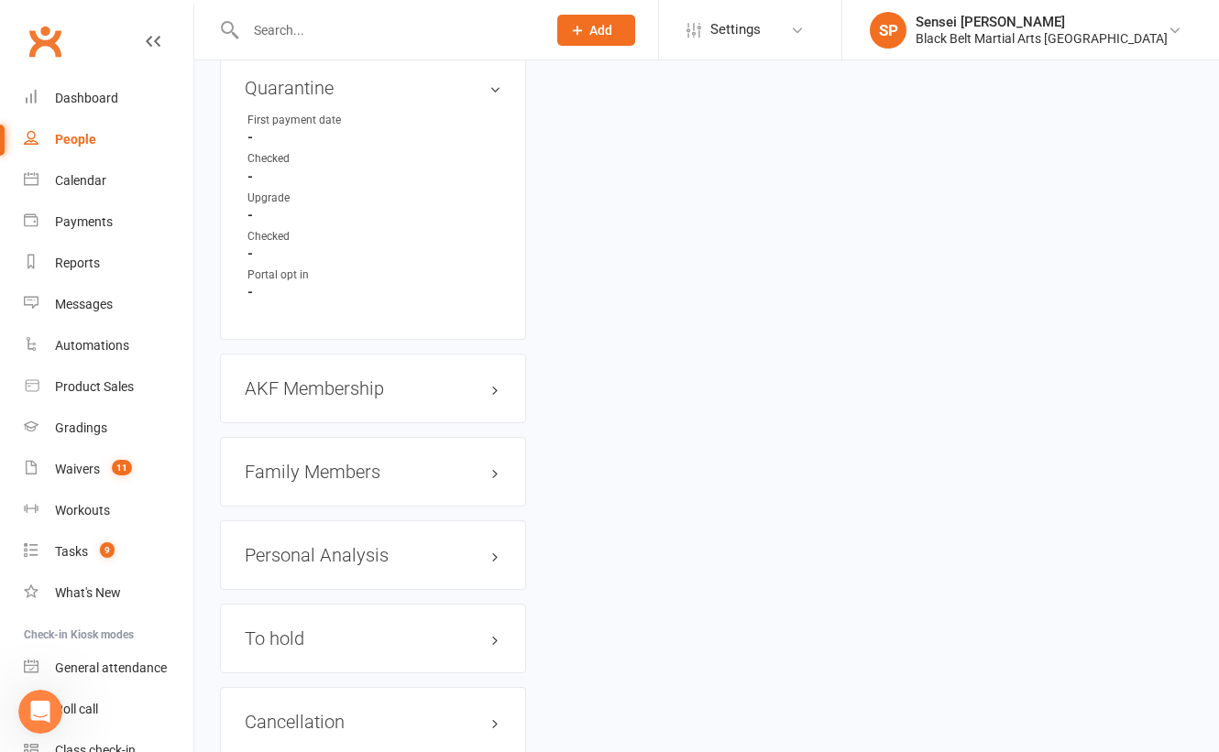
click at [343, 462] on h3 "Family Members" at bounding box center [373, 472] width 257 height 20
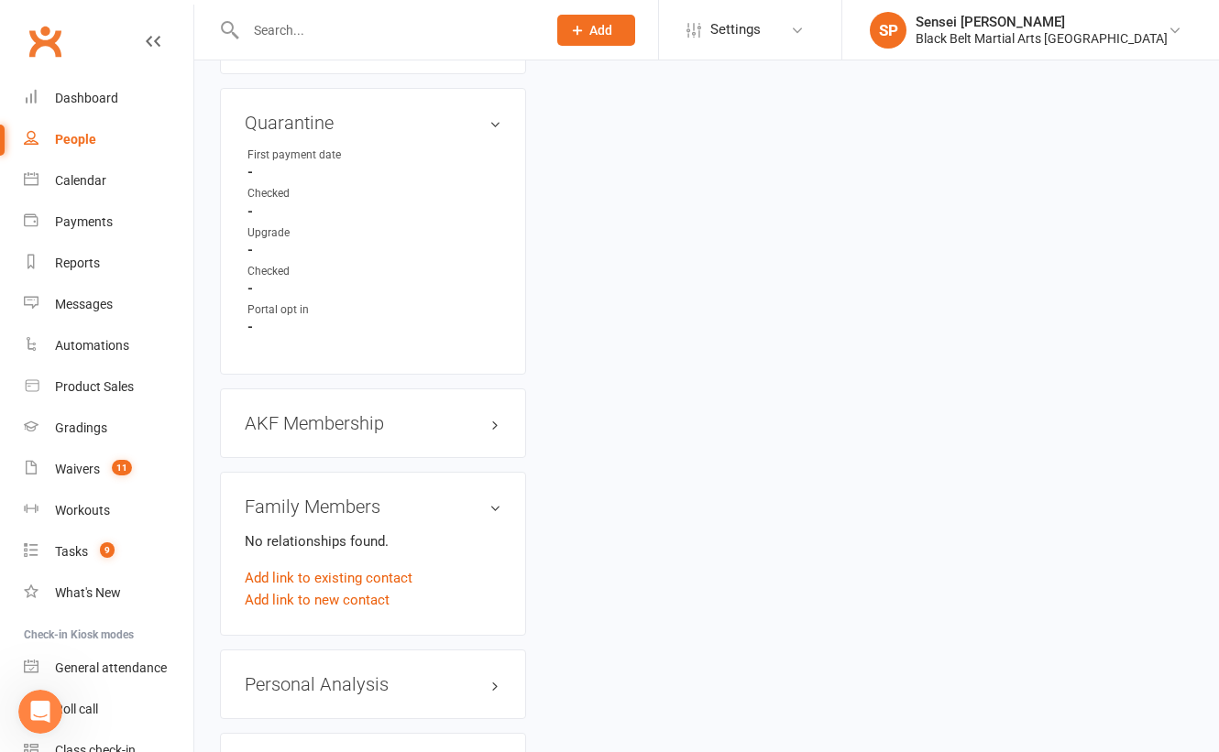
scroll to position [2376, 0]
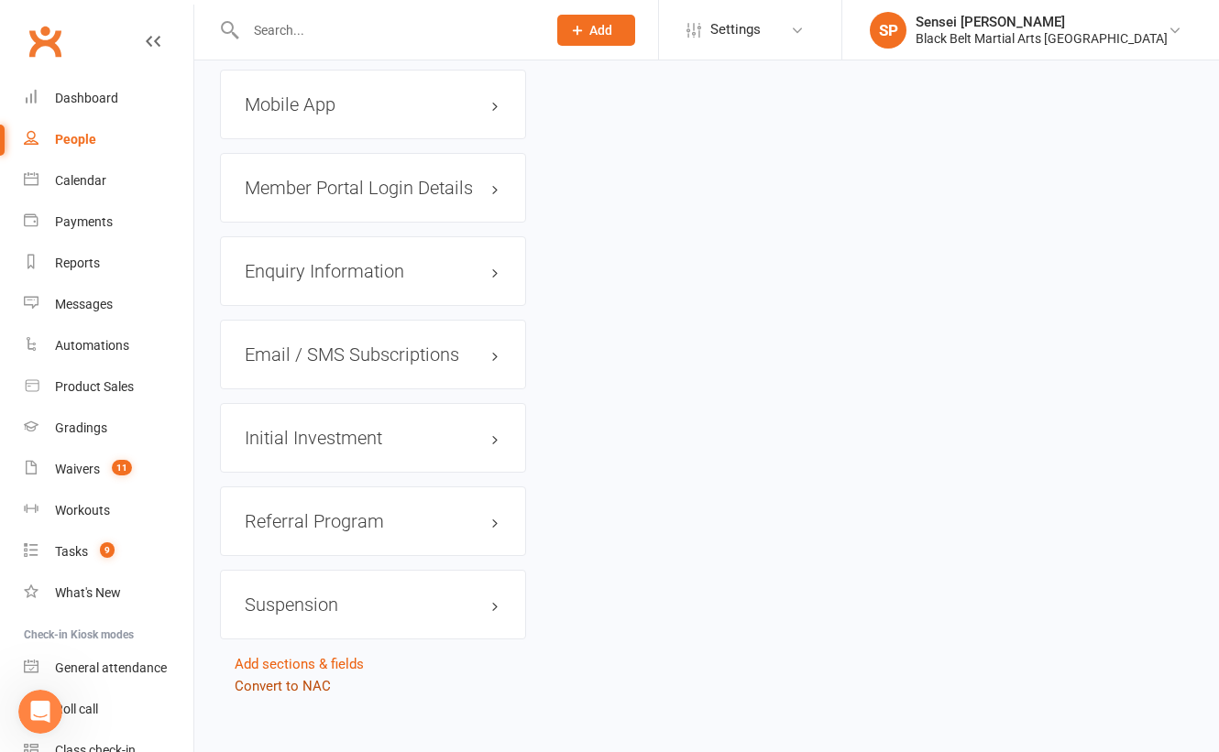
click at [272, 678] on link "Convert to NAC" at bounding box center [283, 686] width 96 height 16
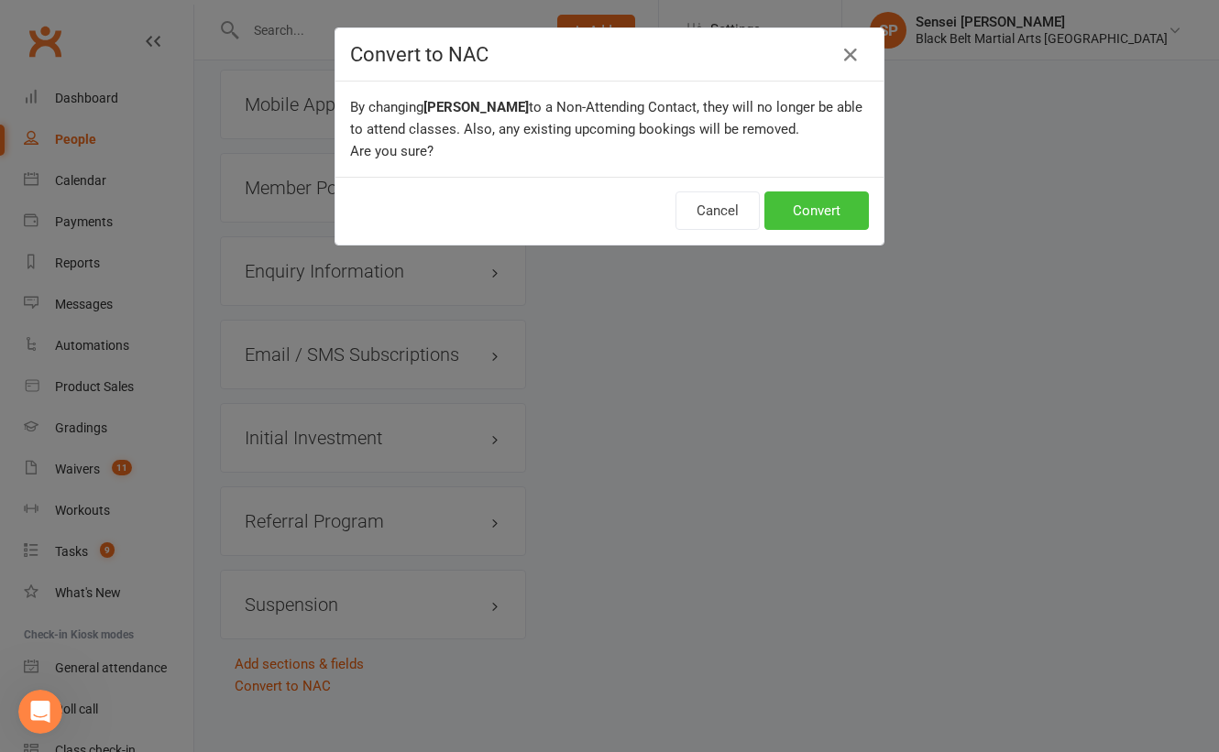
click at [801, 214] on button "Convert" at bounding box center [816, 211] width 104 height 38
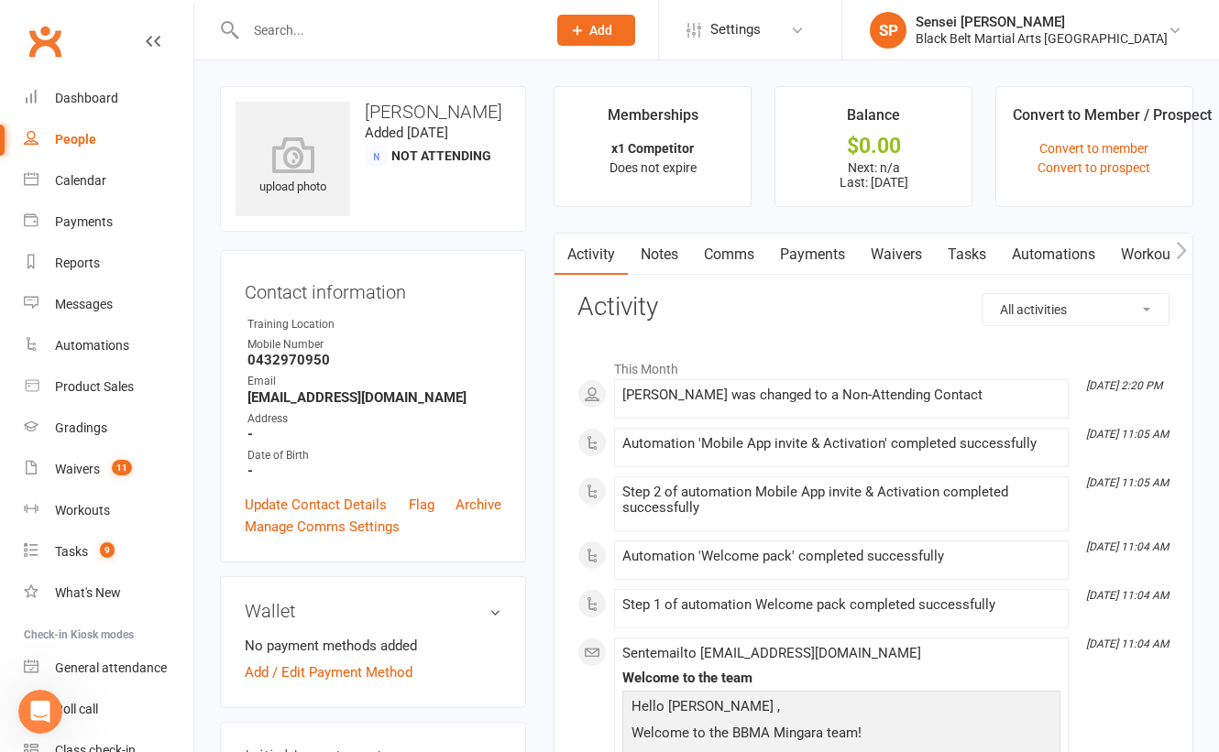
click at [323, 34] on input "text" at bounding box center [386, 30] width 293 height 26
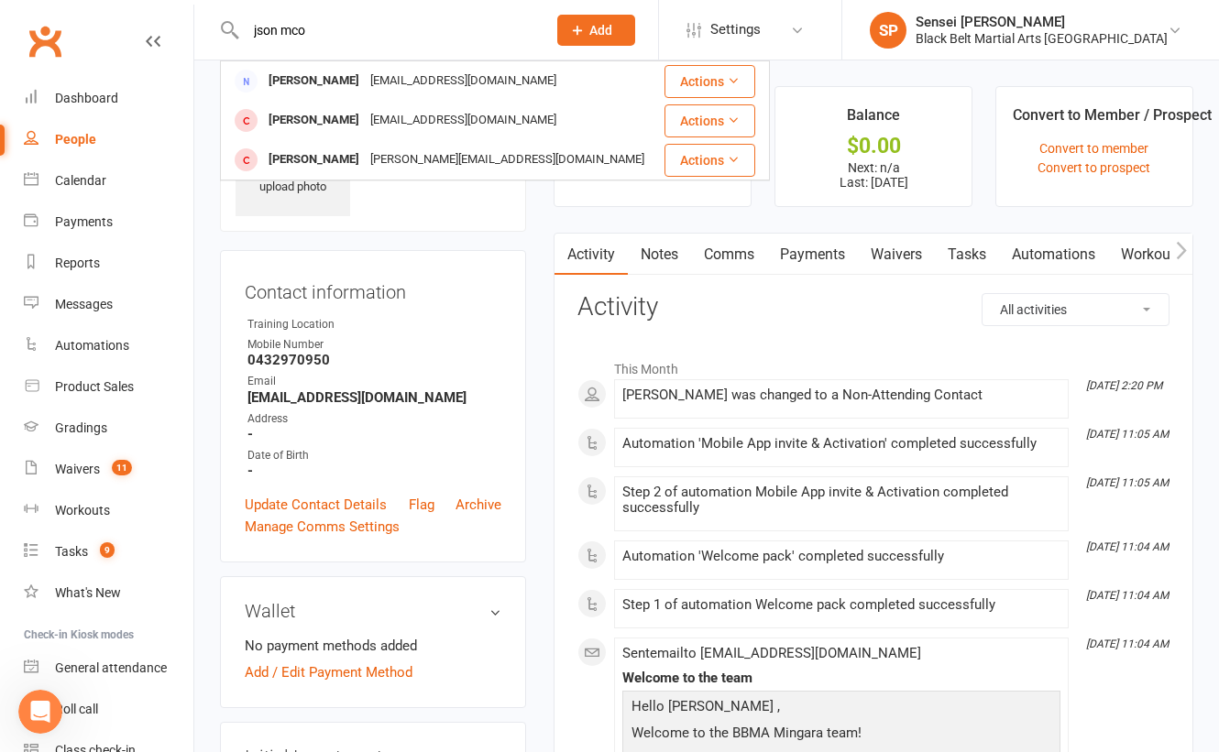
scroll to position [2684, 0]
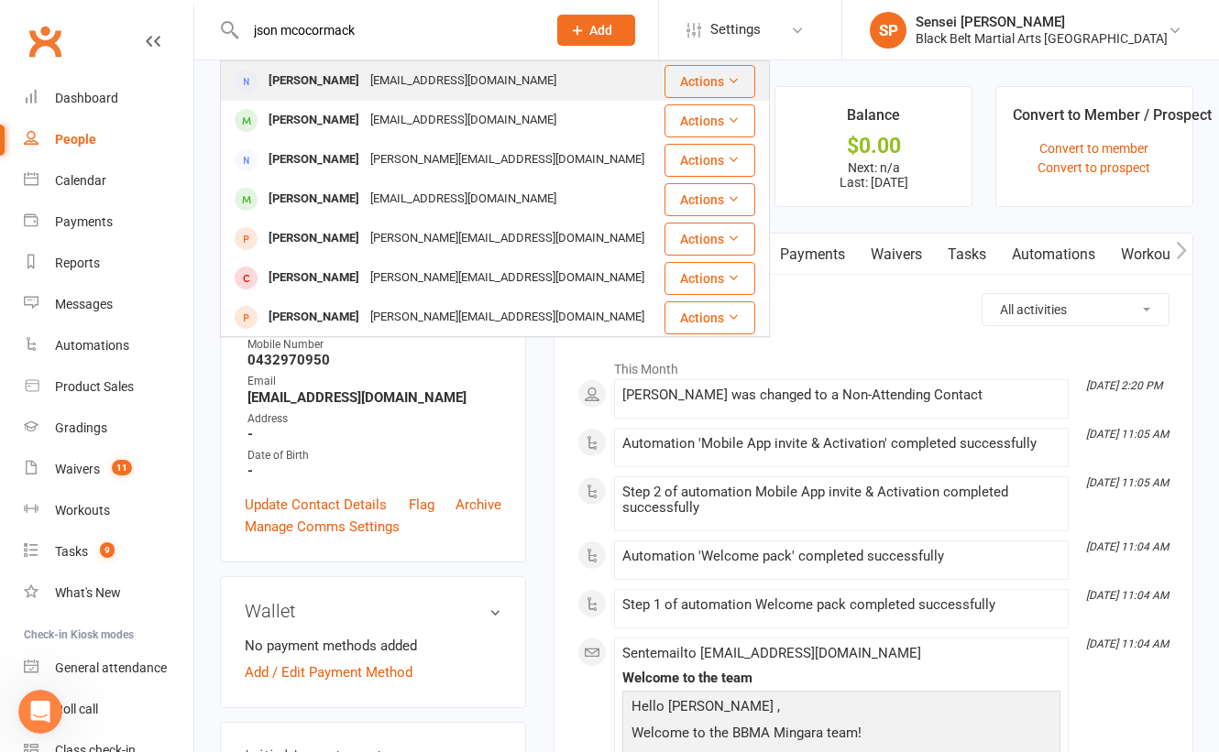
type input "json mcocormack"
click at [308, 75] on div "Jason McCormack" at bounding box center [314, 81] width 102 height 27
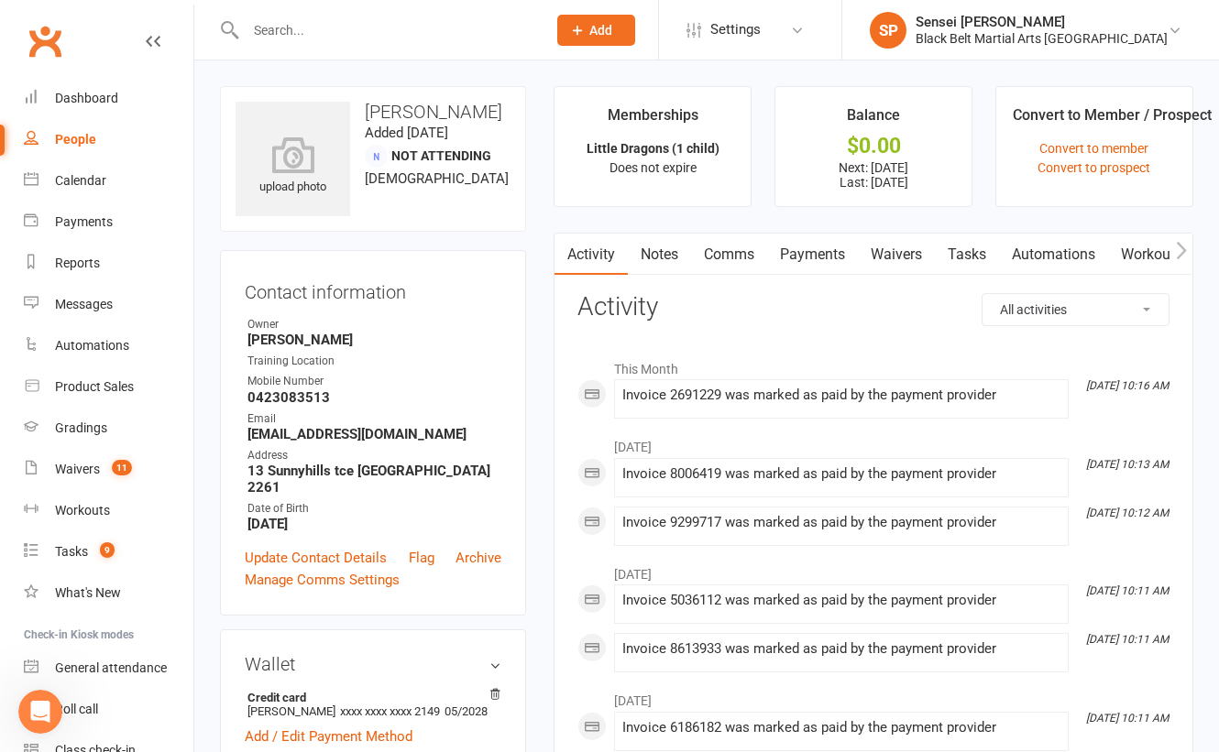
scroll to position [2613, 0]
click at [314, 31] on input "text" at bounding box center [386, 30] width 293 height 26
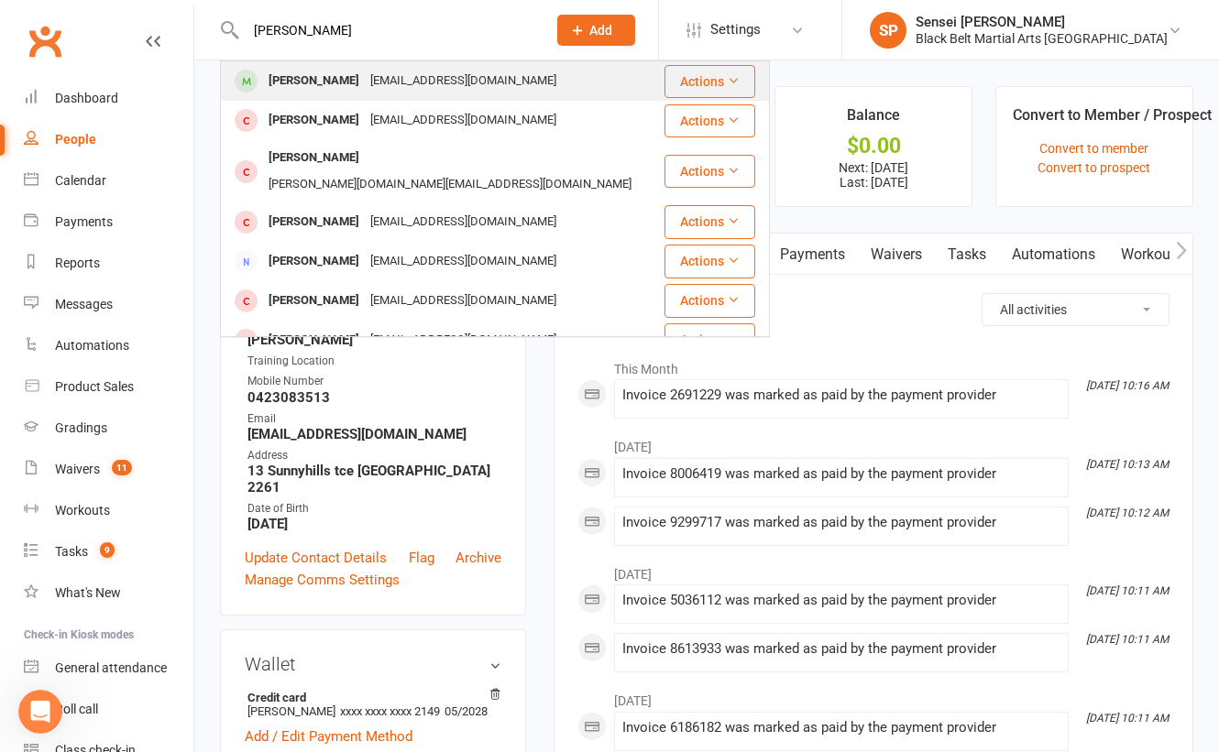
type input "liam mccorma"
click at [316, 80] on div "Liam McCormack" at bounding box center [314, 81] width 102 height 27
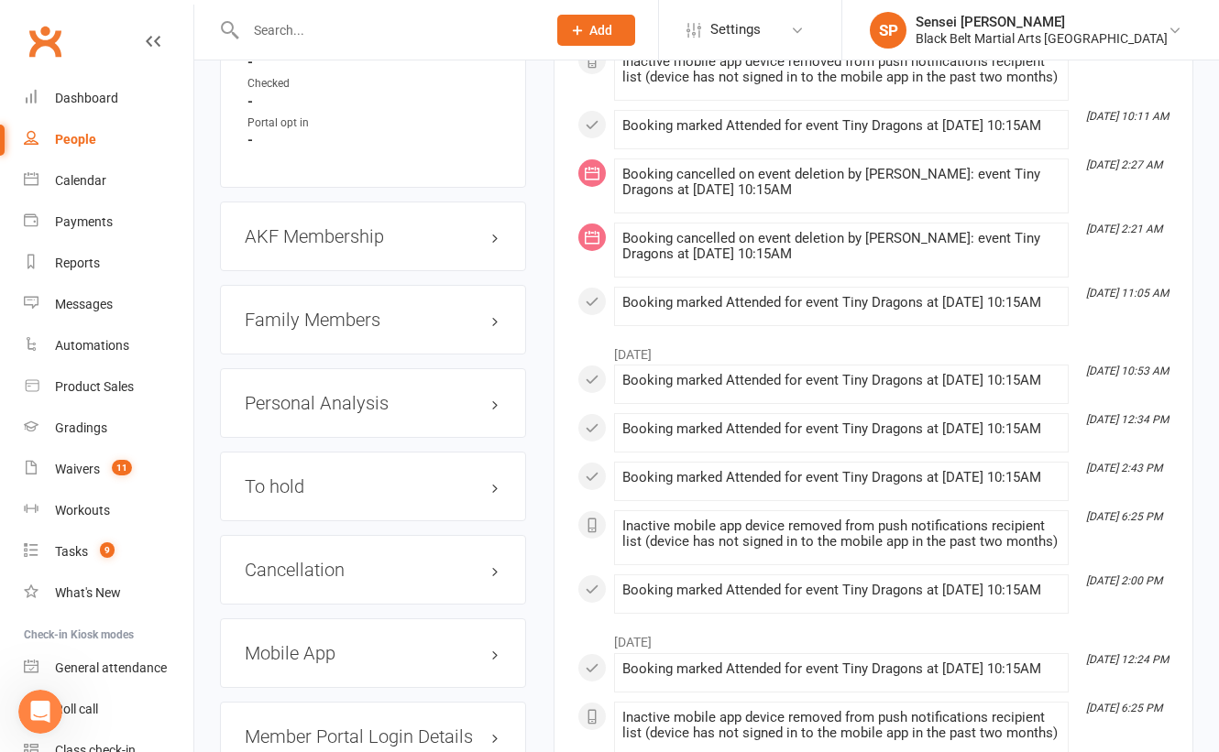
scroll to position [1843, 0]
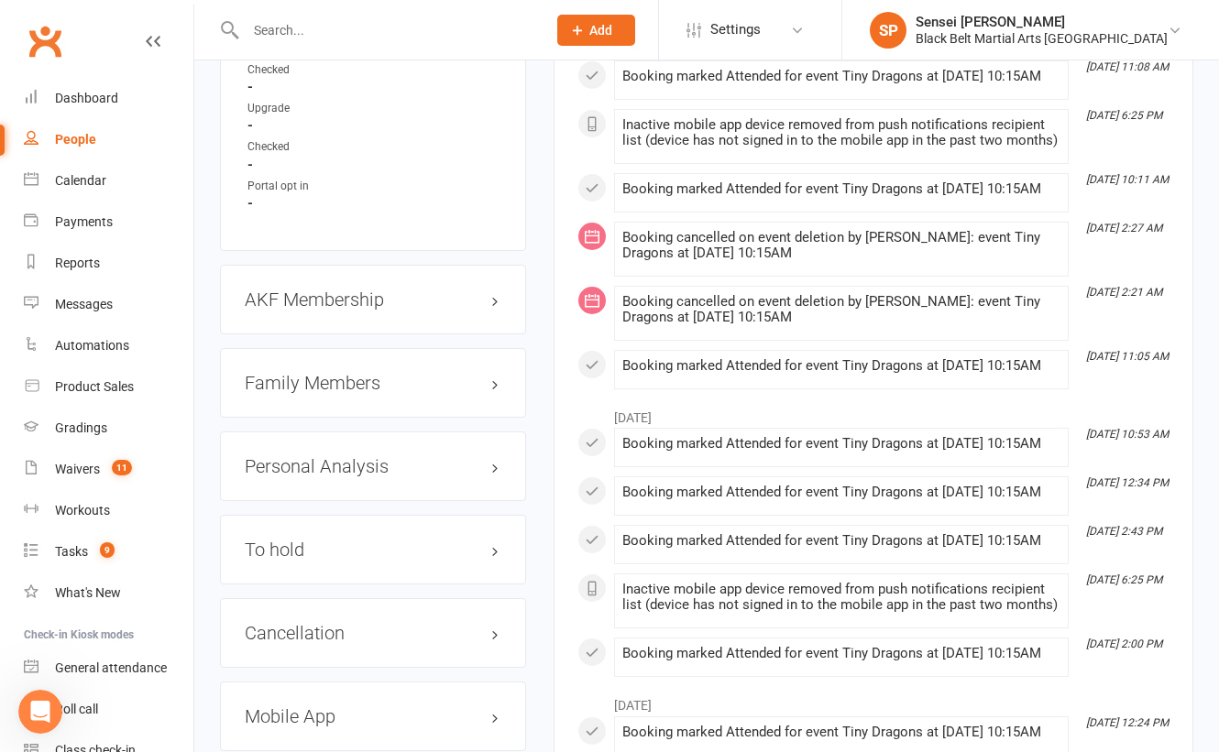
click at [363, 373] on h3 "Family Members" at bounding box center [373, 383] width 257 height 20
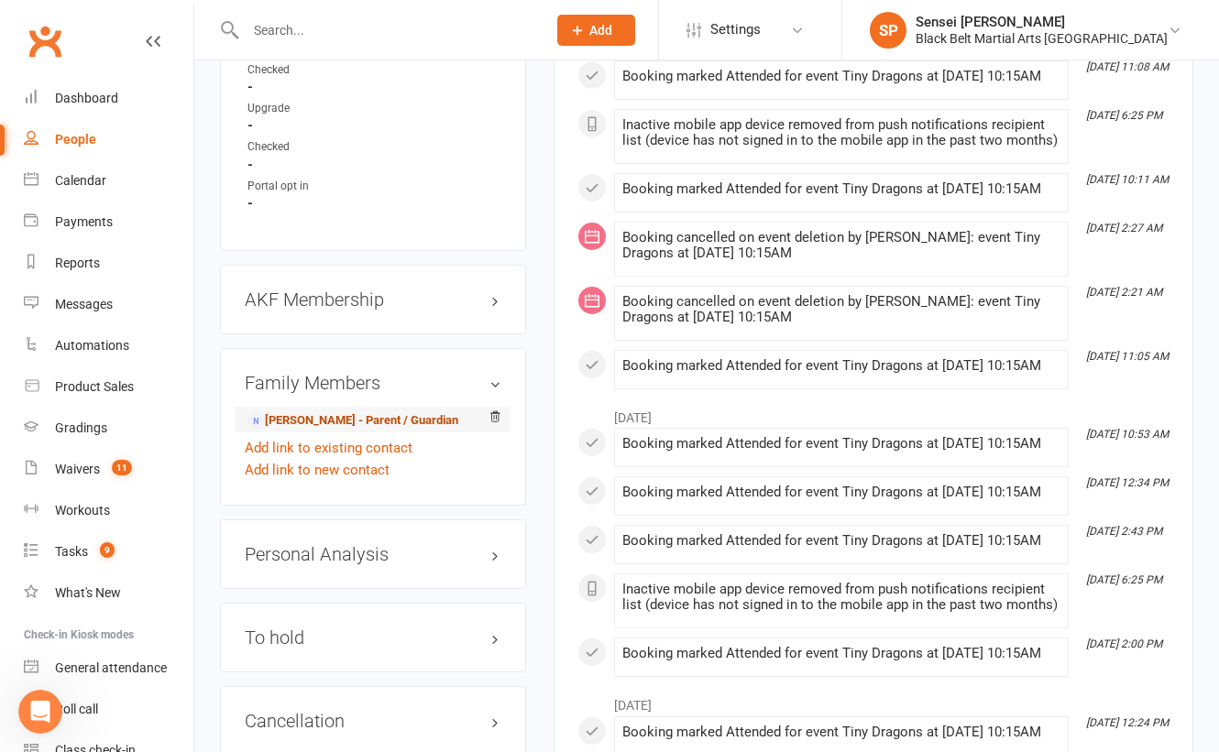
click at [343, 411] on link "Jason McCormack - Parent / Guardian" at bounding box center [352, 420] width 211 height 19
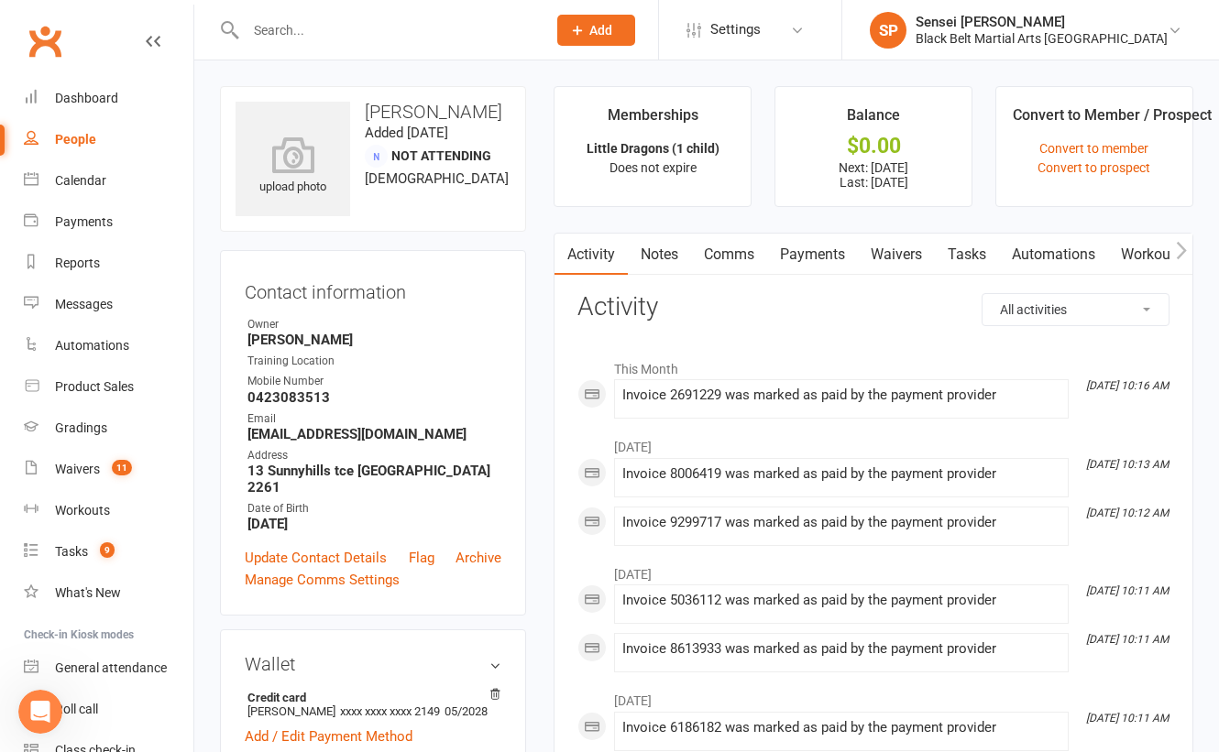
click at [796, 253] on link "Payments" at bounding box center [812, 255] width 91 height 42
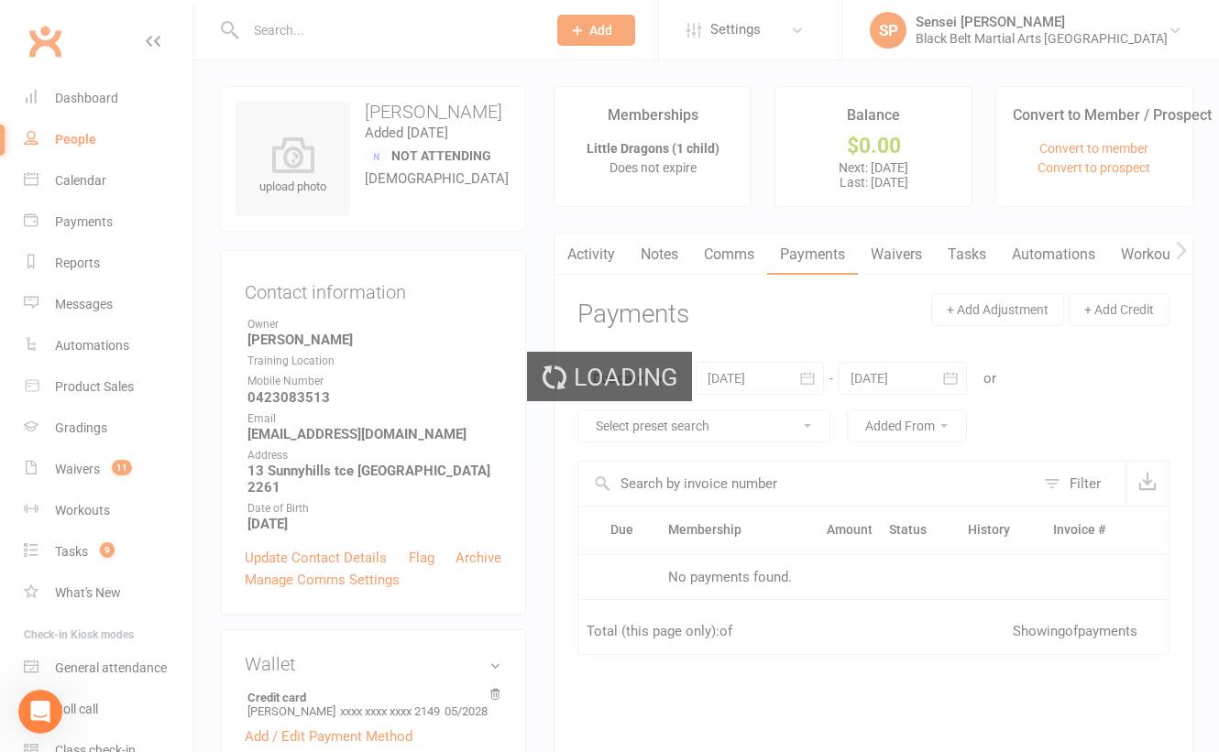
click at [740, 251] on div "Loading" at bounding box center [609, 376] width 1219 height 752
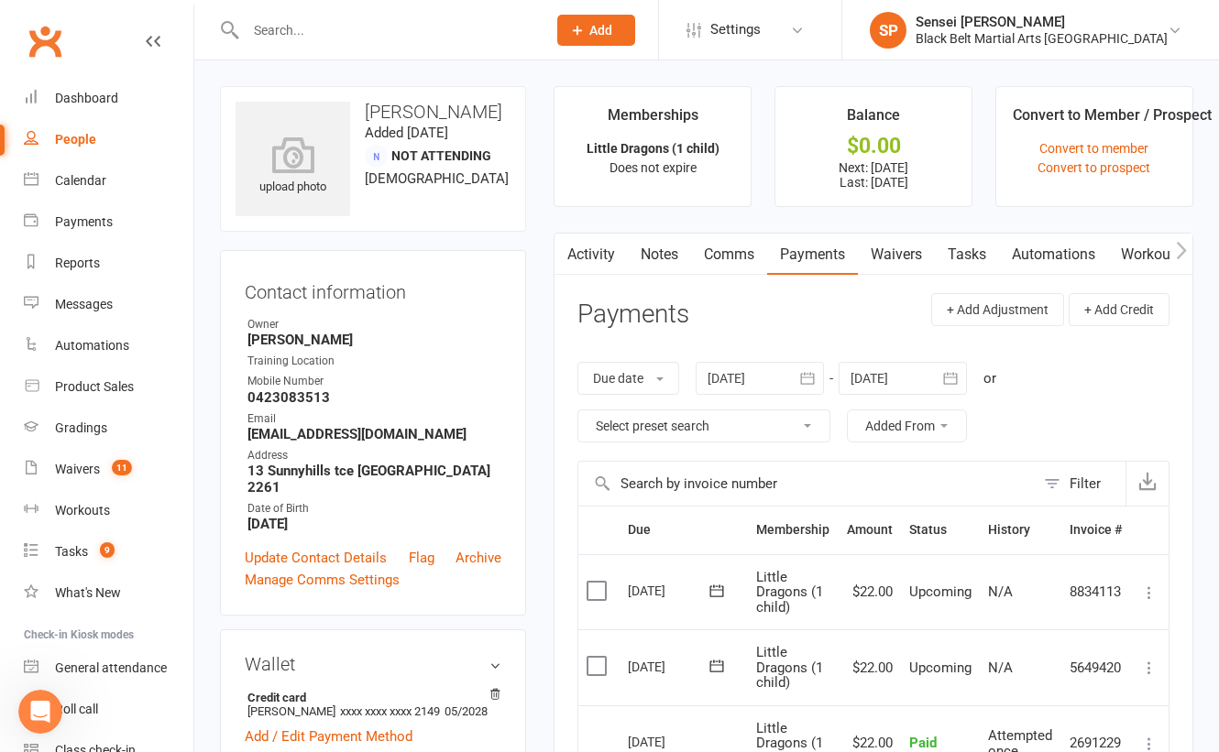
click at [735, 252] on link "Comms" at bounding box center [729, 255] width 76 height 42
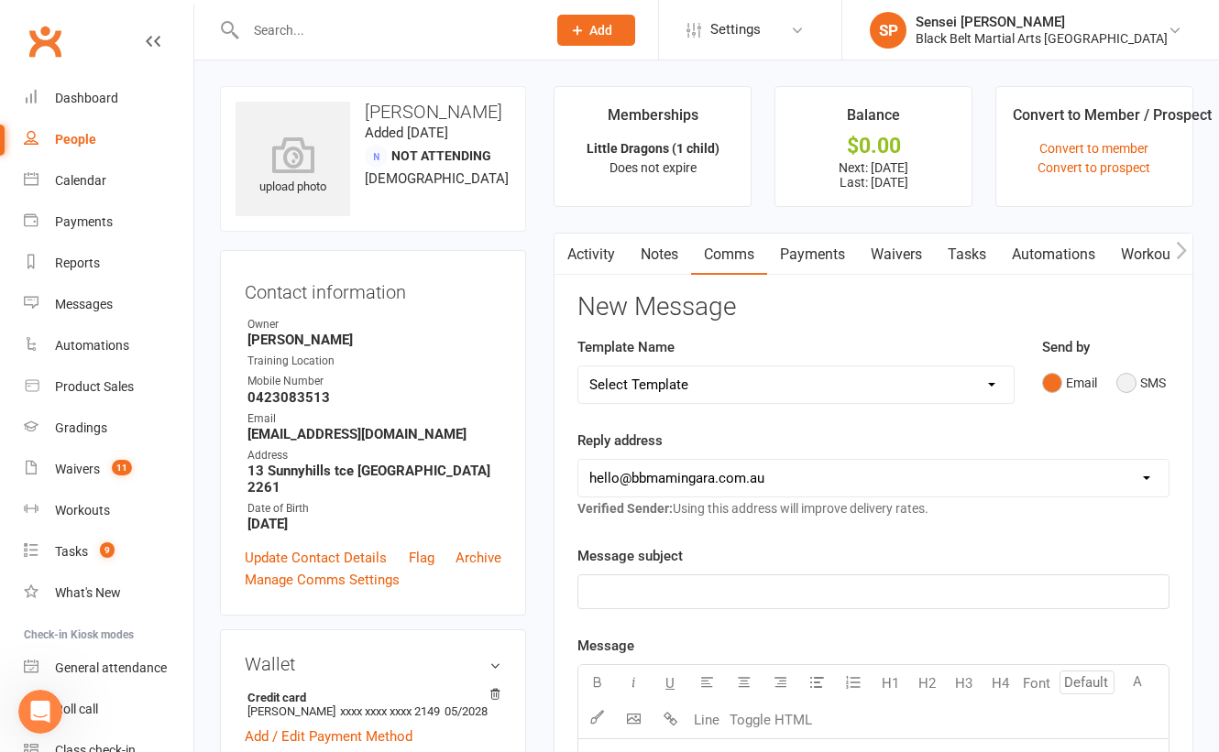
click at [1128, 382] on button "SMS" at bounding box center [1140, 383] width 49 height 35
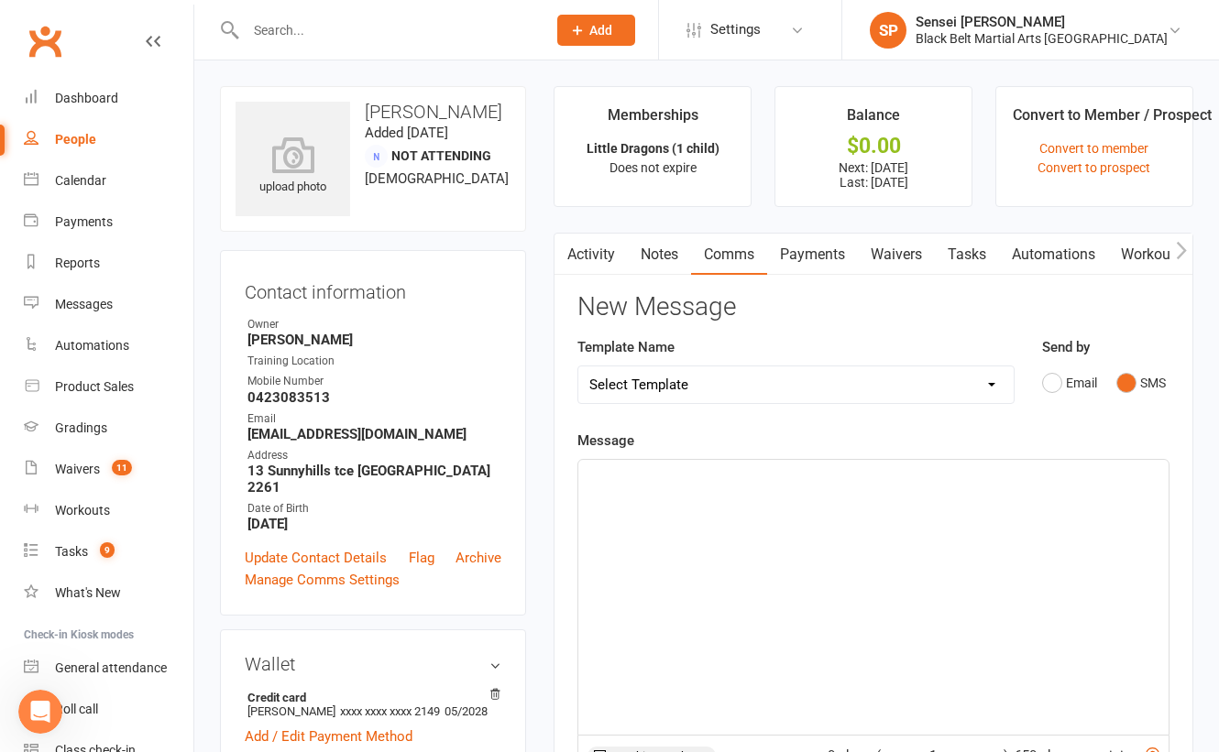
click at [948, 578] on div "﻿" at bounding box center [873, 597] width 590 height 275
click at [818, 469] on span "Thank you for registering Liam for teh upcoming Little Dragons tournament" at bounding box center [856, 476] width 534 height 16
click at [1072, 474] on p "Thank you for registering Liam for the upcoming Little Dragons tournament" at bounding box center [873, 477] width 568 height 22
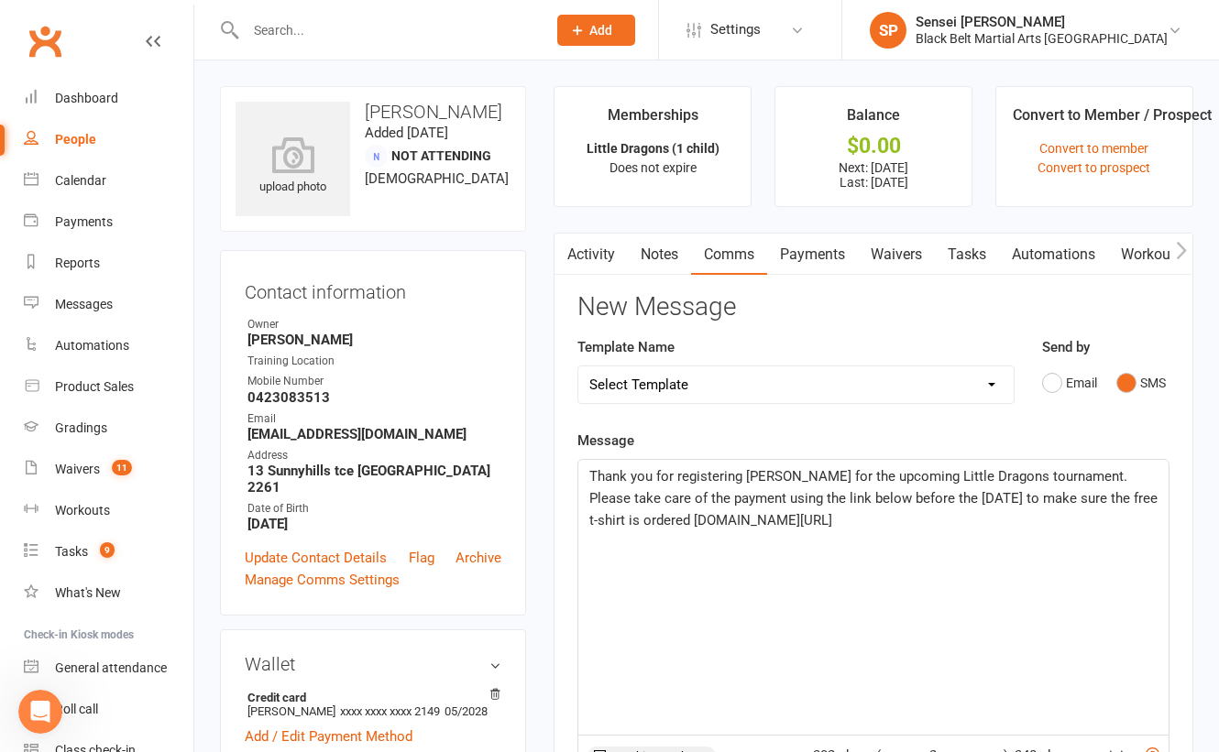
click at [636, 517] on span "Thank you for registering Liam for the upcoming Little Dragons tournament. Plea…" at bounding box center [875, 498] width 572 height 60
drag, startPoint x: 1049, startPoint y: 550, endPoint x: 575, endPoint y: 470, distance: 481.3
click at [575, 470] on div "Activity Notes Comms Payments Waivers Tasks Automations Workouts Mobile App Ass…" at bounding box center [873, 706] width 640 height 946
copy span "Thank you for registering Liam for the upcoming Little Dragons tournament. Plea…"
click at [542, 533] on main "Memberships Little Dragons (1 child) Does not expire Balance $0.00 Next: 15 Aug…" at bounding box center [873, 641] width 667 height 1111
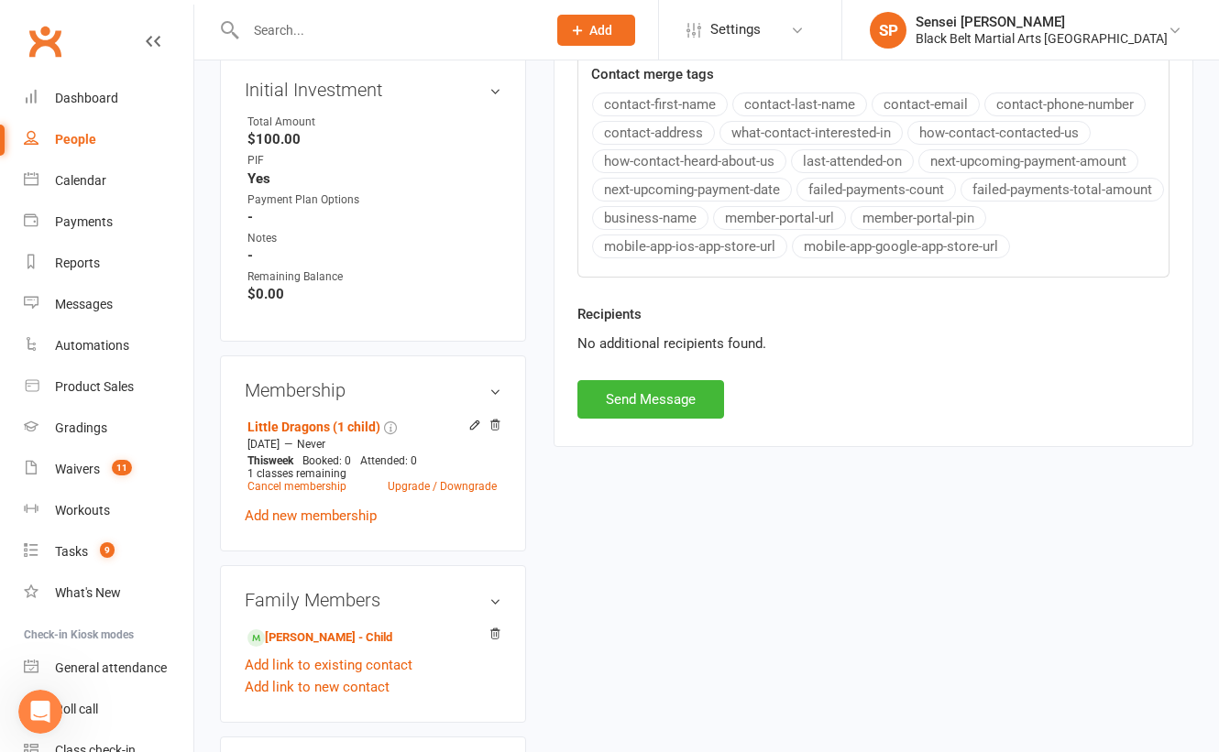
scroll to position [799, 0]
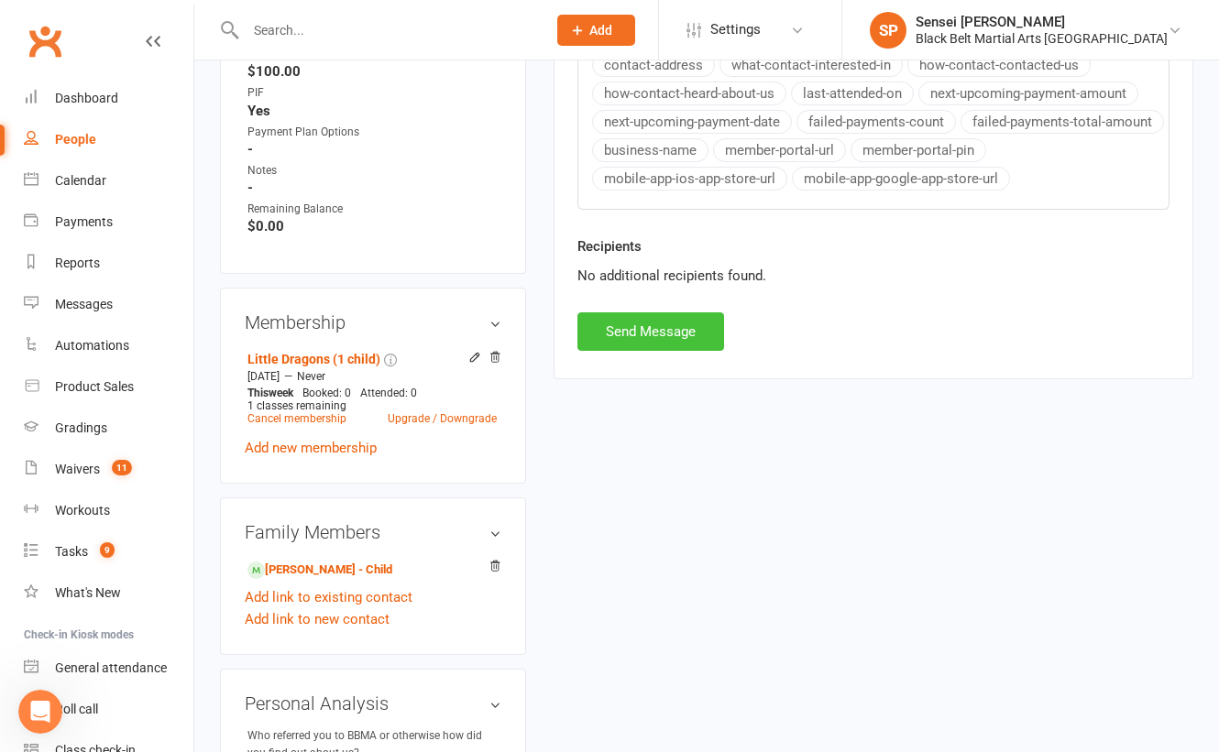
click at [625, 321] on button "Send Message" at bounding box center [650, 331] width 147 height 38
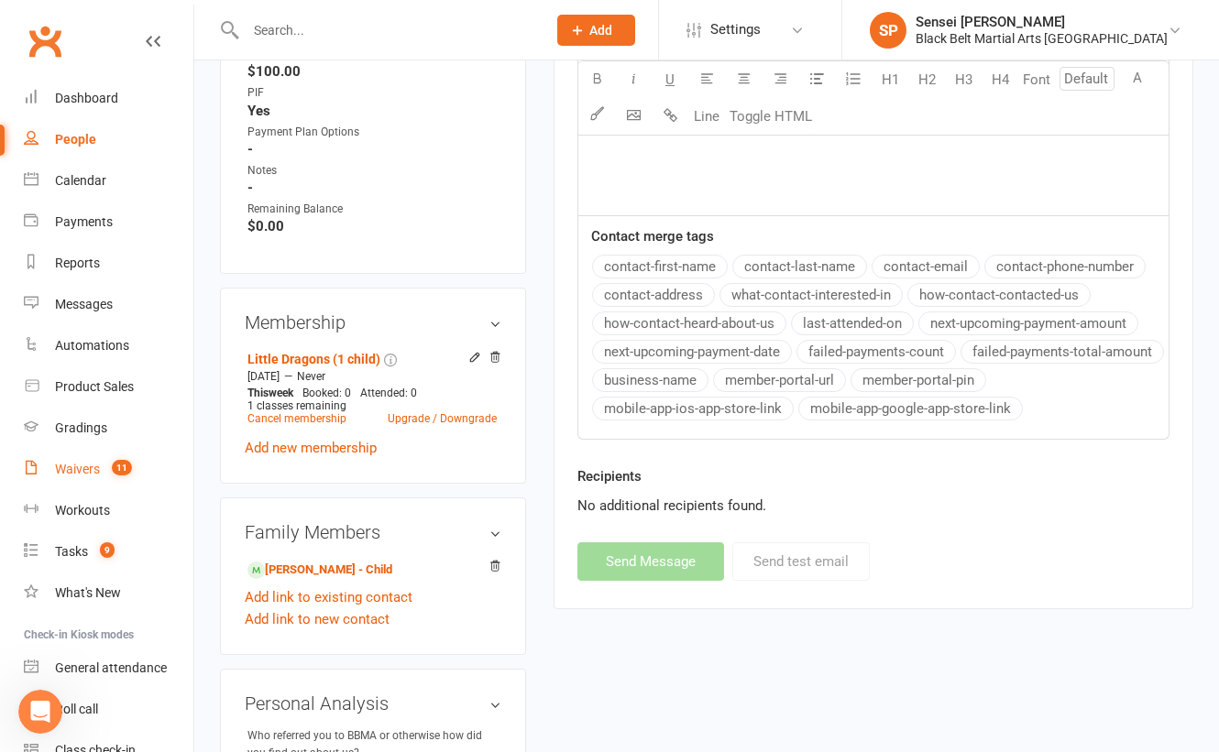
click at [92, 468] on div "Waivers" at bounding box center [77, 469] width 45 height 15
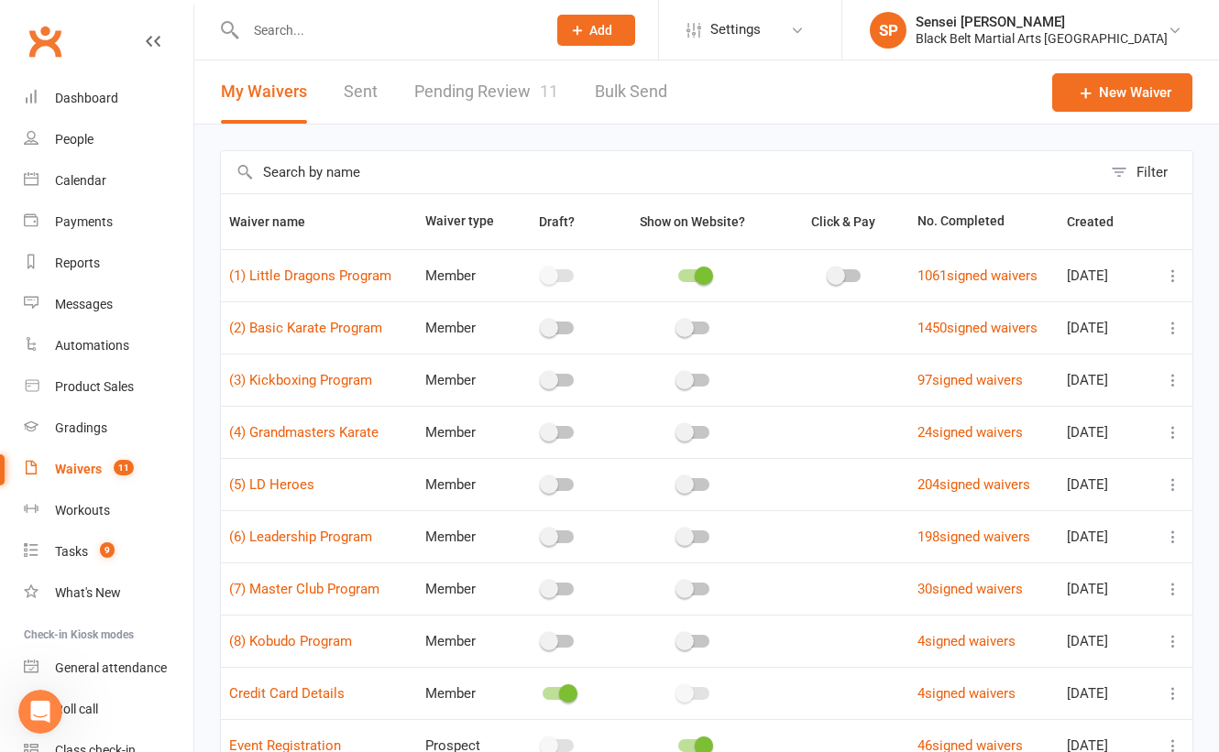
click at [292, 37] on input "text" at bounding box center [386, 30] width 293 height 26
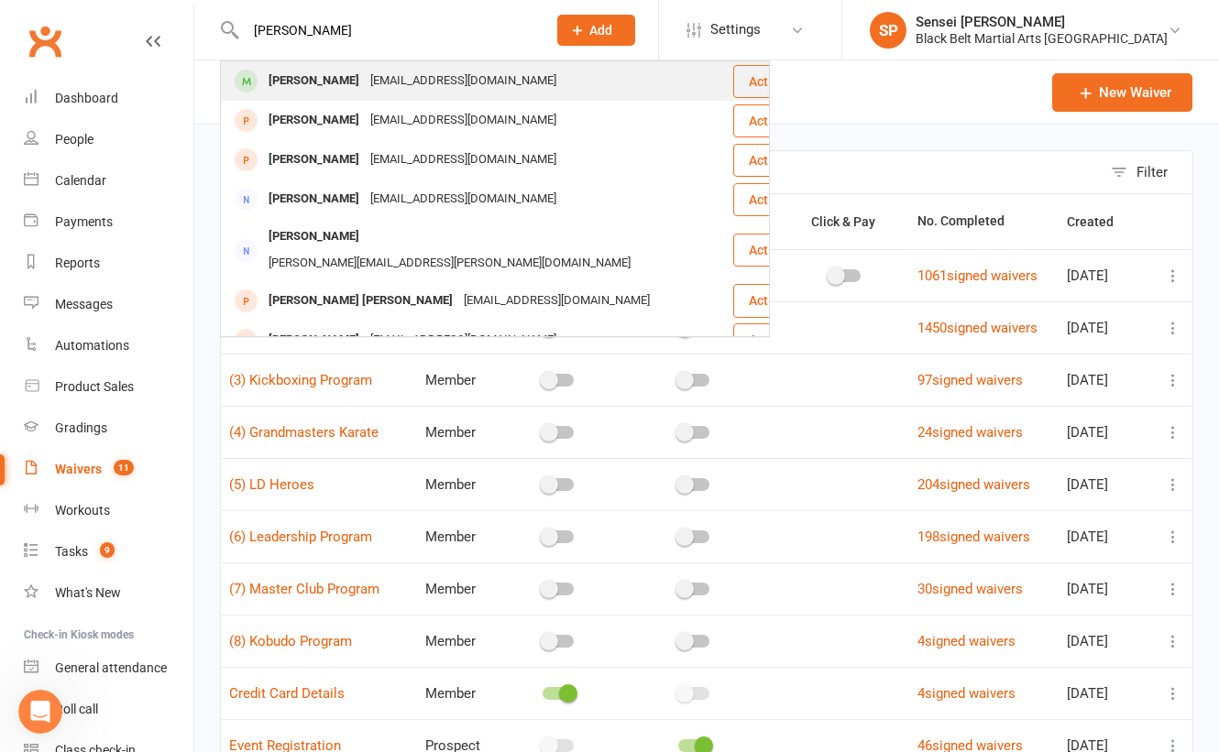
type input "emelia ryder"
click at [283, 77] on div "Emelia Ryder" at bounding box center [314, 81] width 102 height 27
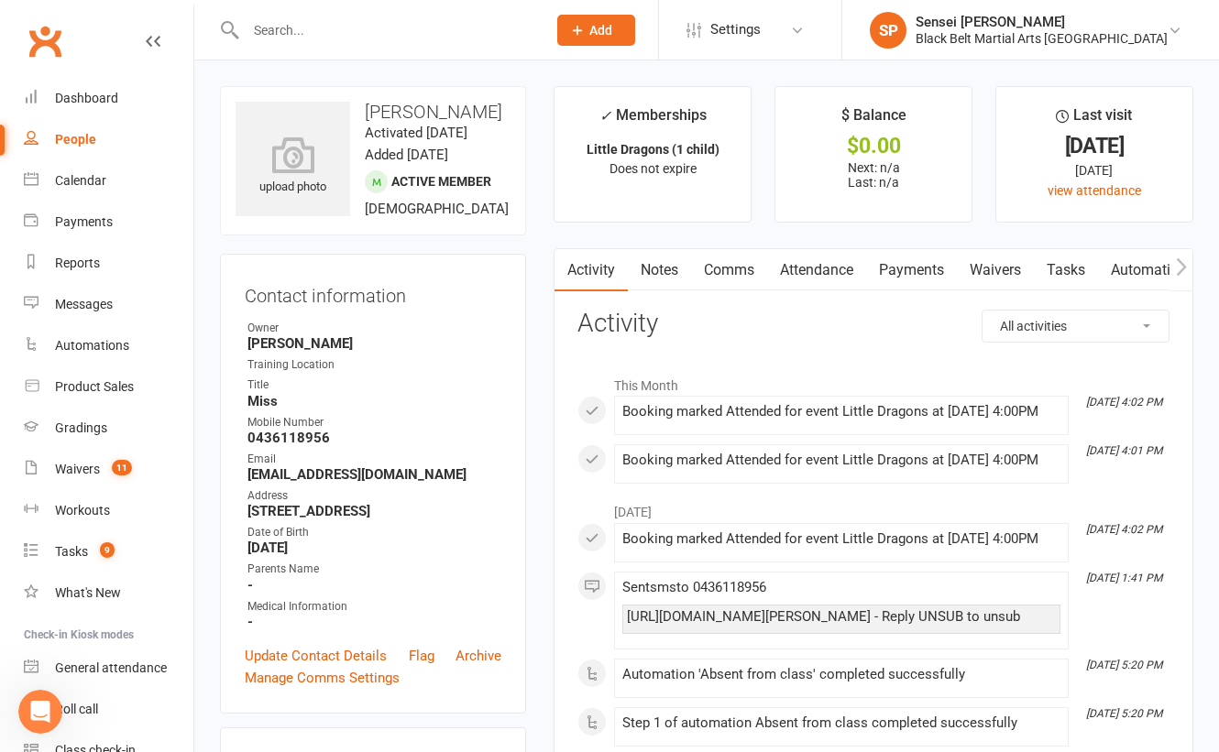
click at [736, 269] on link "Comms" at bounding box center [729, 270] width 76 height 42
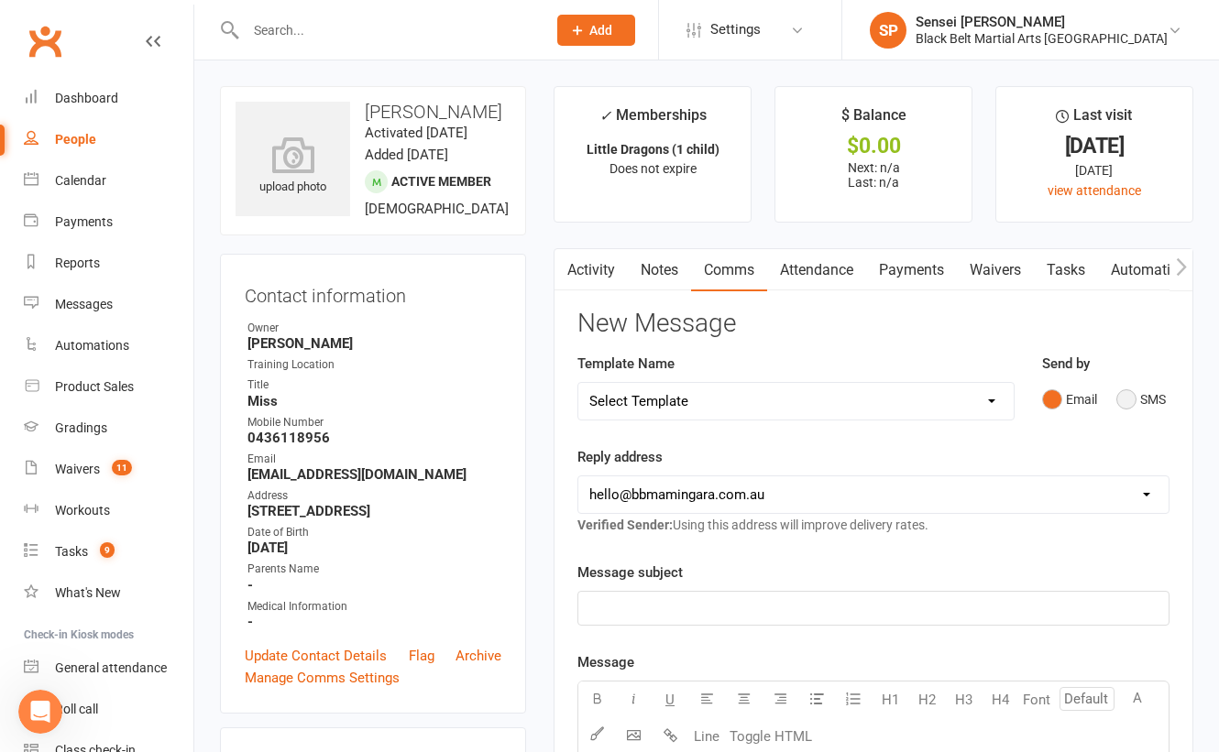
click at [1134, 396] on button "SMS" at bounding box center [1140, 399] width 49 height 35
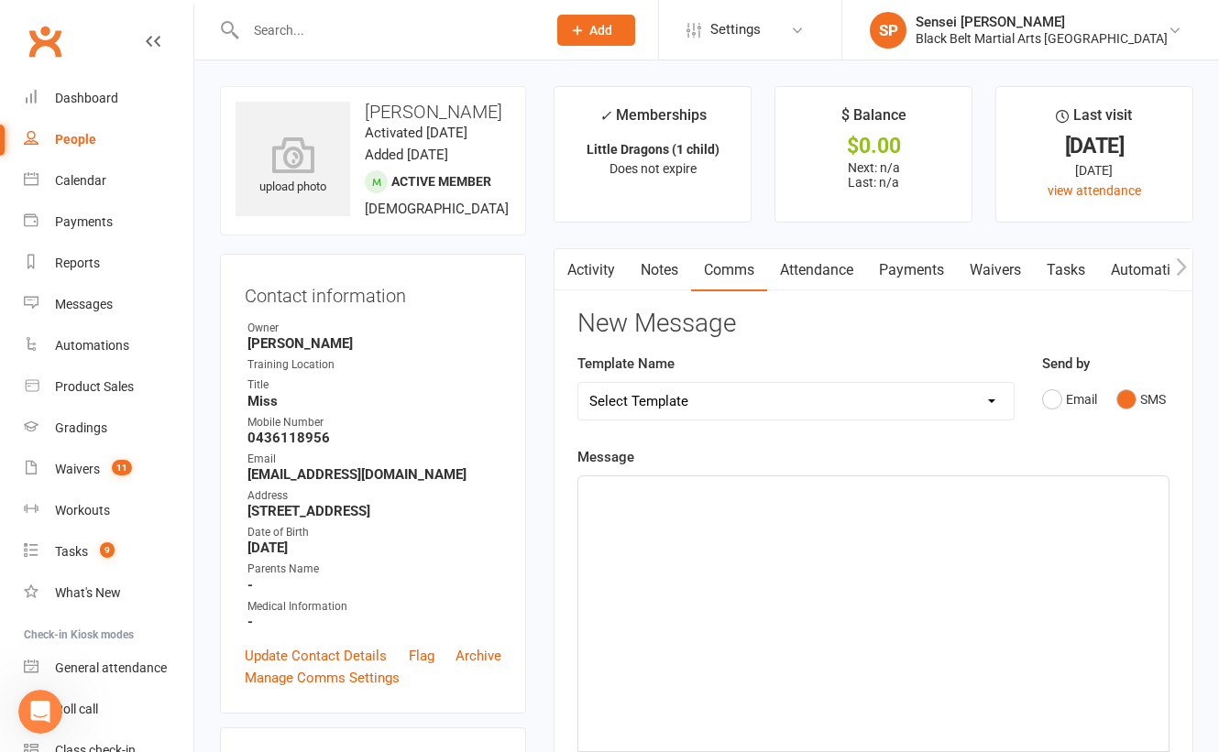
click at [964, 523] on div "﻿" at bounding box center [873, 614] width 590 height 275
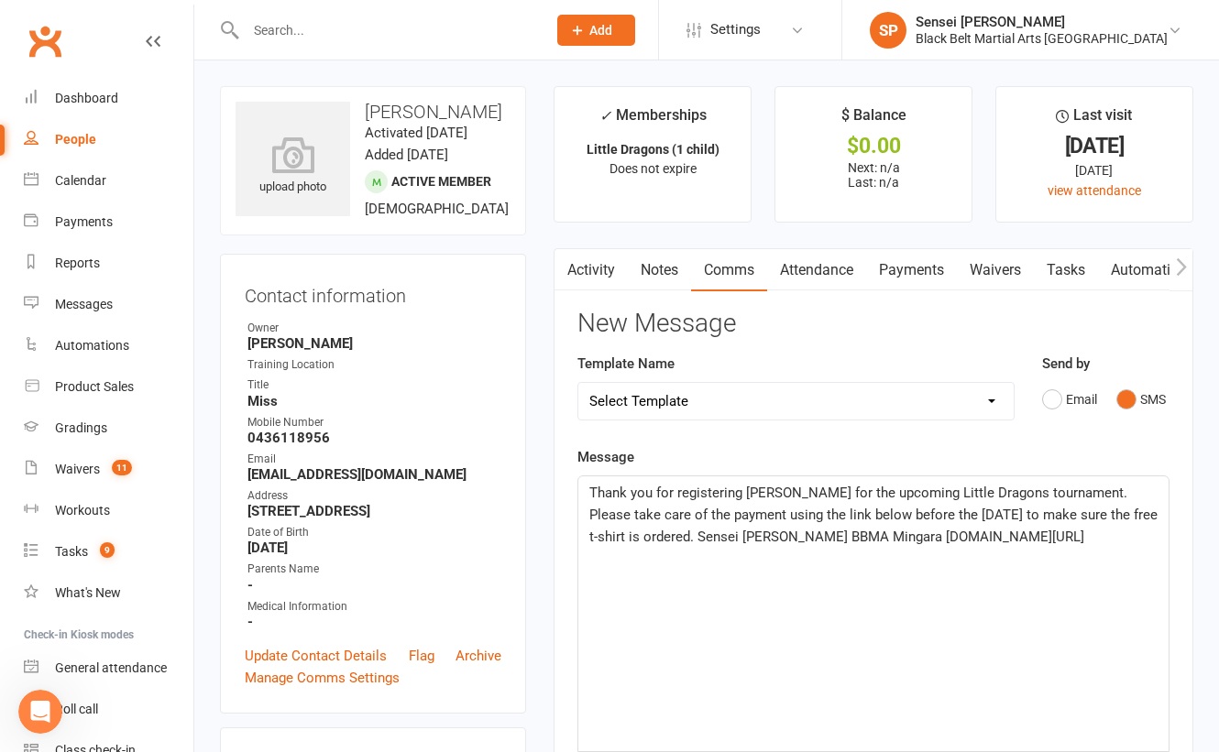
click at [774, 489] on span "Thank you for registering Liam for the upcoming Little Dragons tournament. Plea…" at bounding box center [875, 515] width 572 height 60
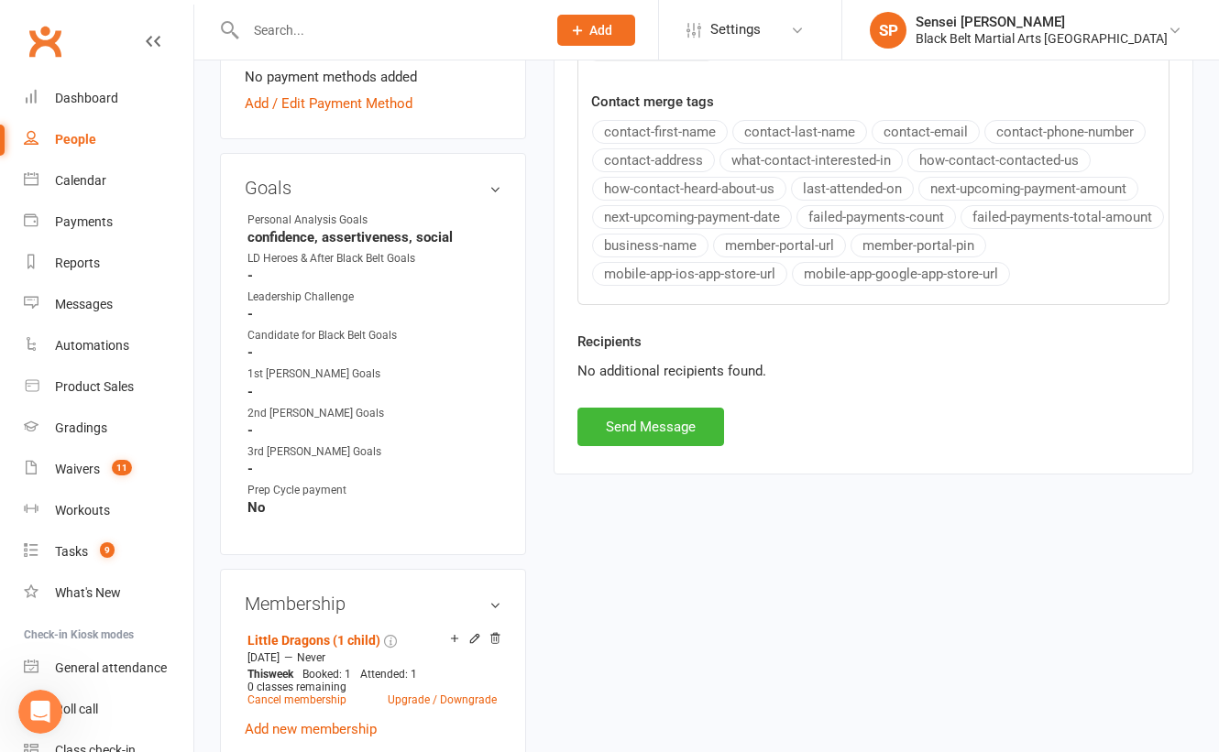
scroll to position [865, 0]
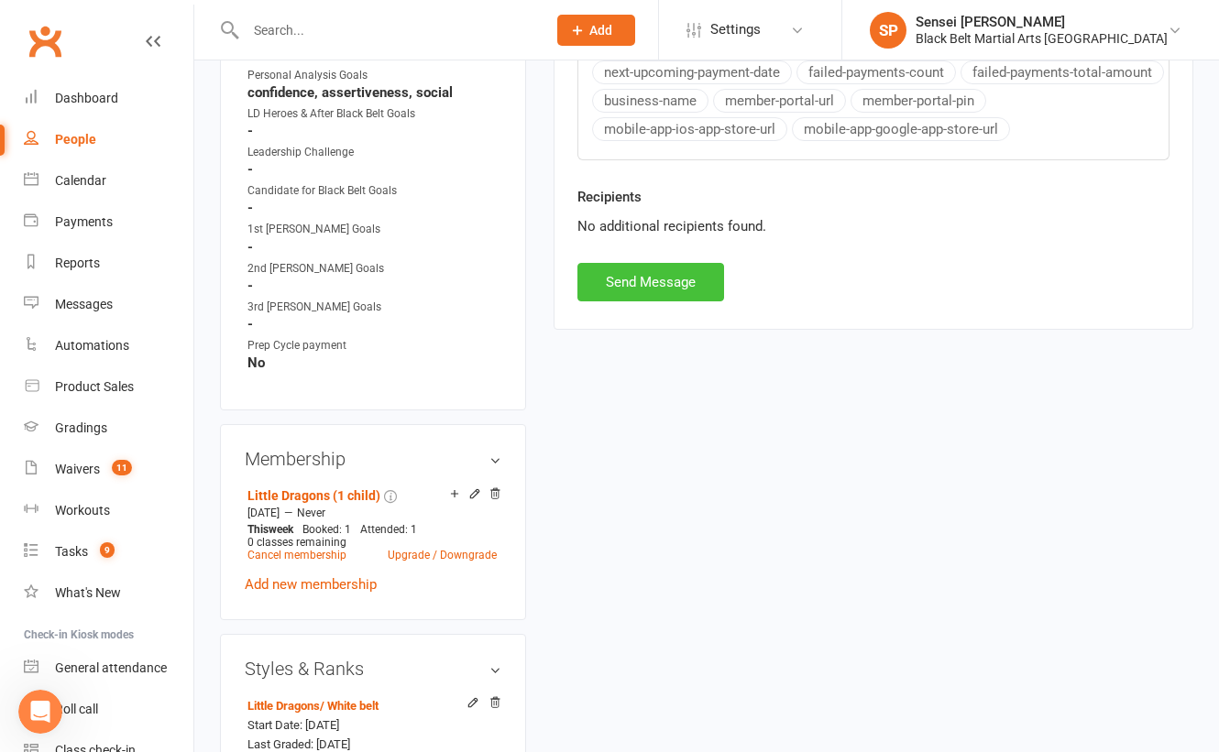
click at [670, 271] on button "Send Message" at bounding box center [650, 282] width 147 height 38
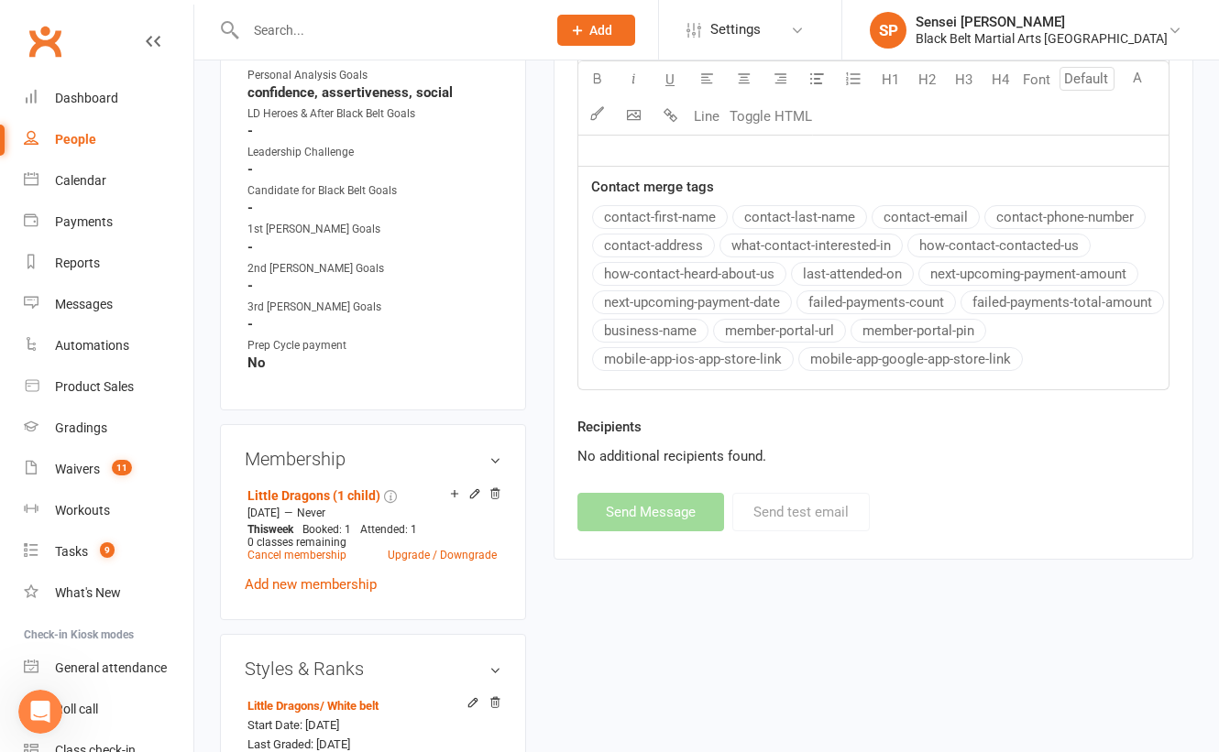
click at [531, 46] on div at bounding box center [376, 30] width 313 height 60
click at [512, 30] on input "text" at bounding box center [386, 30] width 293 height 26
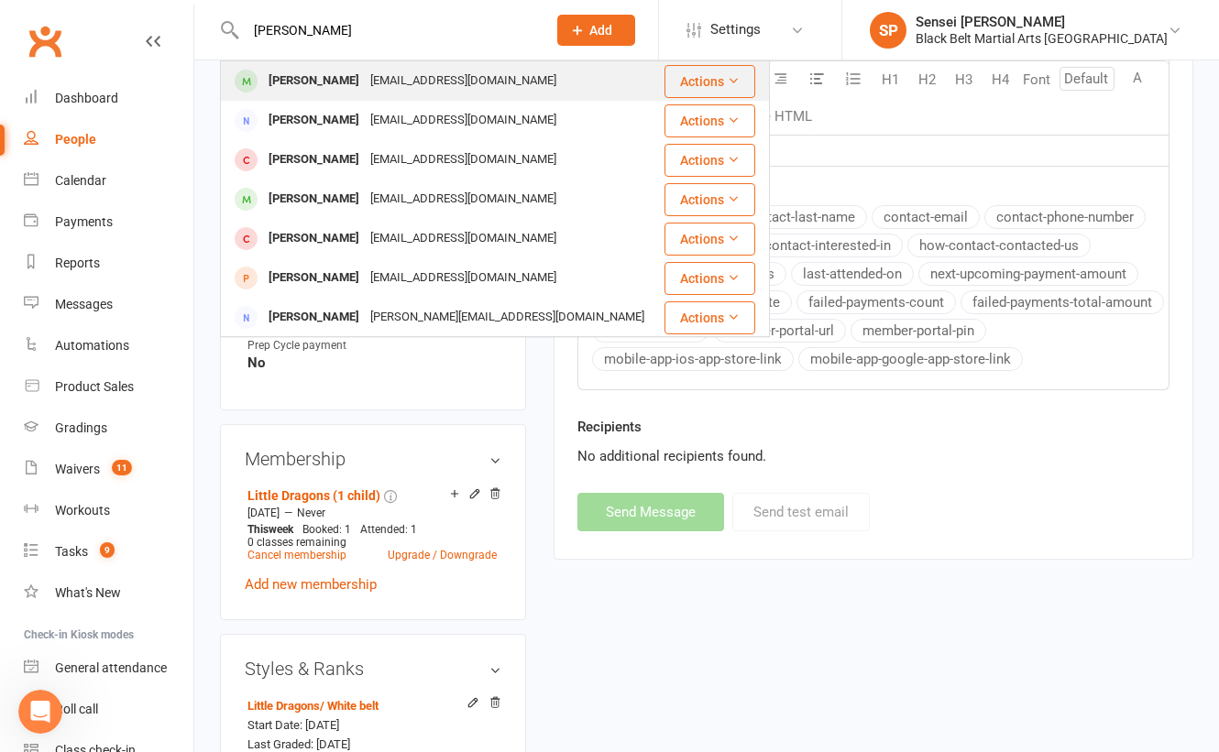
type input "isaac Bardsley"
click at [490, 75] on div "gemmamcsweeny@hotmail.com" at bounding box center [463, 81] width 197 height 27
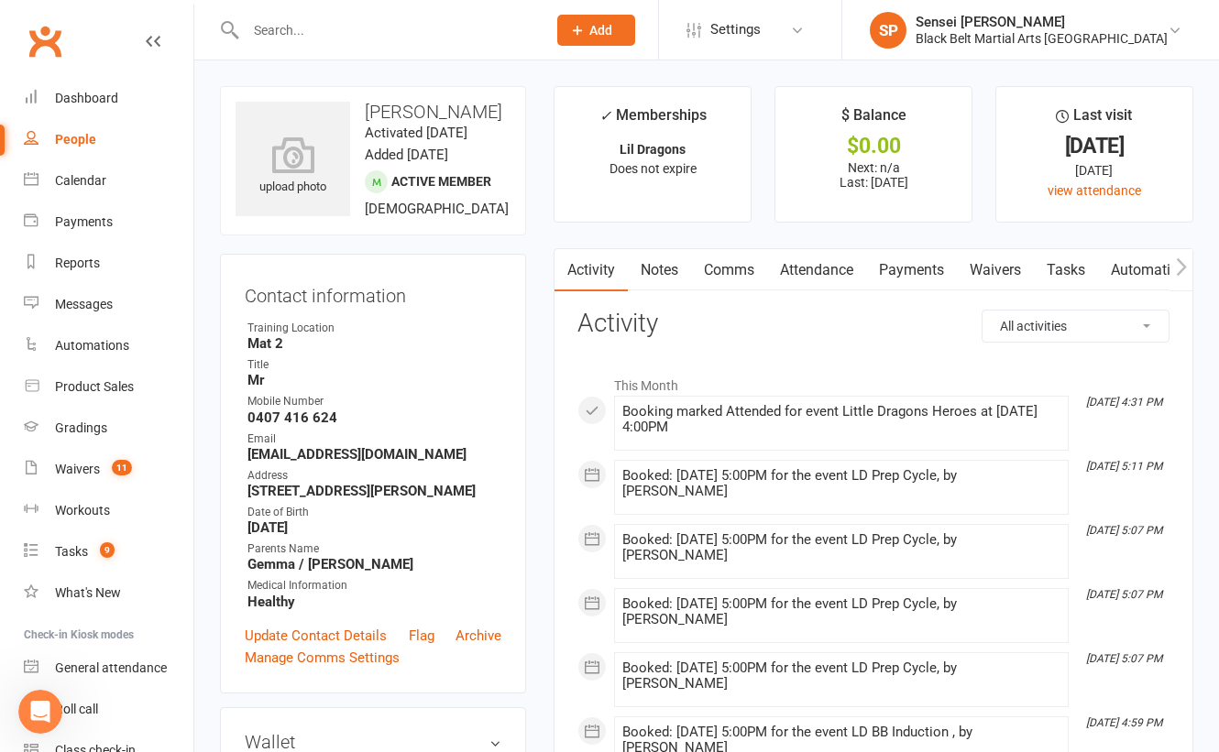
click at [739, 268] on link "Comms" at bounding box center [729, 270] width 76 height 42
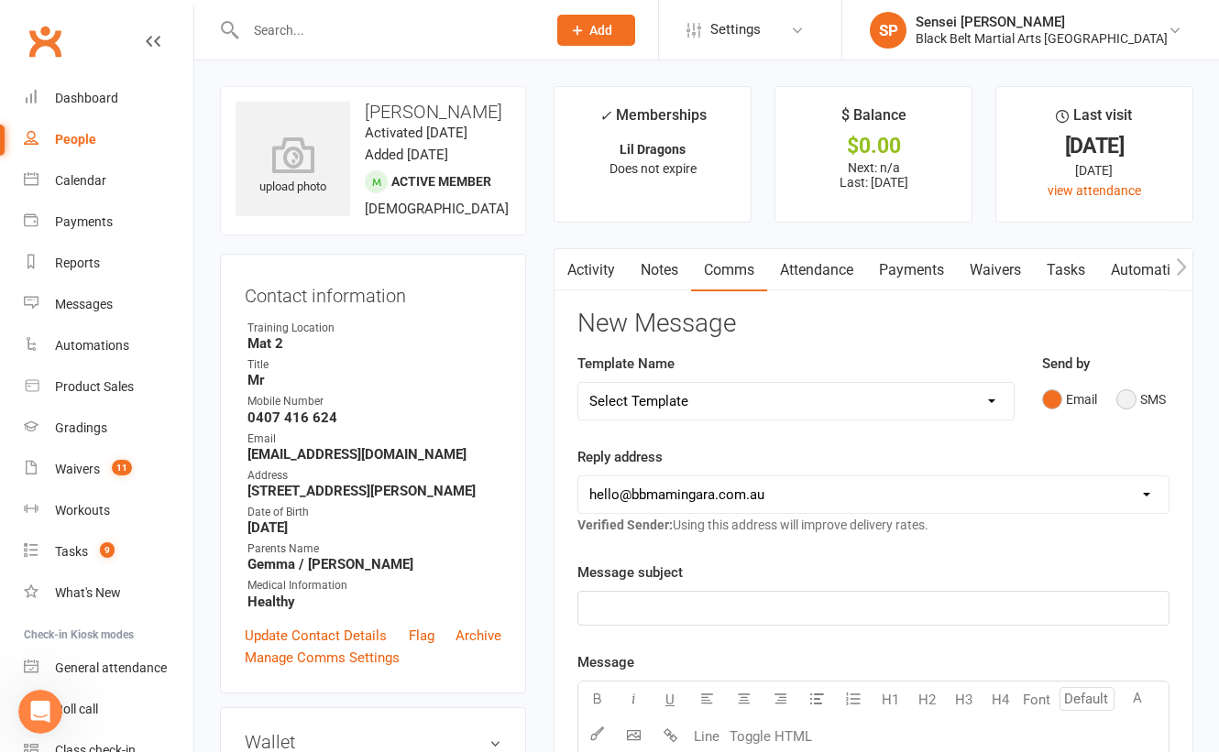
click at [1119, 400] on button "SMS" at bounding box center [1140, 399] width 49 height 35
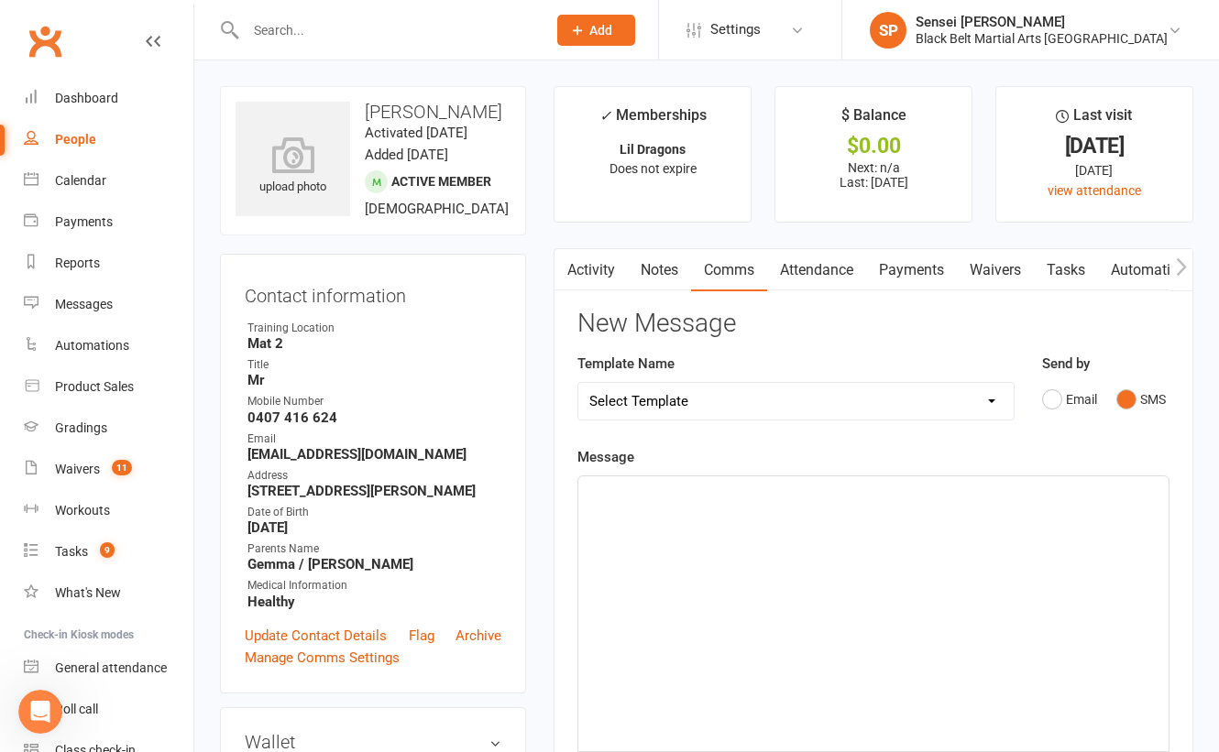
click at [871, 563] on div "﻿" at bounding box center [873, 614] width 590 height 275
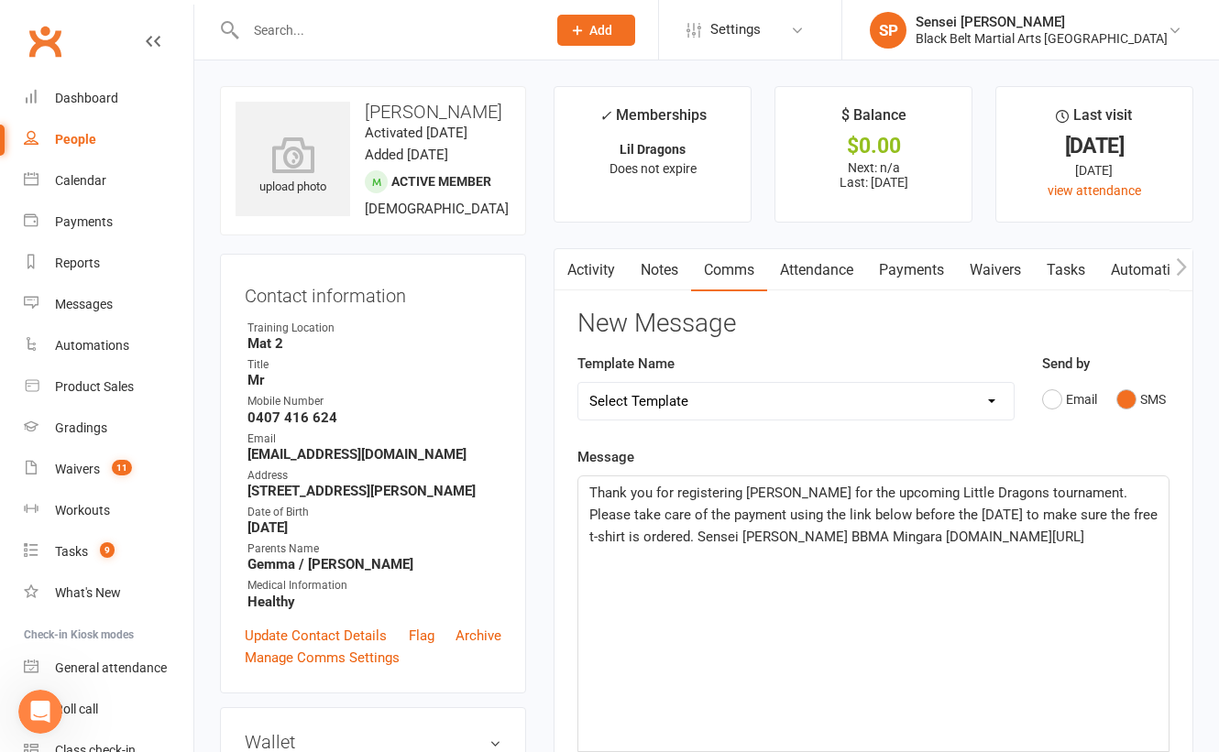
click at [776, 490] on span "Thank you for registering Liam for the upcoming Little Dragons tournament. Plea…" at bounding box center [875, 515] width 572 height 60
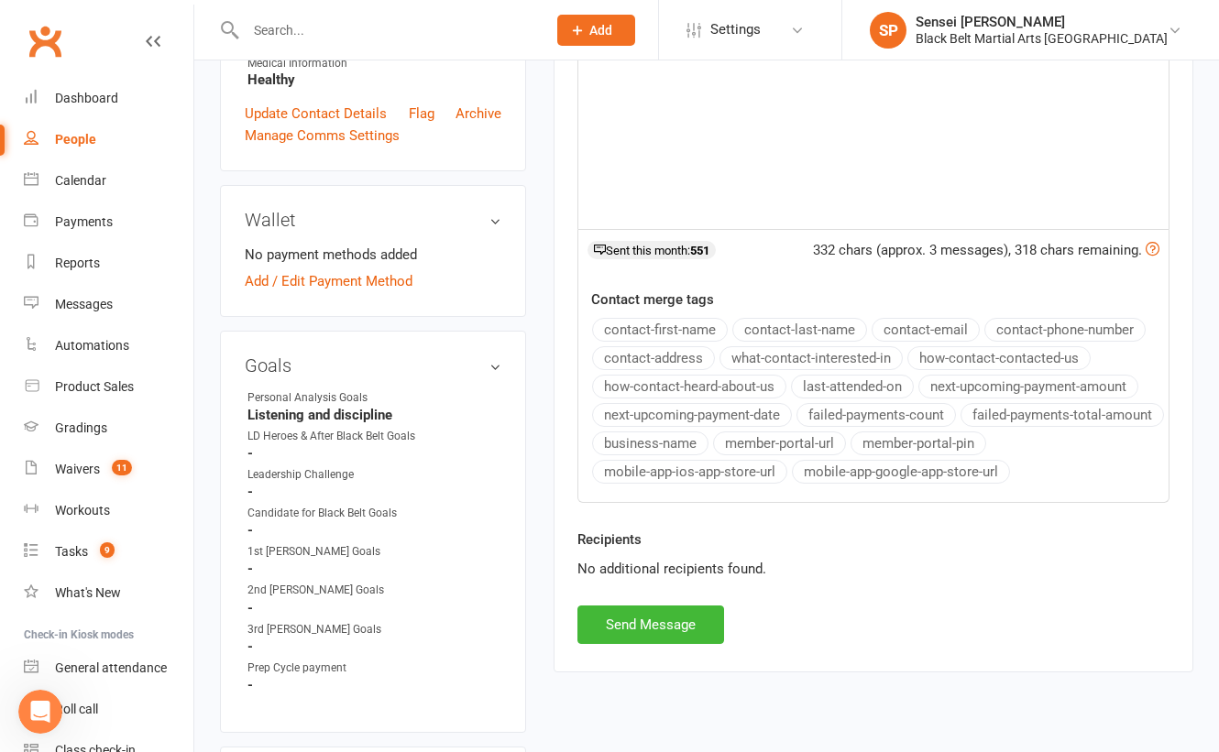
scroll to position [630, 0]
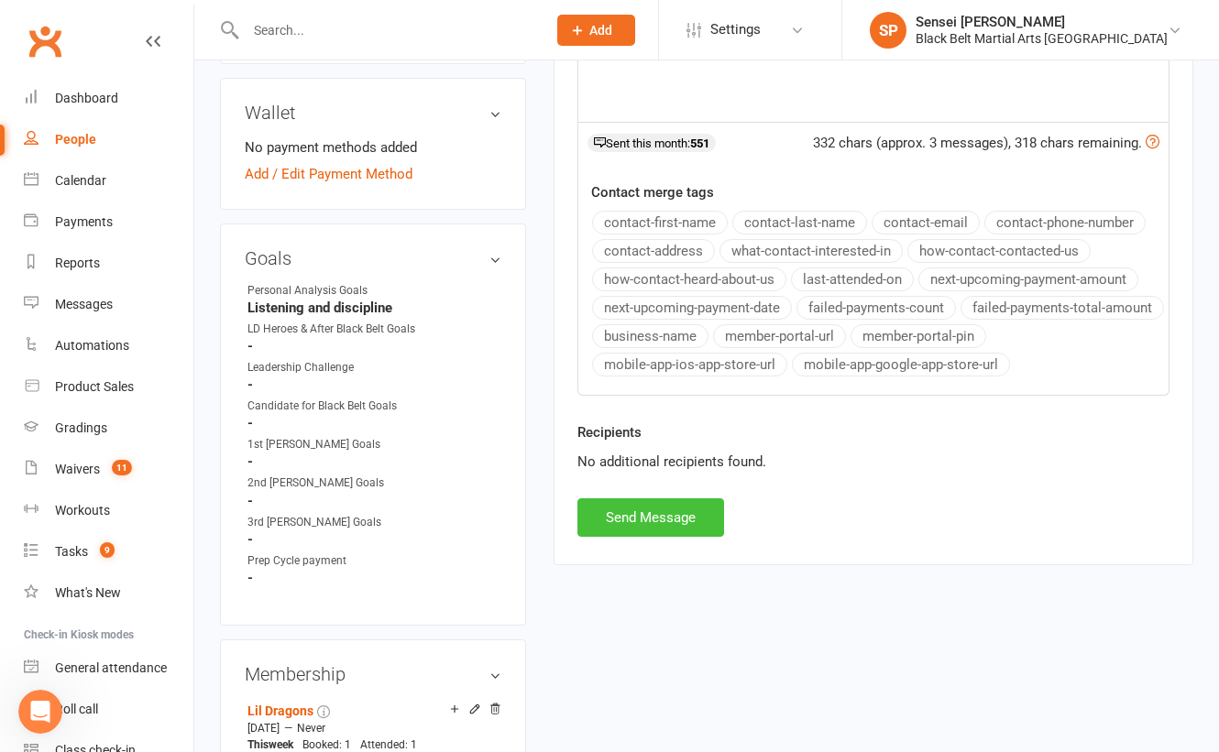
click at [641, 516] on button "Send Message" at bounding box center [650, 518] width 147 height 38
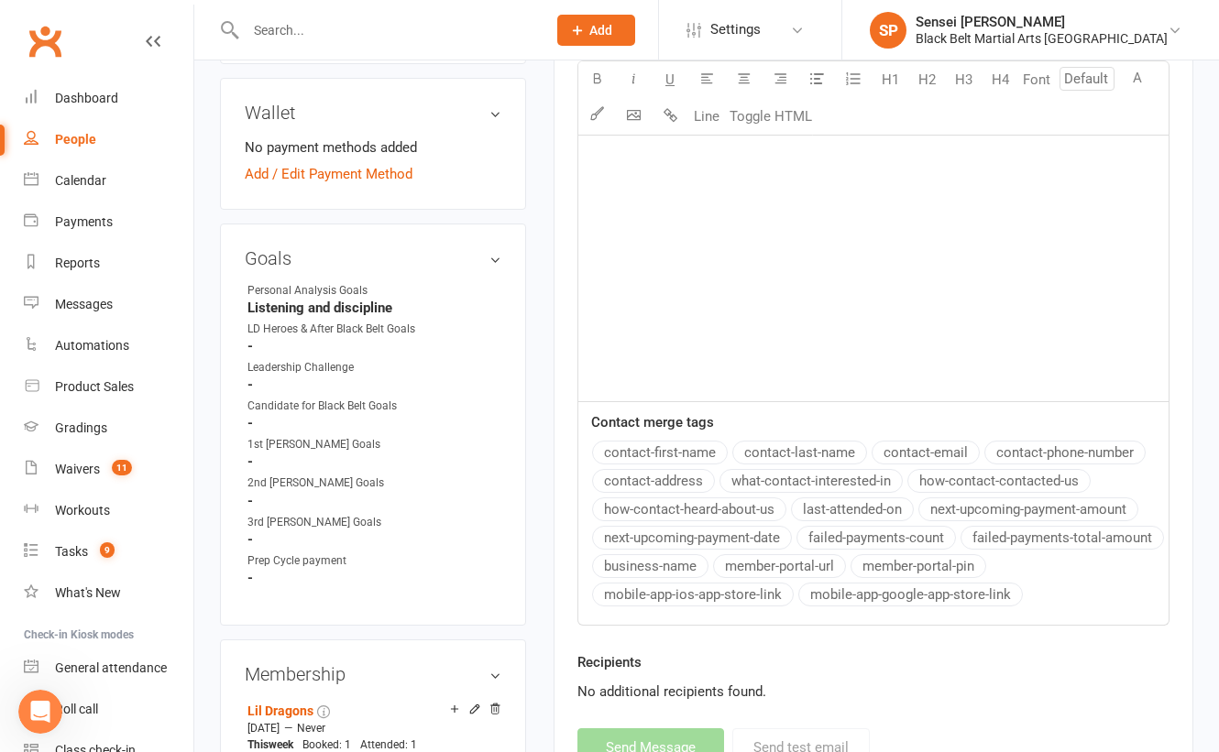
click at [307, 29] on input "text" at bounding box center [386, 30] width 293 height 26
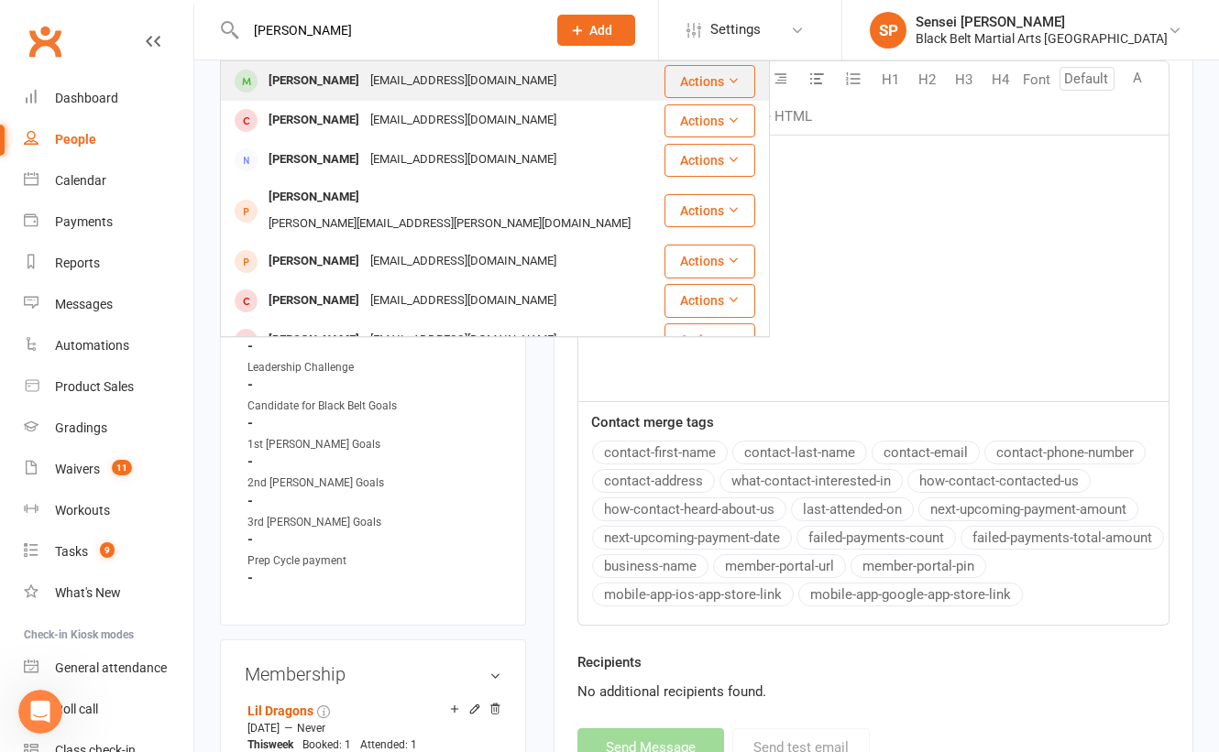
type input "maxwell giblin"
click at [297, 75] on div "Maxwell Giblin" at bounding box center [314, 81] width 102 height 27
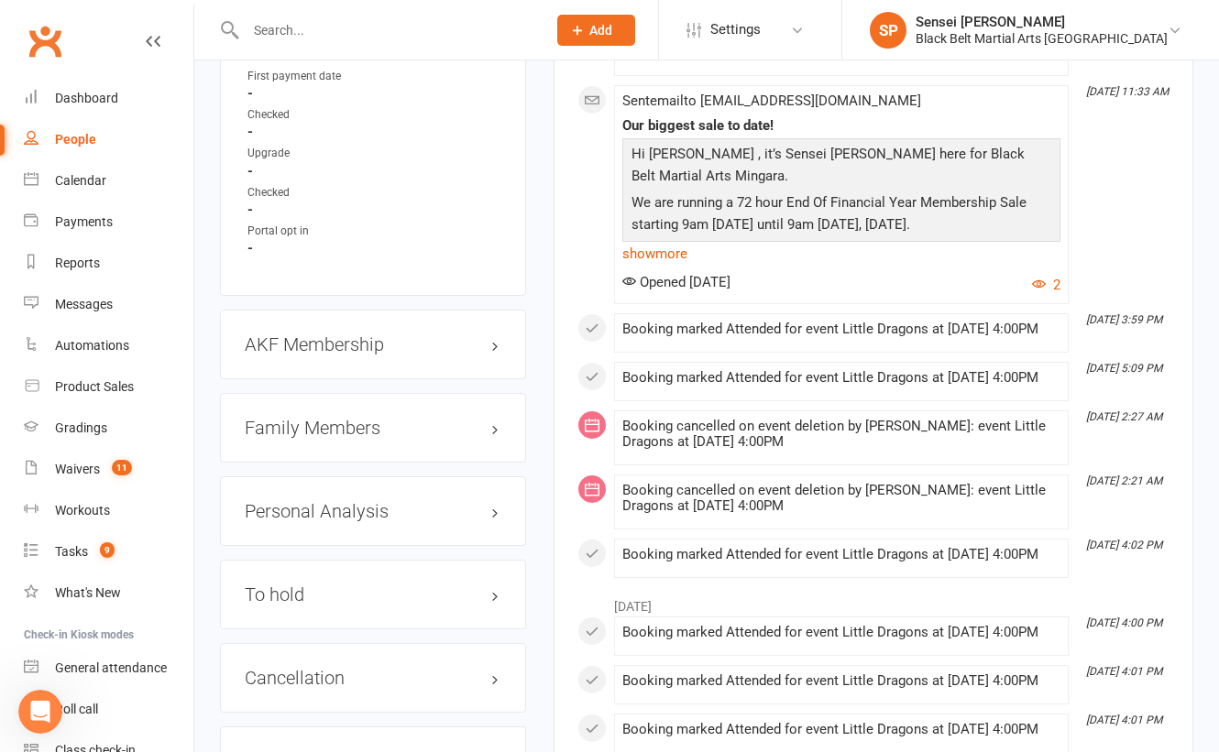
scroll to position [1870, 0]
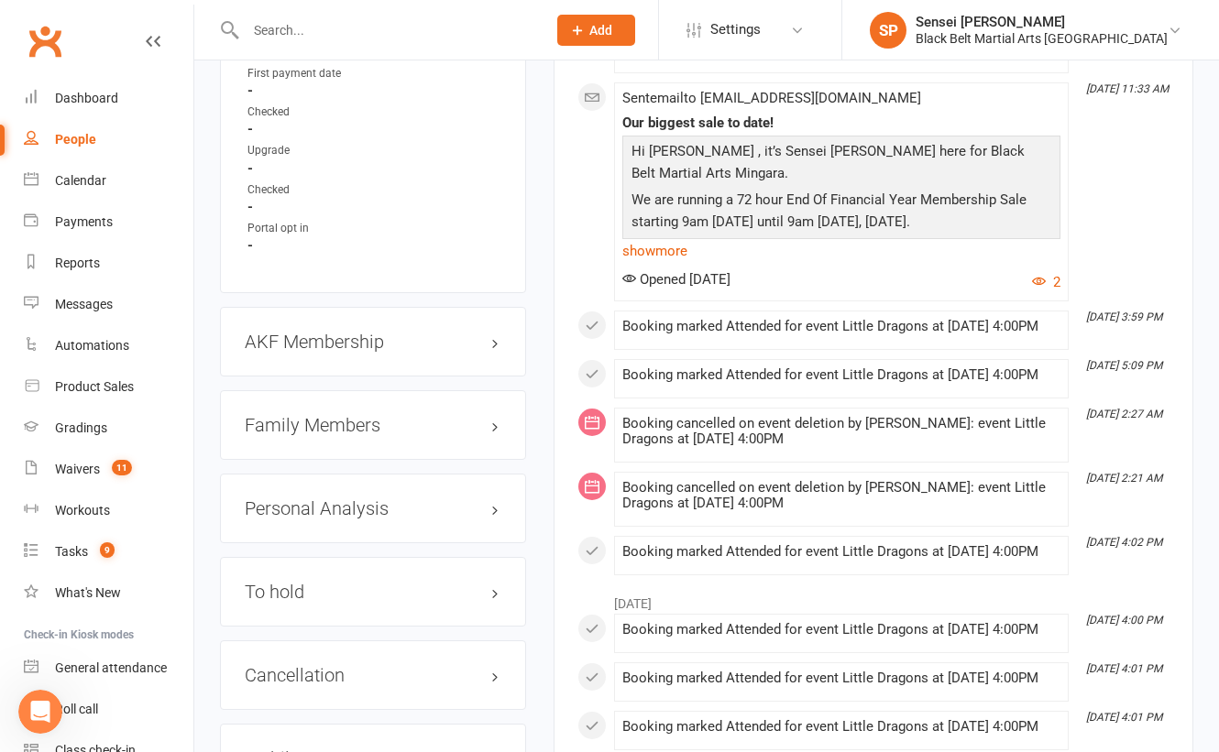
click at [356, 415] on h3 "Family Members" at bounding box center [373, 425] width 257 height 20
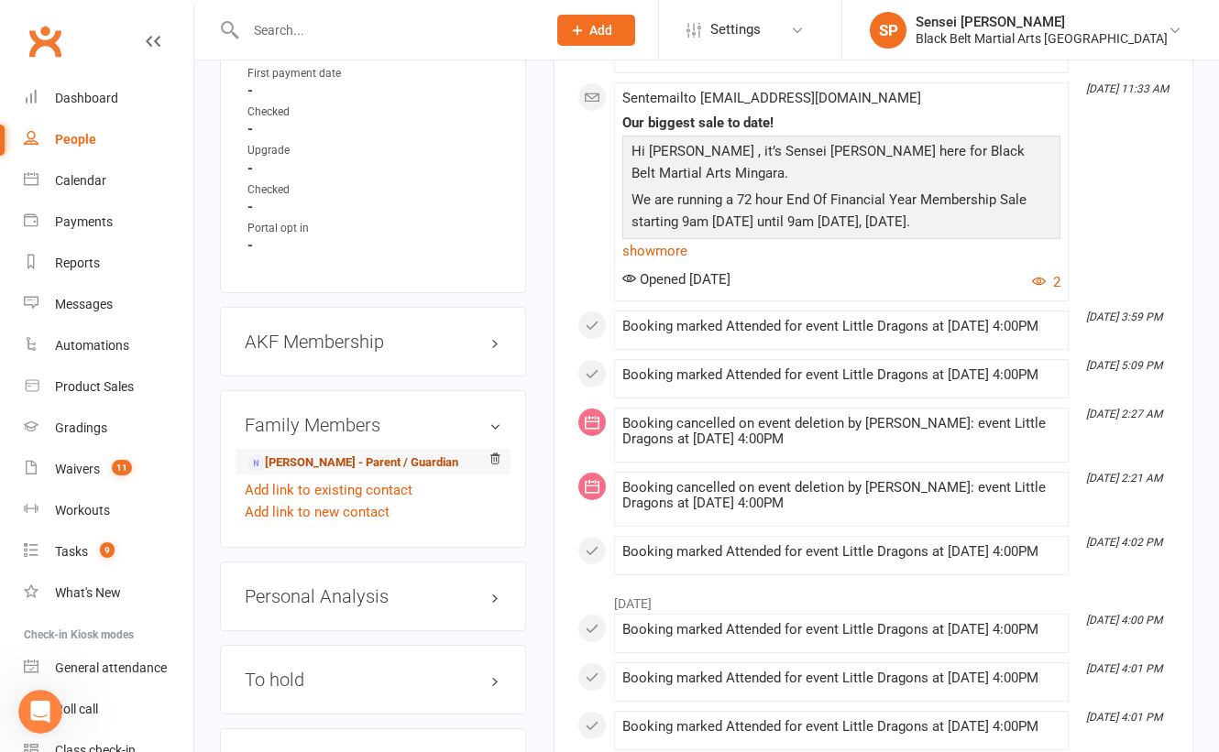
click at [336, 454] on link "Courtney Erasmus - Parent / Guardian" at bounding box center [352, 463] width 211 height 19
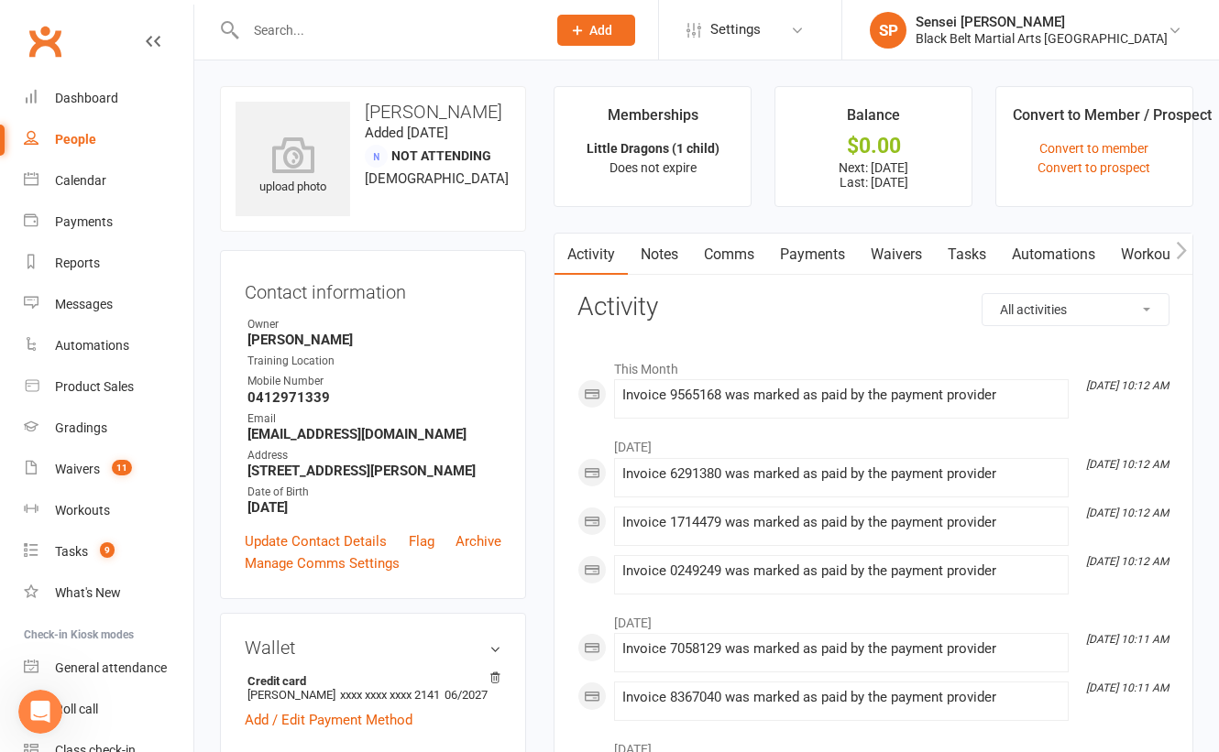
click at [743, 249] on link "Comms" at bounding box center [729, 255] width 76 height 42
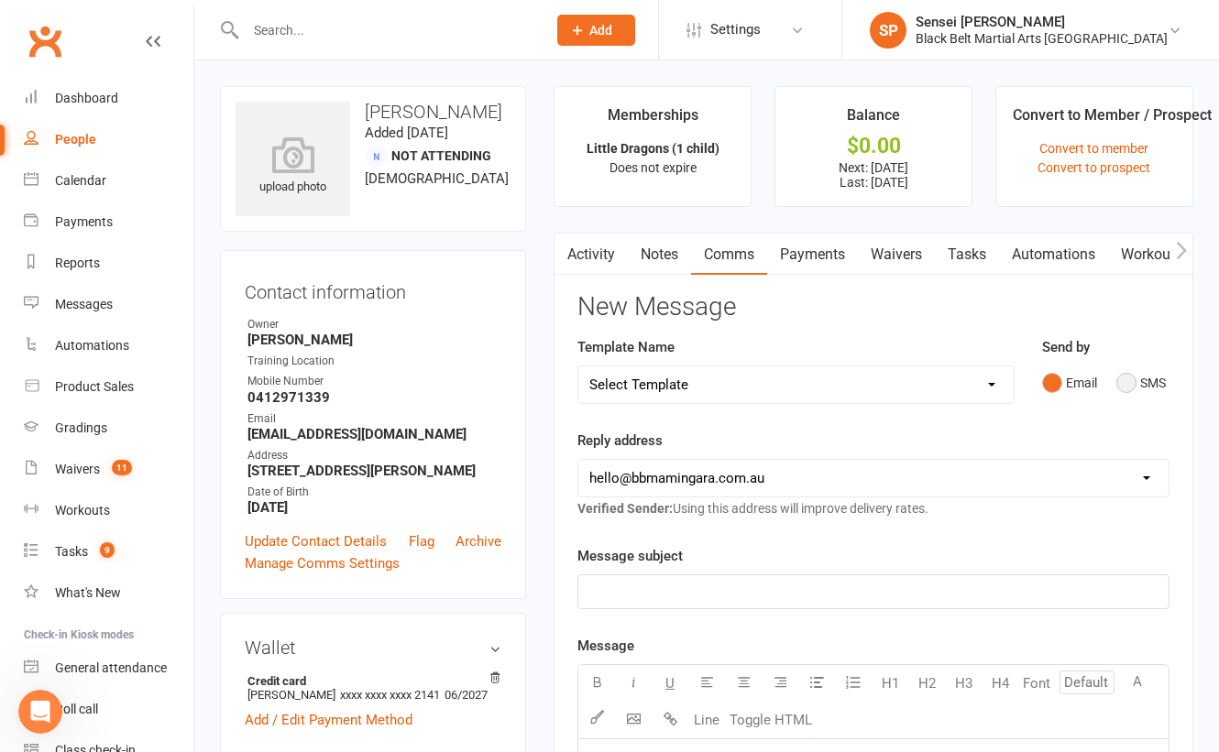
click at [1127, 377] on button "SMS" at bounding box center [1140, 383] width 49 height 35
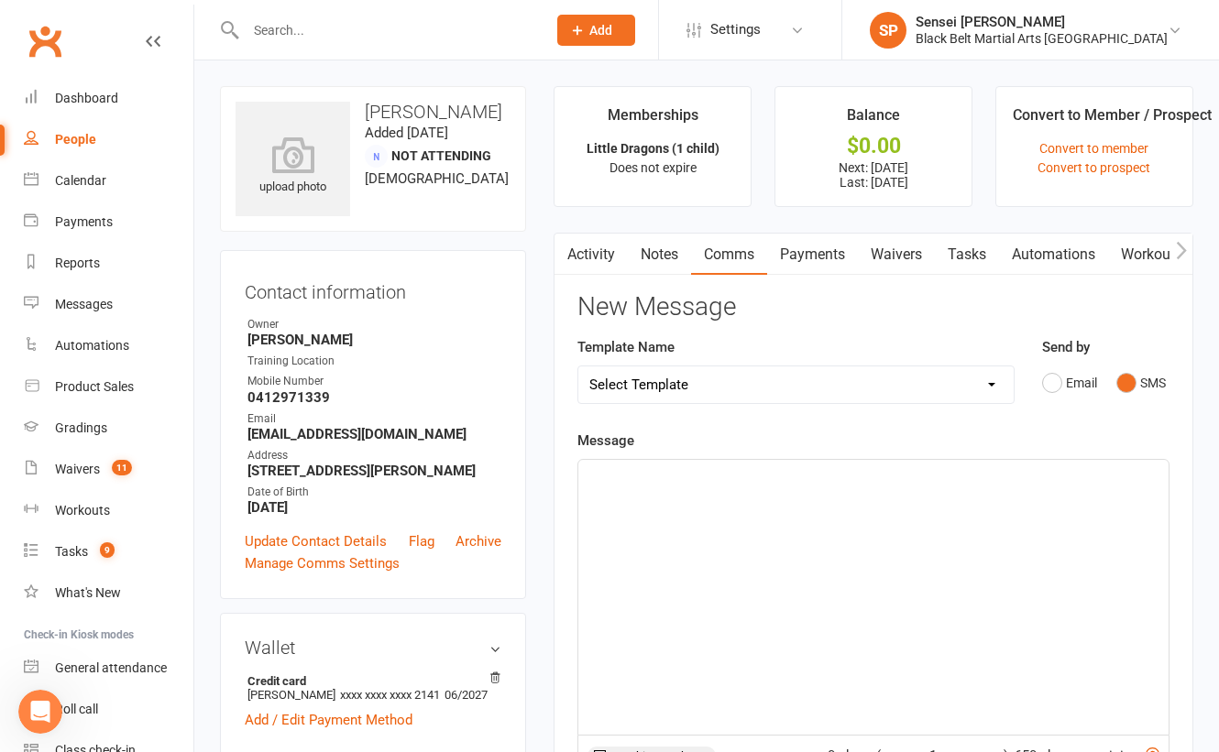
click at [908, 506] on div "﻿" at bounding box center [873, 597] width 590 height 275
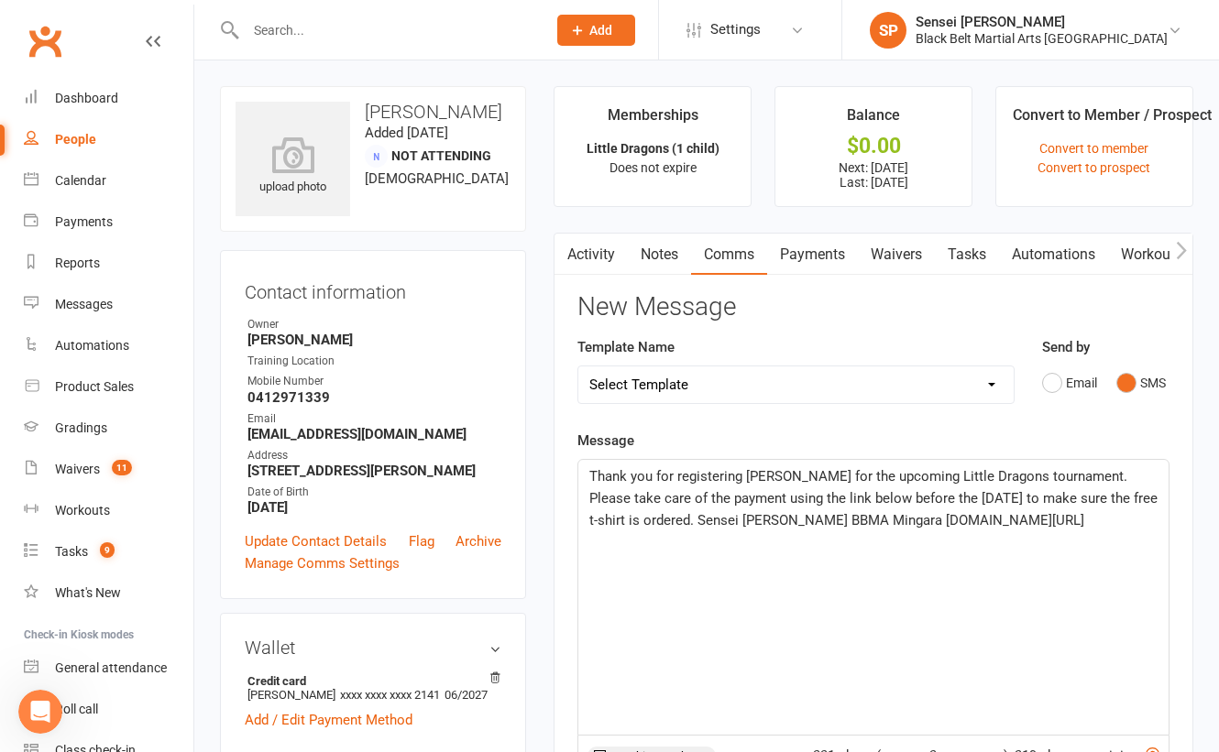
click at [772, 473] on span "Thank you for registering Liam for the upcoming Little Dragons tournament. Plea…" at bounding box center [875, 498] width 572 height 60
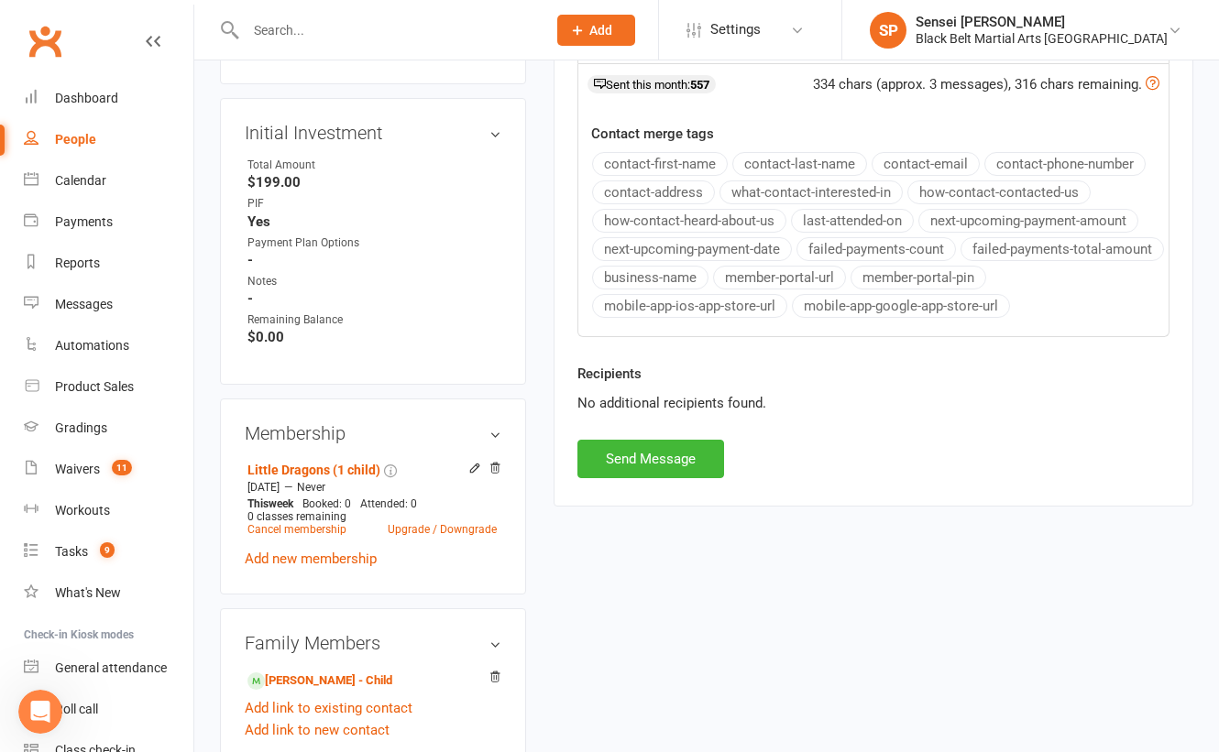
scroll to position [688, 0]
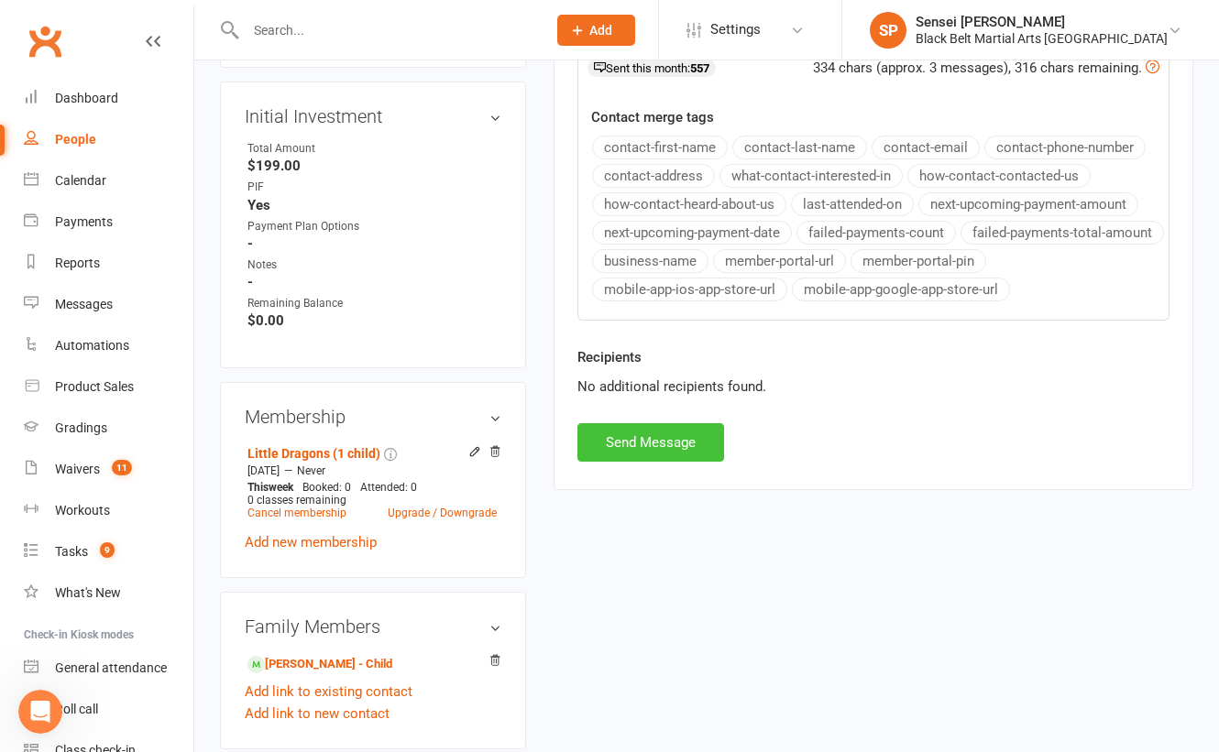
click at [665, 433] on button "Send Message" at bounding box center [650, 442] width 147 height 38
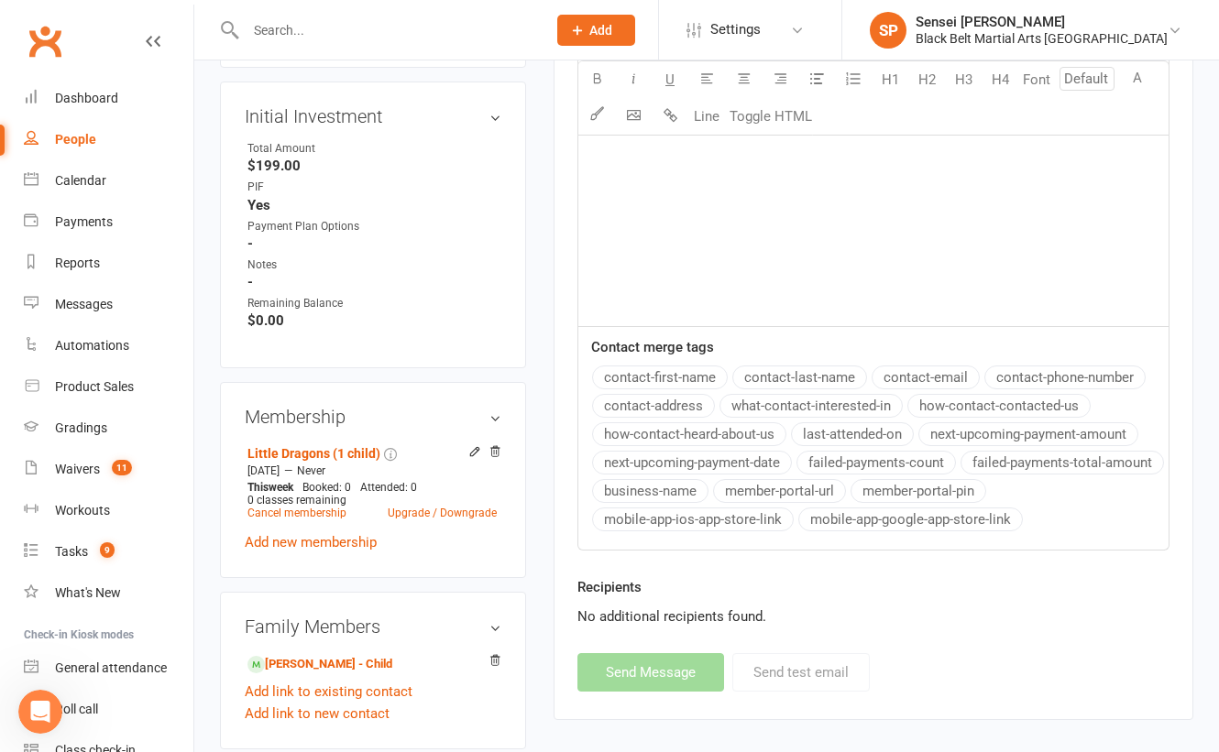
click at [279, 38] on input "text" at bounding box center [386, 30] width 293 height 26
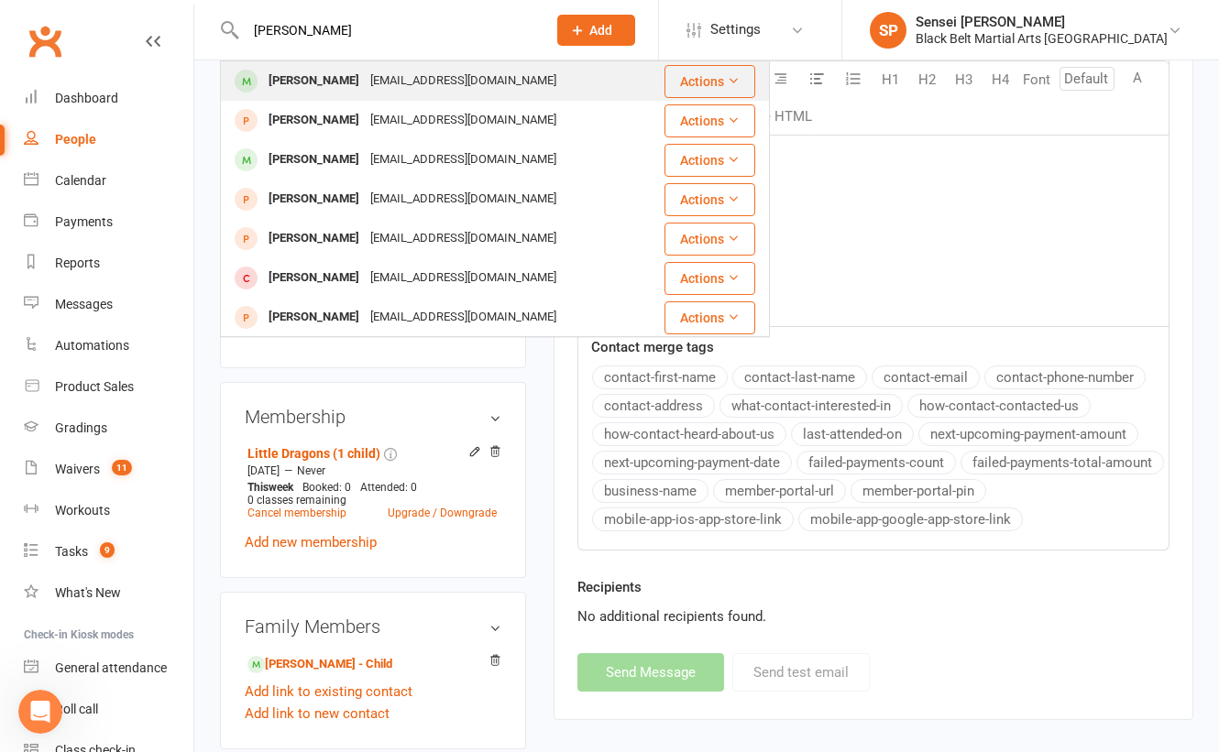
type input "elijah bosco"
click at [295, 82] on div "Elijah Bosco" at bounding box center [314, 81] width 102 height 27
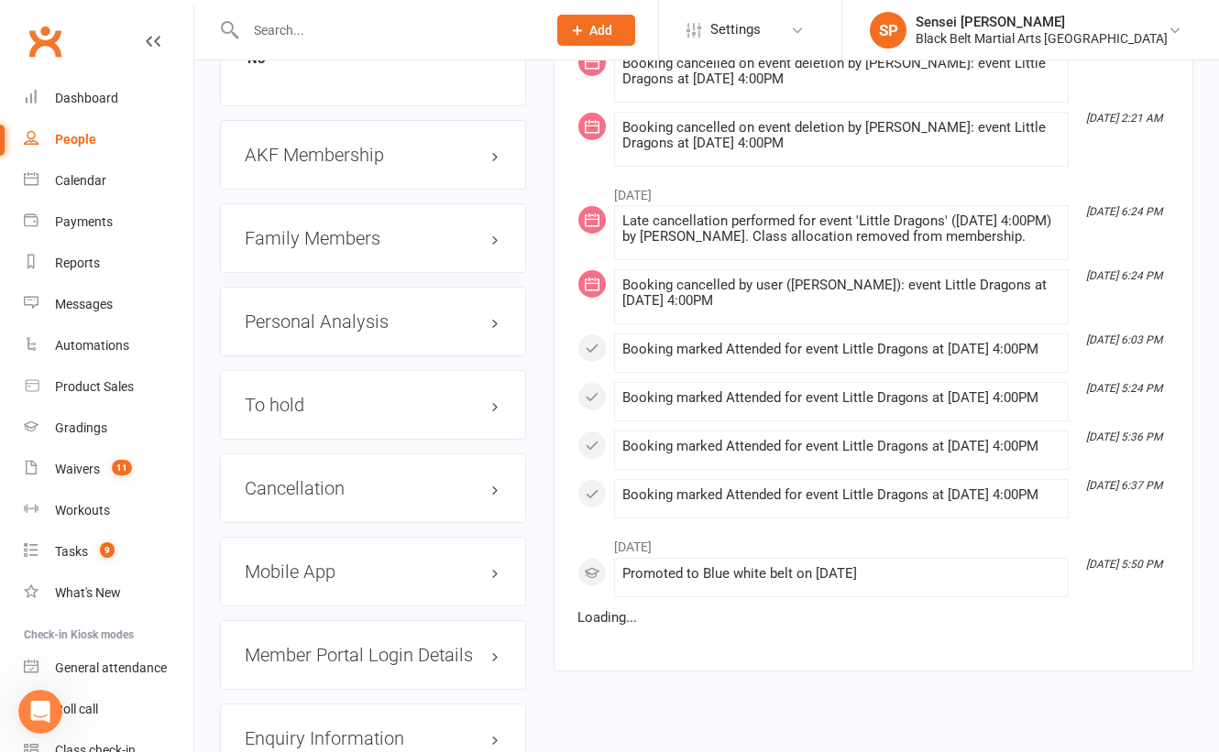
scroll to position [2014, 0]
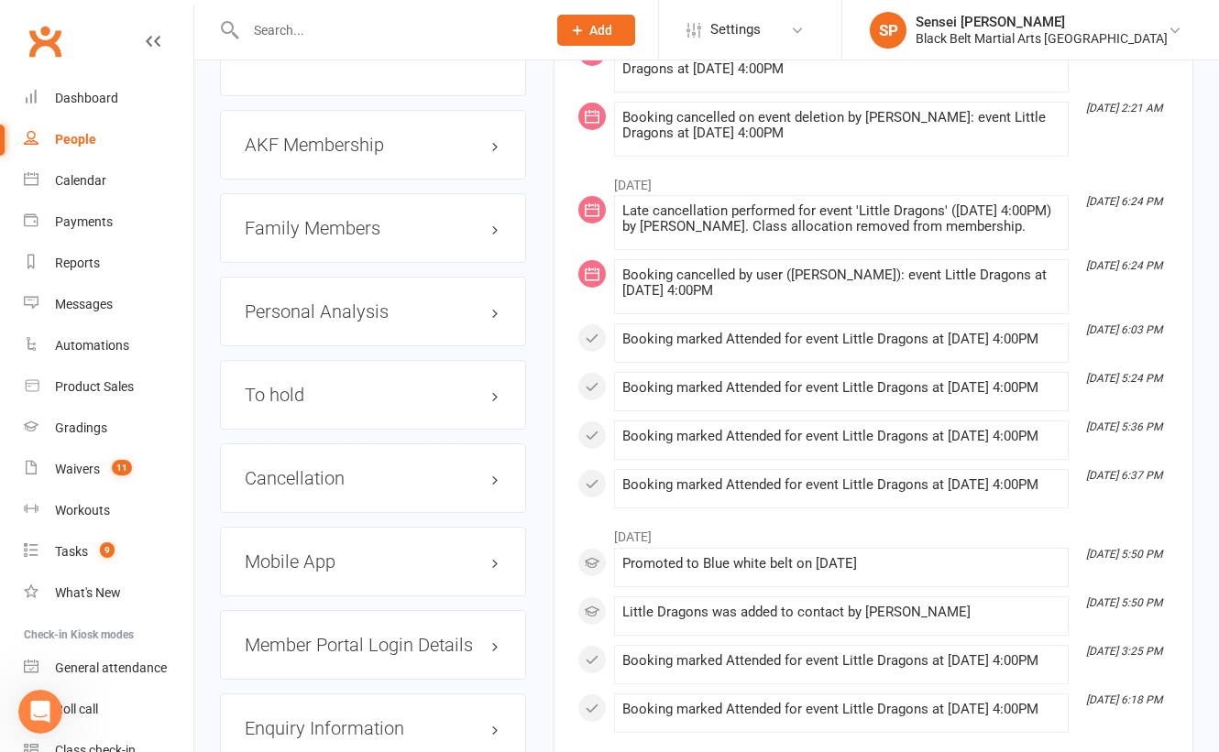
click at [343, 238] on h3 "Family Members" at bounding box center [373, 228] width 257 height 20
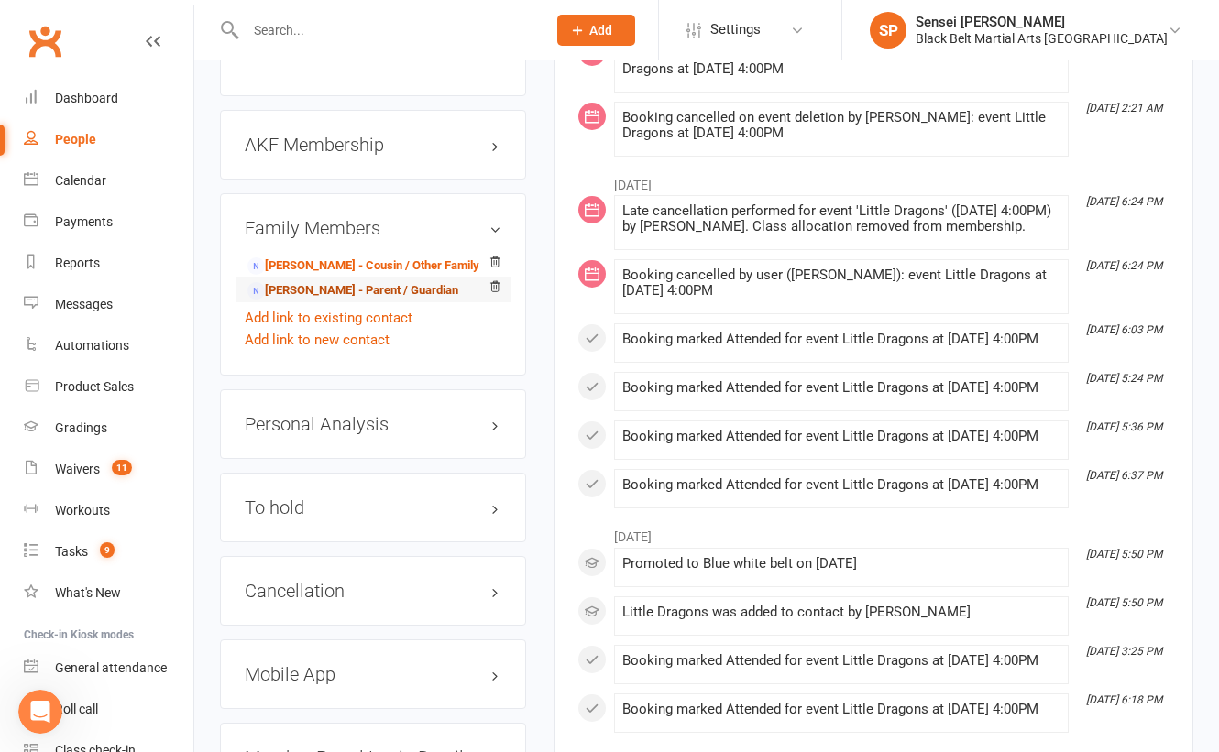
click at [323, 301] on link "Monique Bosco - Parent / Guardian" at bounding box center [352, 290] width 211 height 19
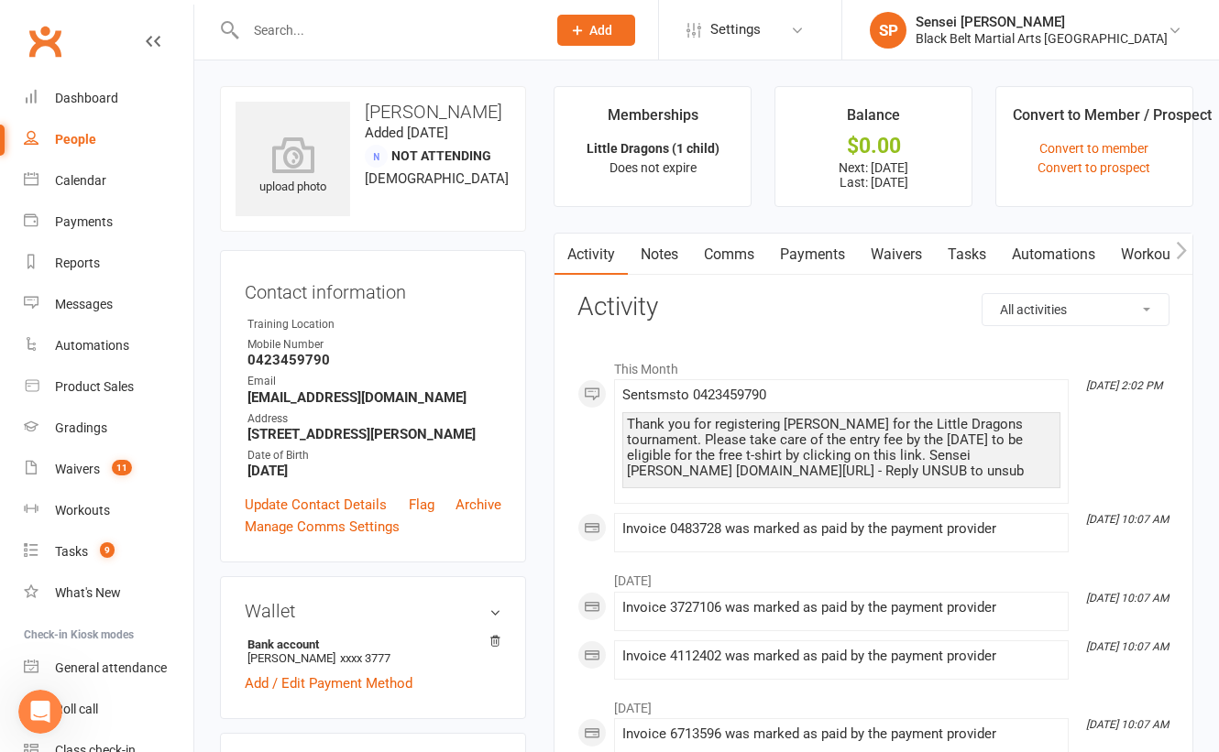
click at [720, 257] on link "Comms" at bounding box center [729, 255] width 76 height 42
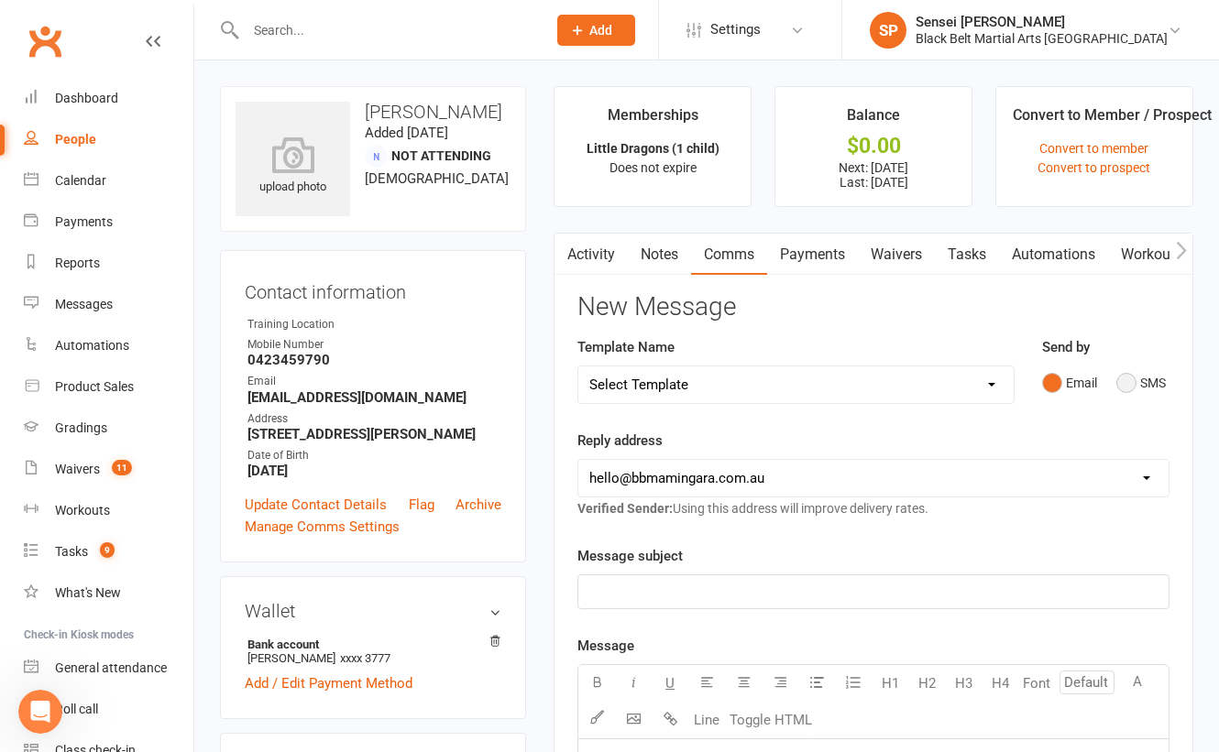
click at [1118, 381] on button "SMS" at bounding box center [1140, 383] width 49 height 35
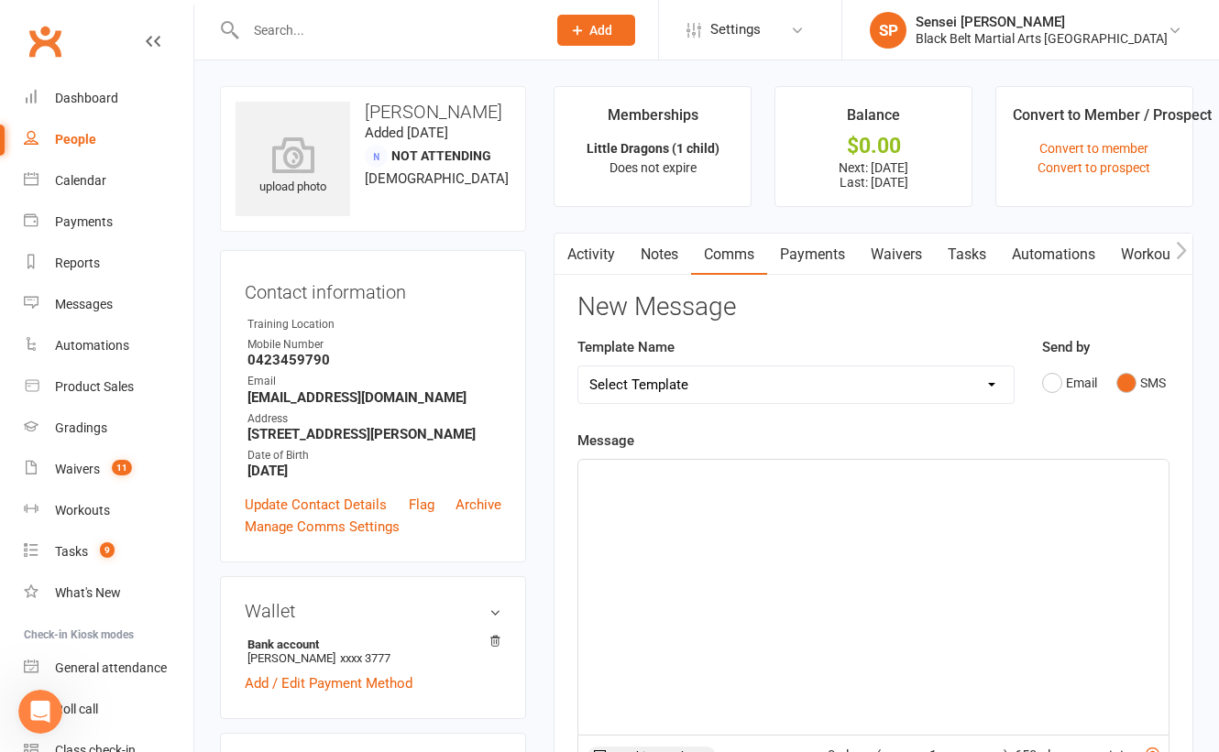
click at [907, 508] on div "﻿" at bounding box center [873, 597] width 590 height 275
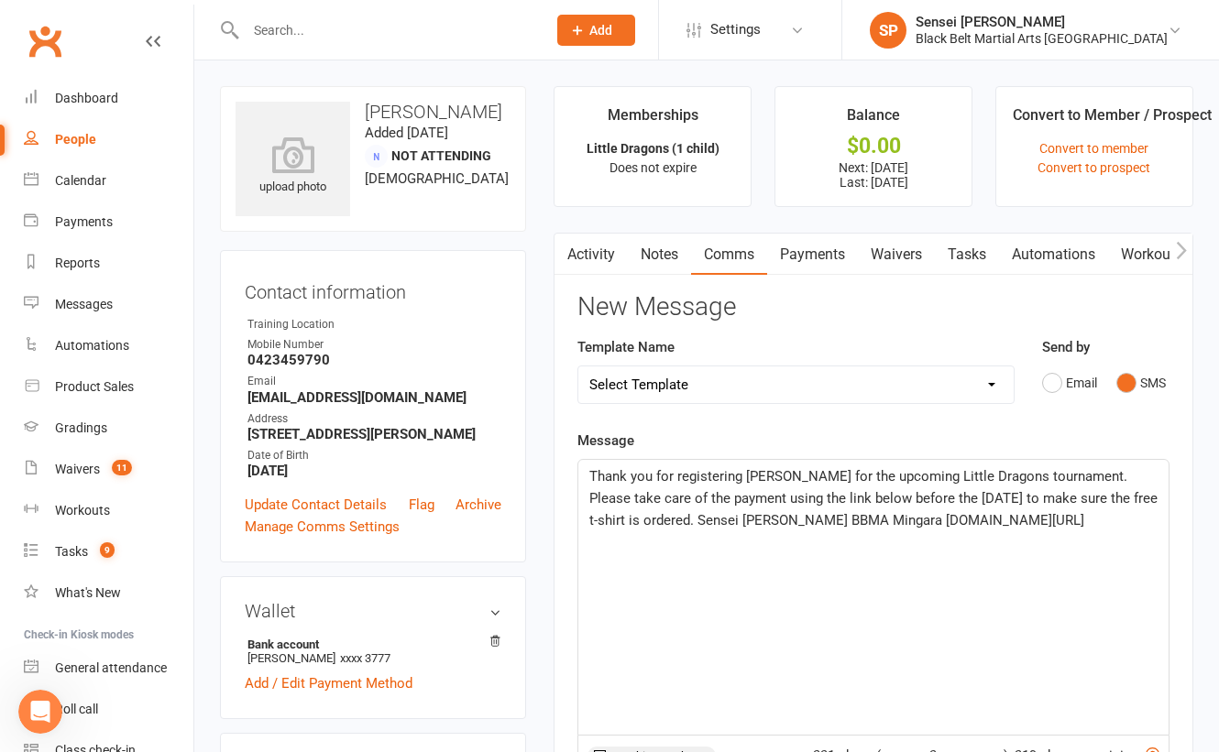
click at [775, 470] on span "Thank you for registering Liam for the upcoming Little Dragons tournament. Plea…" at bounding box center [875, 498] width 572 height 60
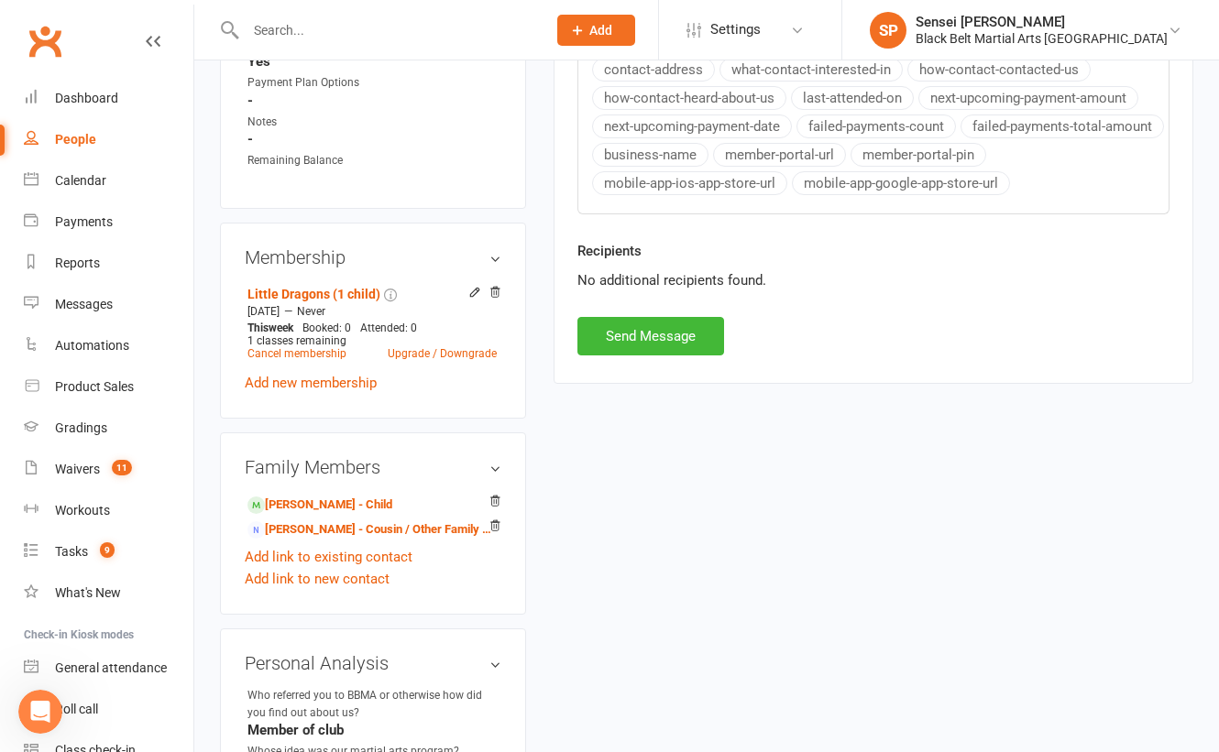
scroll to position [802, 0]
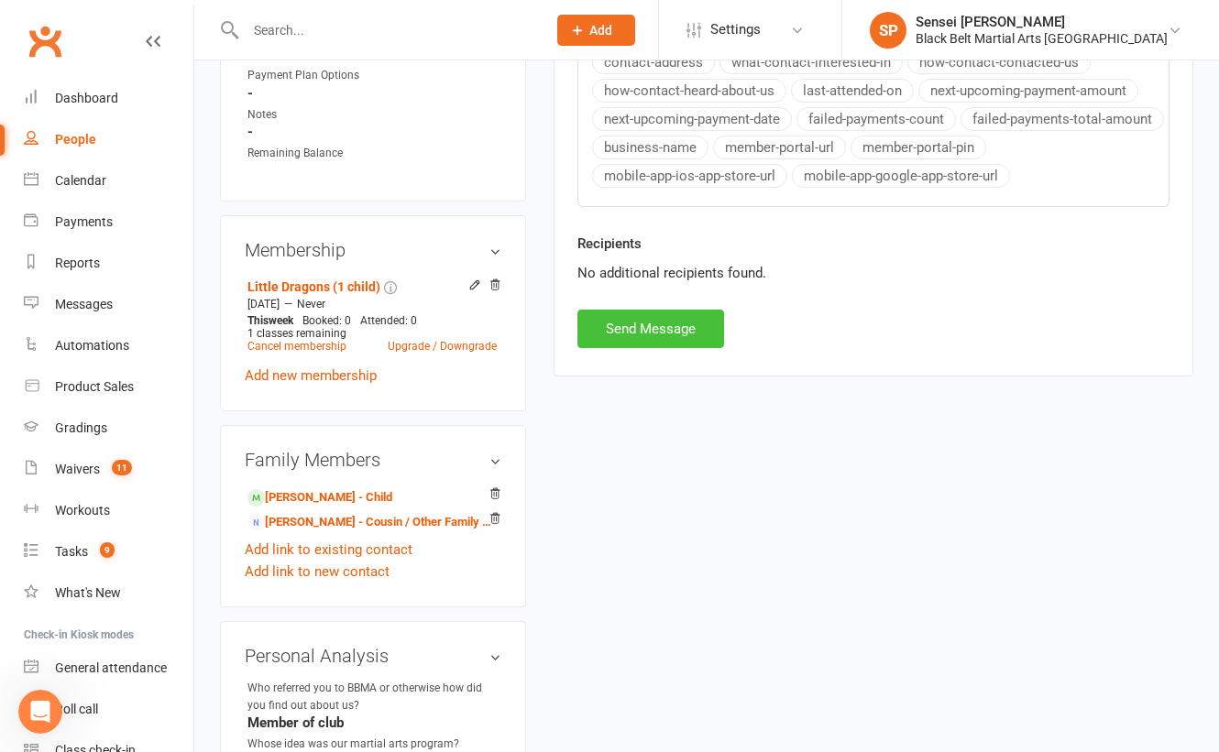
click at [670, 313] on button "Send Message" at bounding box center [650, 329] width 147 height 38
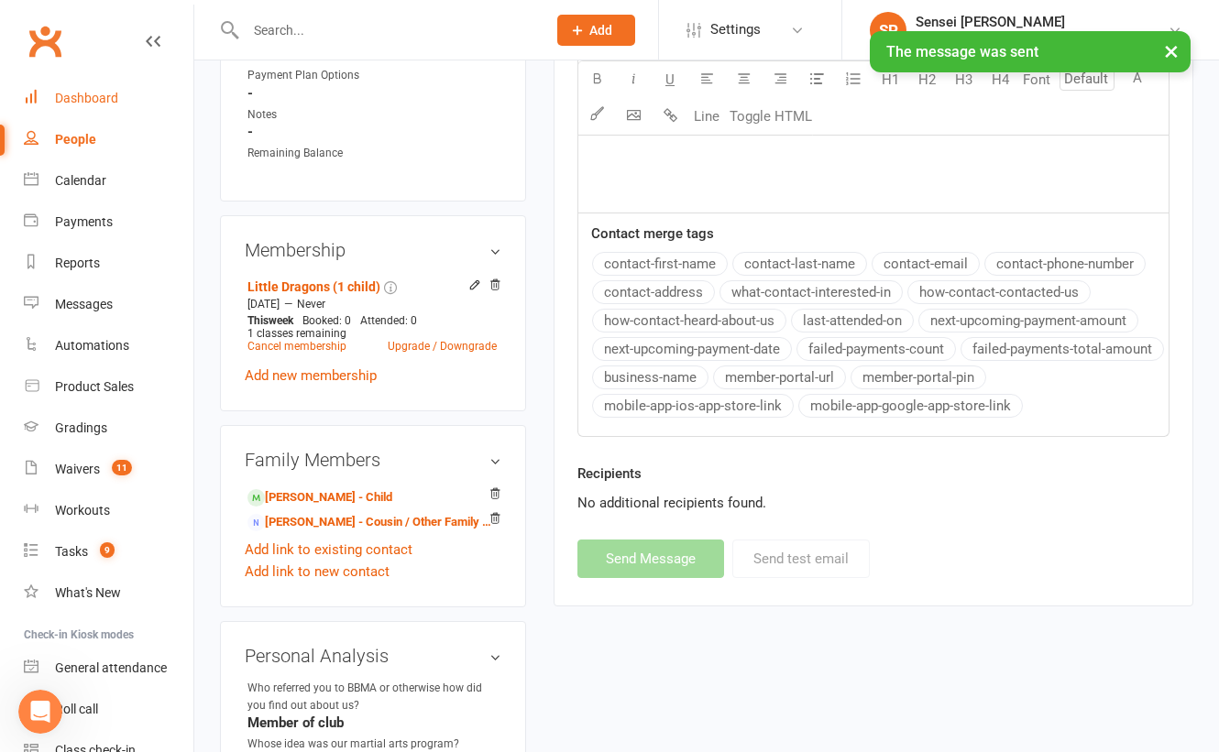
click at [78, 91] on div "Dashboard" at bounding box center [86, 98] width 63 height 15
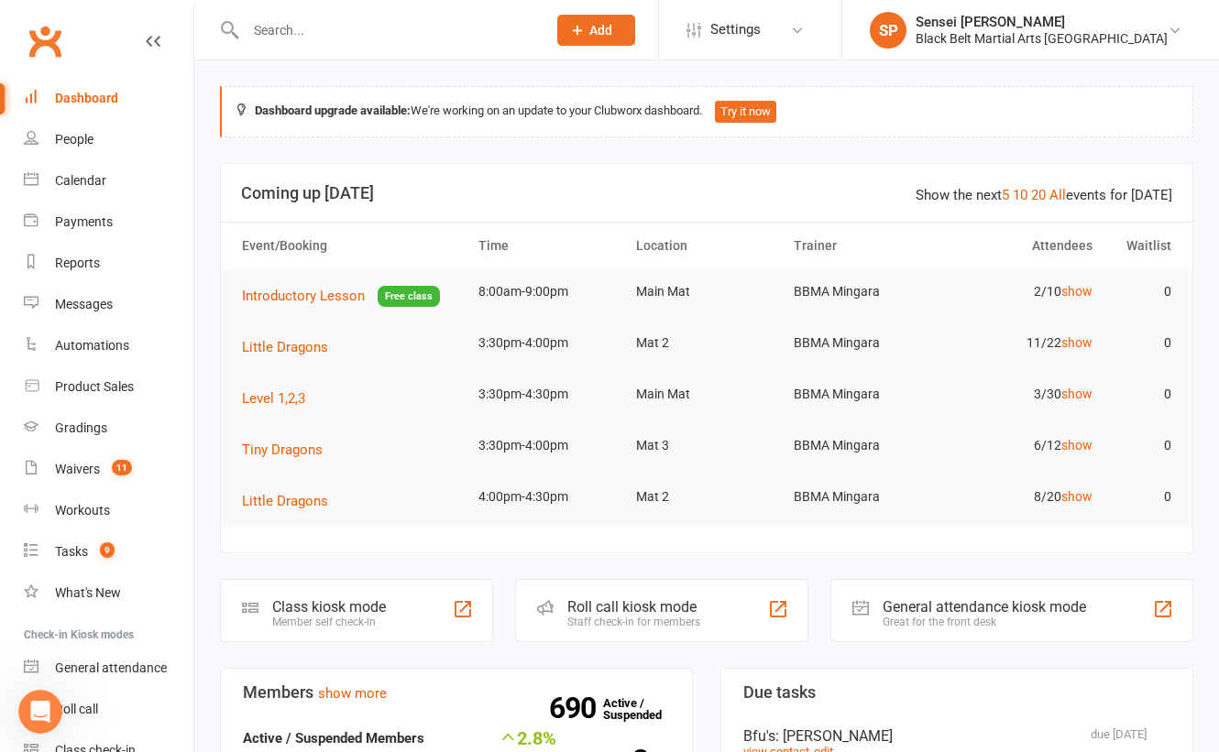
click at [1057, 27] on div "Sensei [PERSON_NAME]" at bounding box center [1041, 22] width 252 height 16
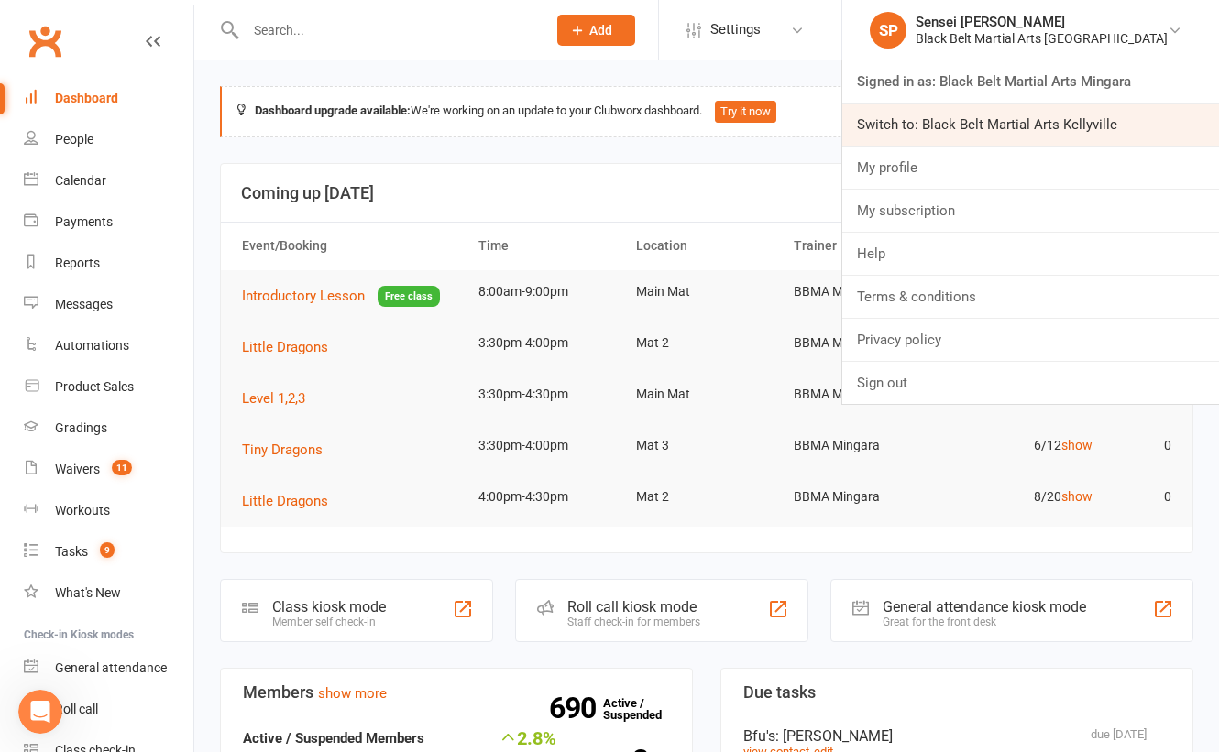
click at [1043, 122] on link "Switch to: Black Belt Martial Arts Kellyville" at bounding box center [1030, 125] width 377 height 42
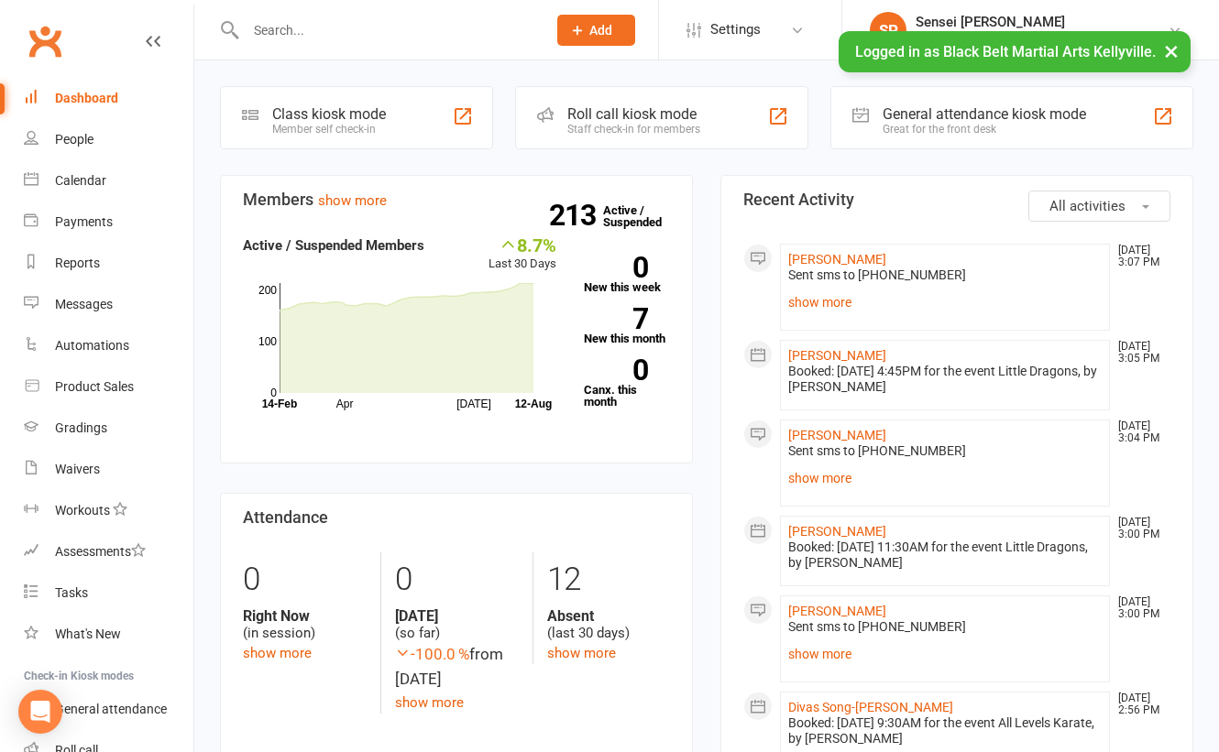
click at [87, 130] on link "People" at bounding box center [109, 139] width 170 height 41
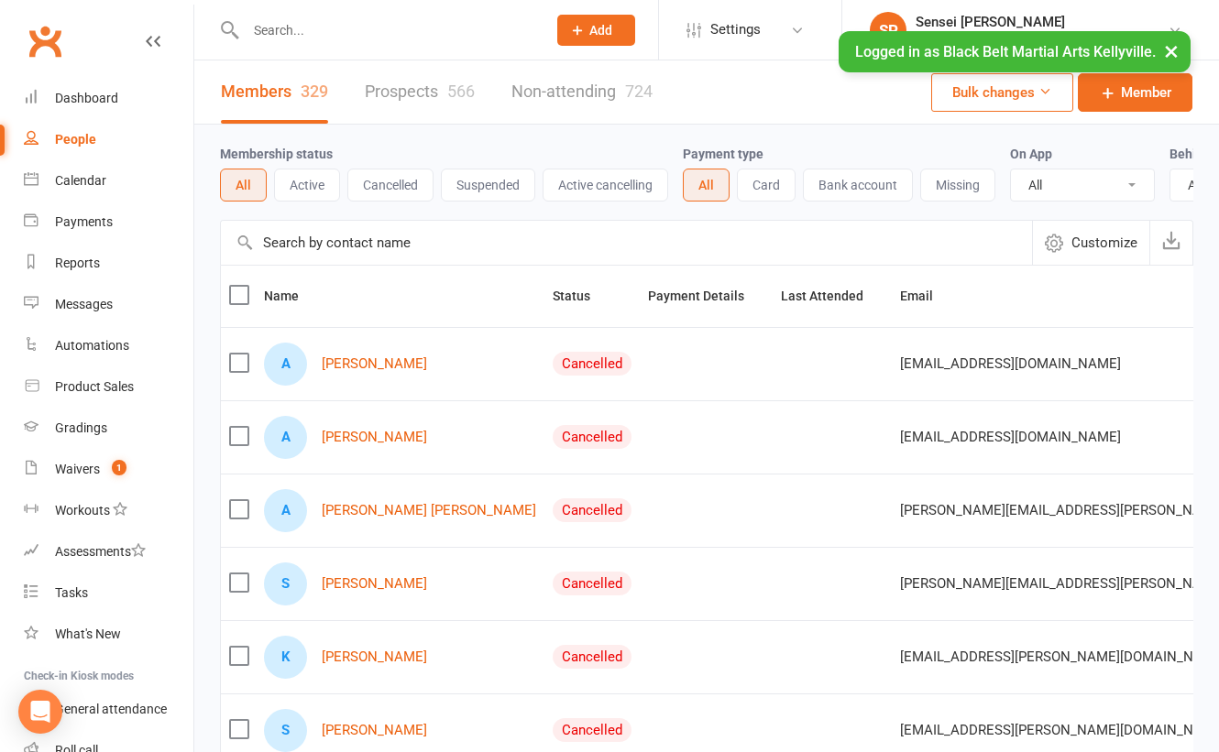
click at [386, 90] on link "Prospects 566" at bounding box center [420, 91] width 110 height 63
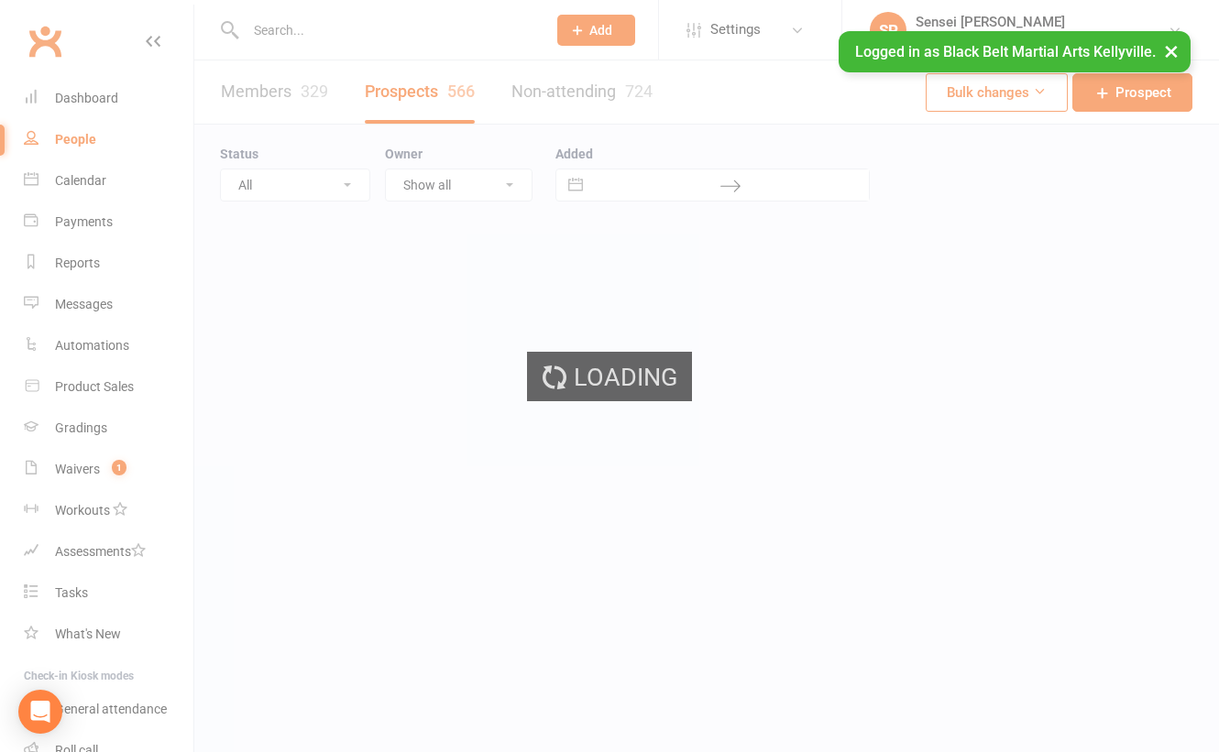
select select "100"
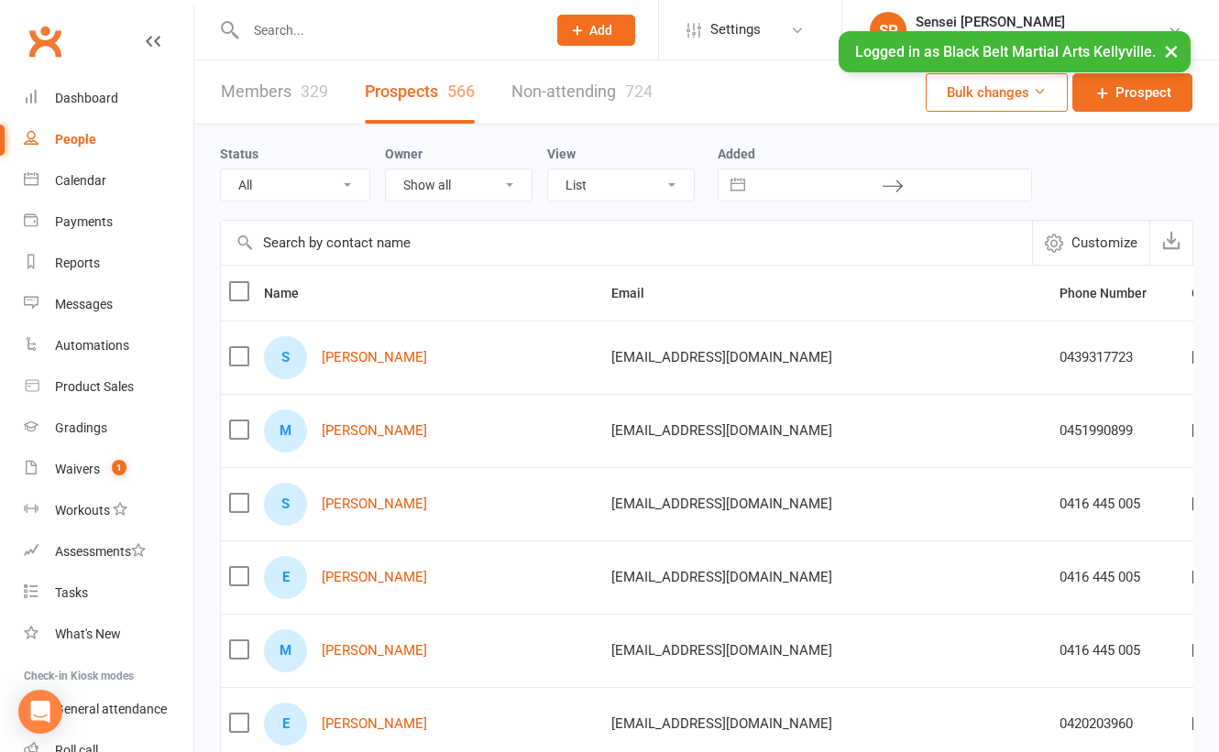
click at [312, 176] on select "All (No status set) (Invalid status) Enquiry (Booked) Enquiry (Not Booked) DNS …" at bounding box center [295, 185] width 148 height 31
select select "Pending"
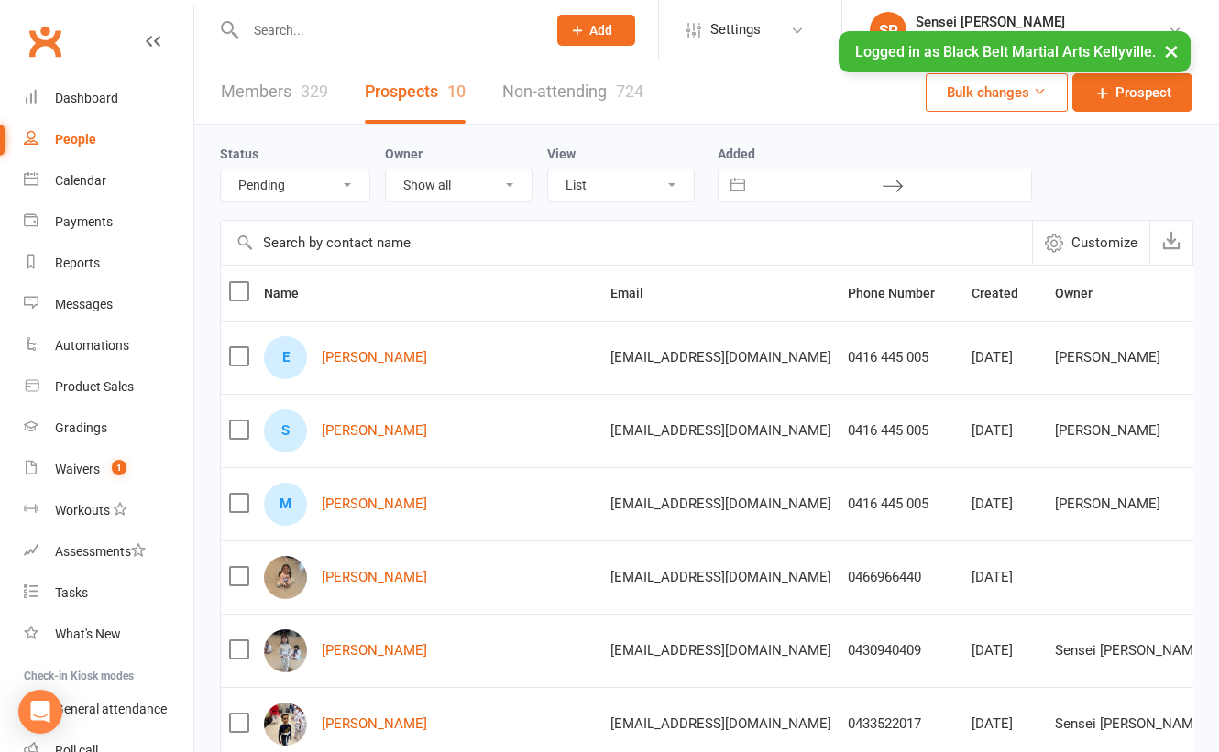
click at [207, 288] on div "Status All (No status set) (Invalid status) Enquiry (Booked) Enquiry (Not Booke…" at bounding box center [706, 634] width 1024 height 1019
click at [203, 290] on div "Status All (No status set) (Invalid status) Enquiry (Booked) Enquiry (Not Booke…" at bounding box center [706, 634] width 1024 height 1019
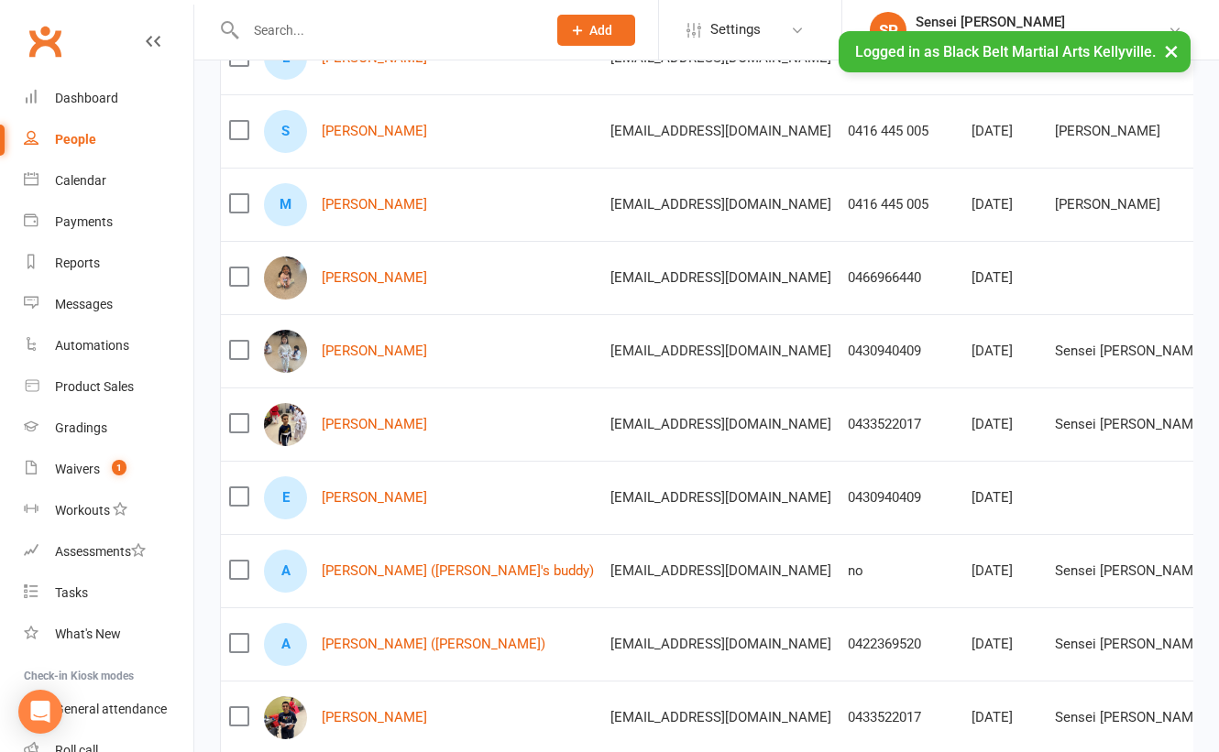
scroll to position [394, 0]
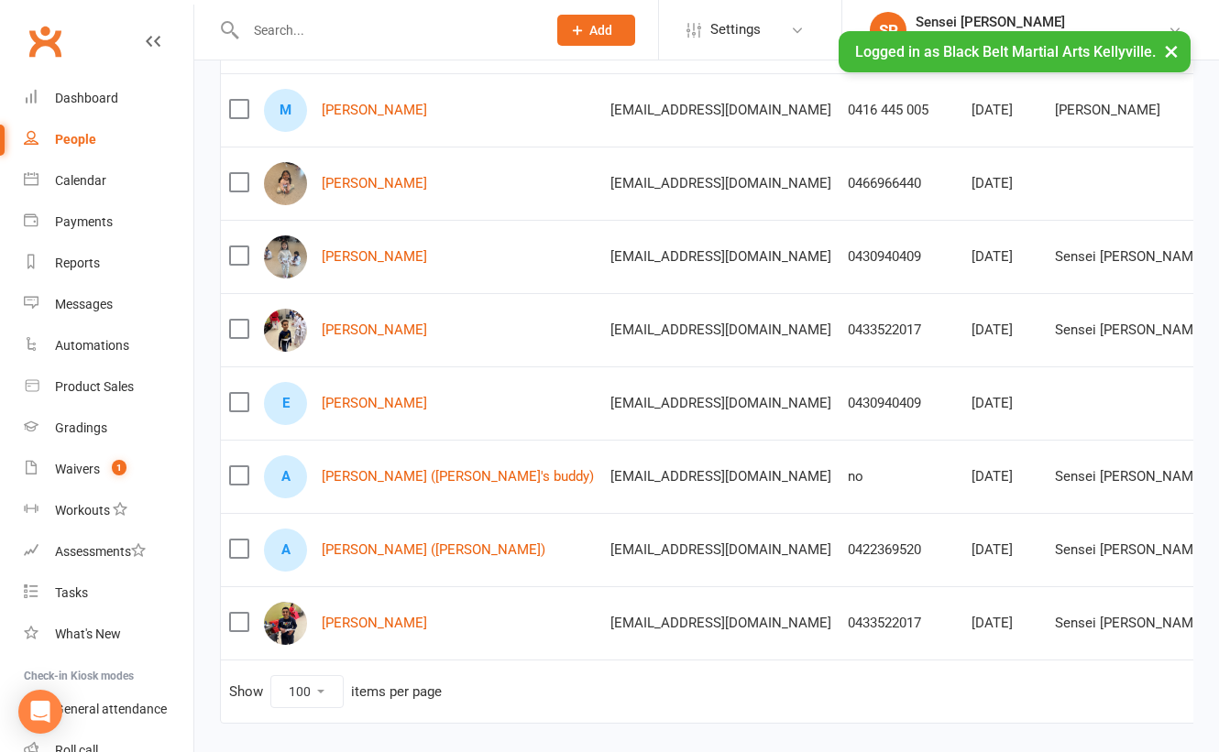
click at [208, 290] on div "Status All (No status set) (Invalid status) Enquiry (Booked) Enquiry (Not Booke…" at bounding box center [706, 240] width 1024 height 1019
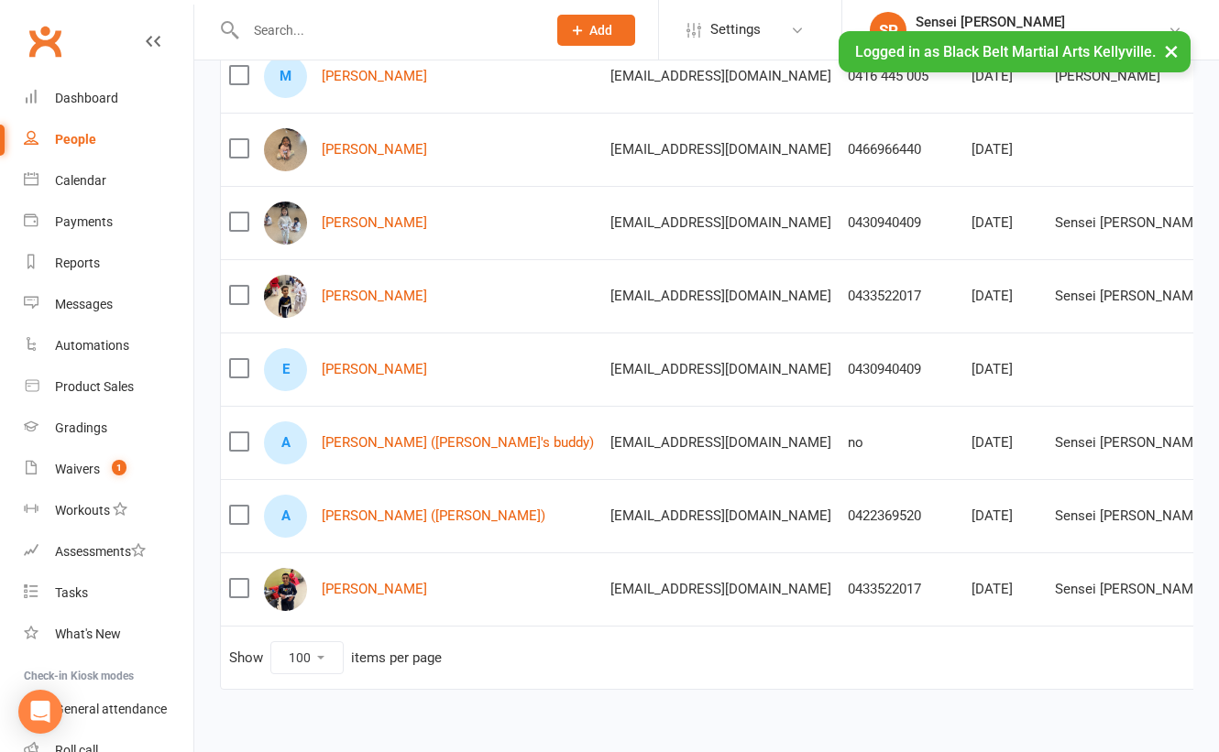
scroll to position [455, 0]
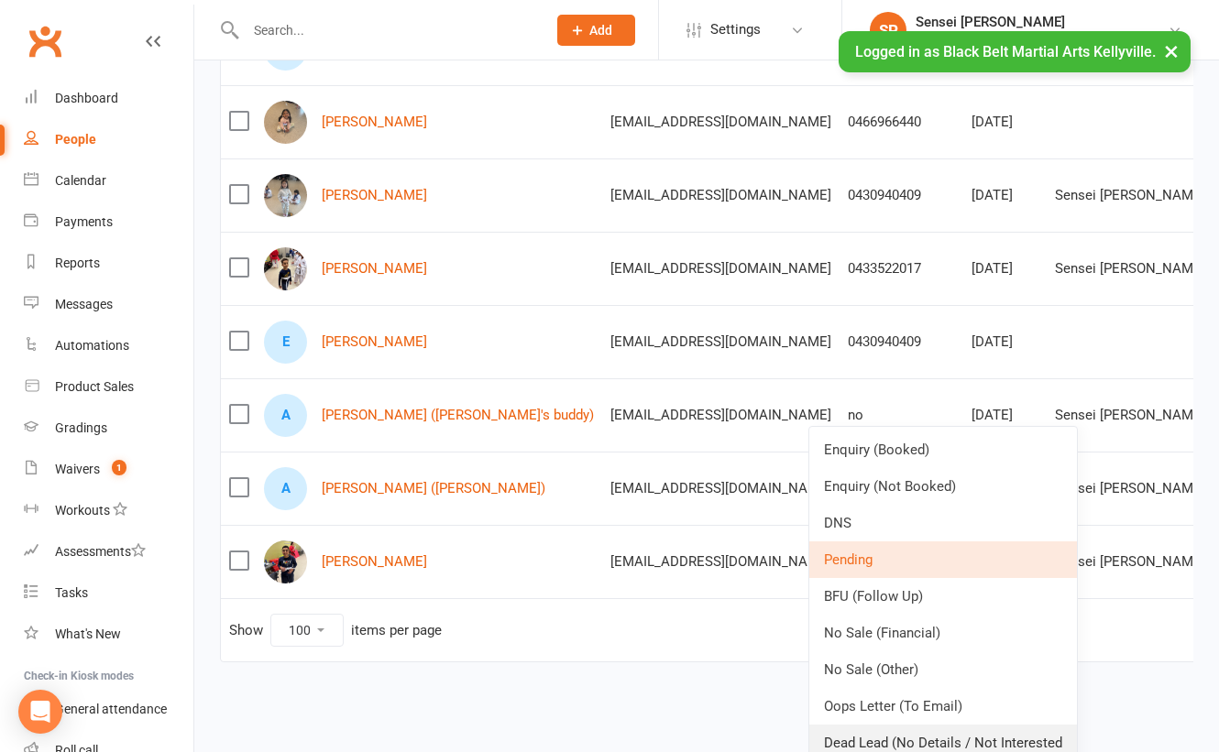
click at [843, 729] on link "Dead Lead (No Details / Not Interested" at bounding box center [943, 743] width 268 height 37
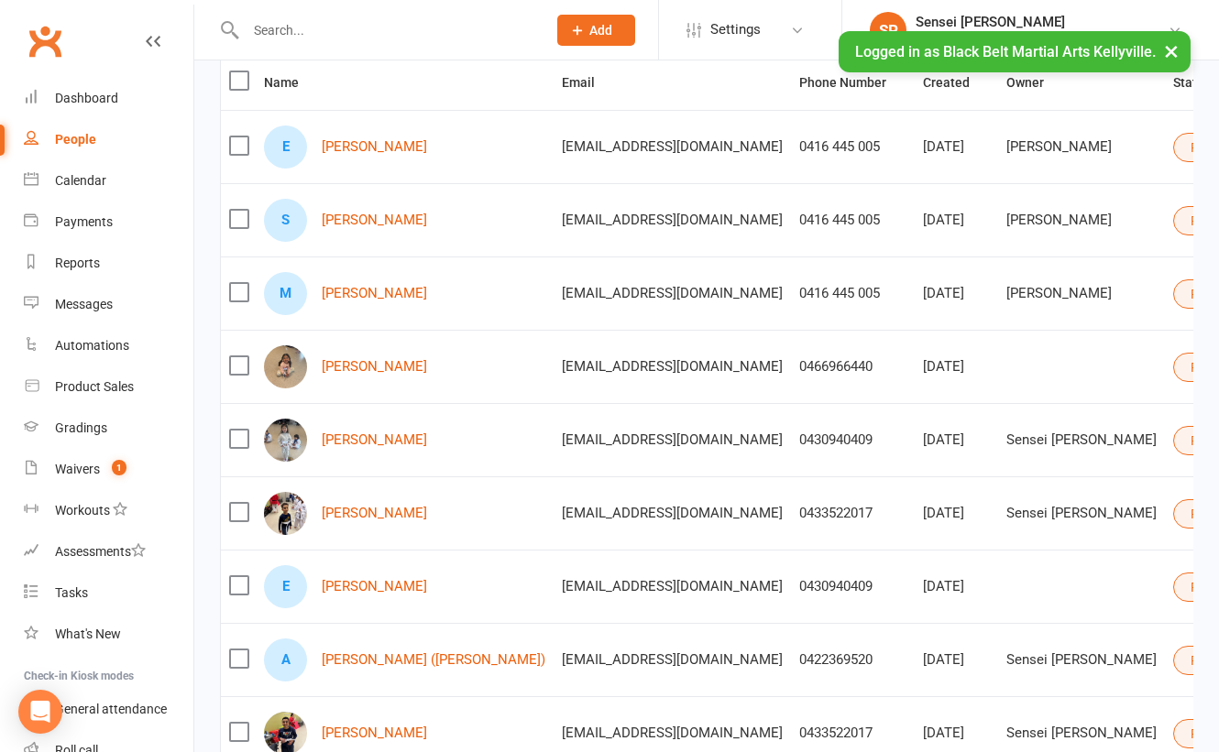
scroll to position [170, 0]
